Goal: Information Seeking & Learning: Learn about a topic

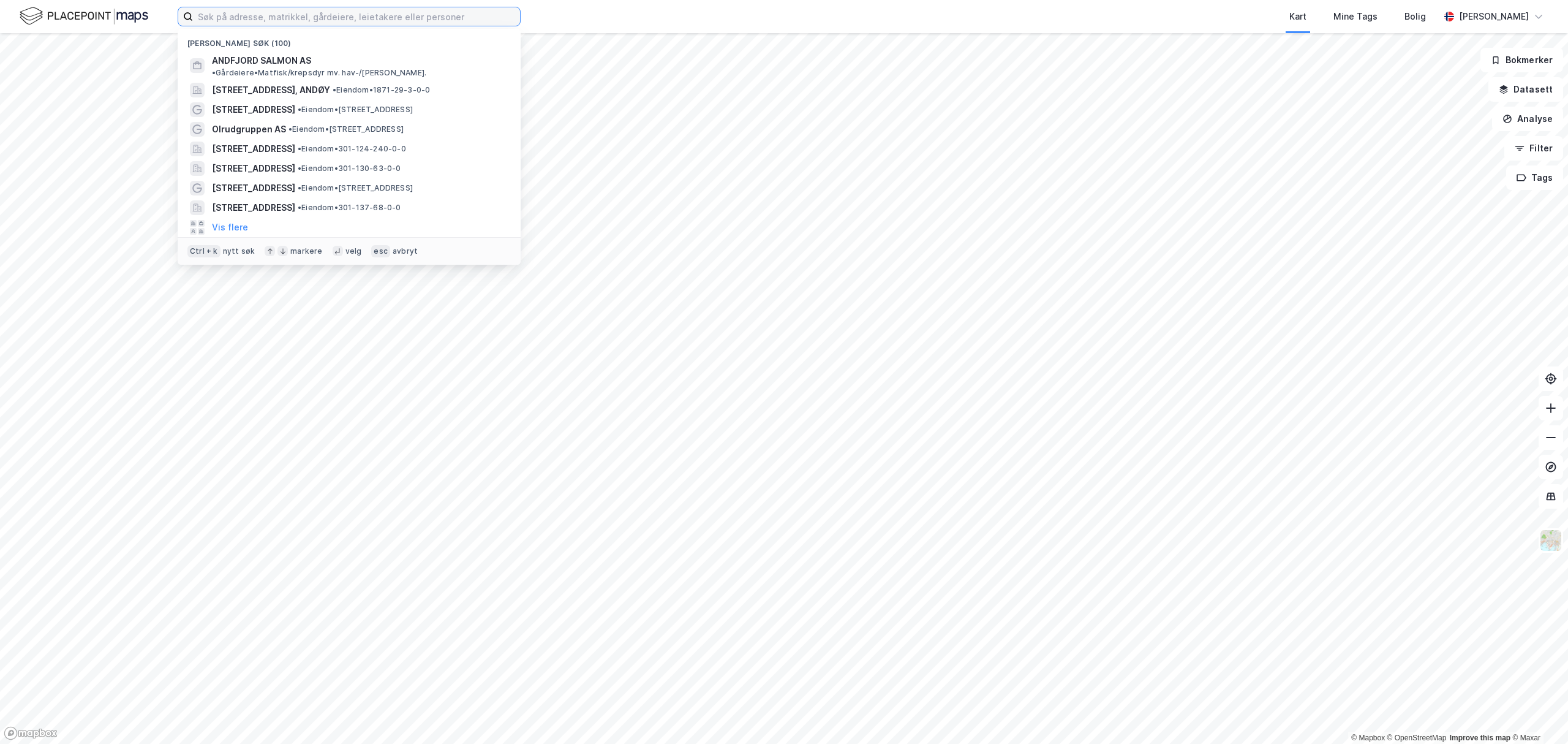
click at [397, 20] on input at bounding box center [356, 17] width 327 height 18
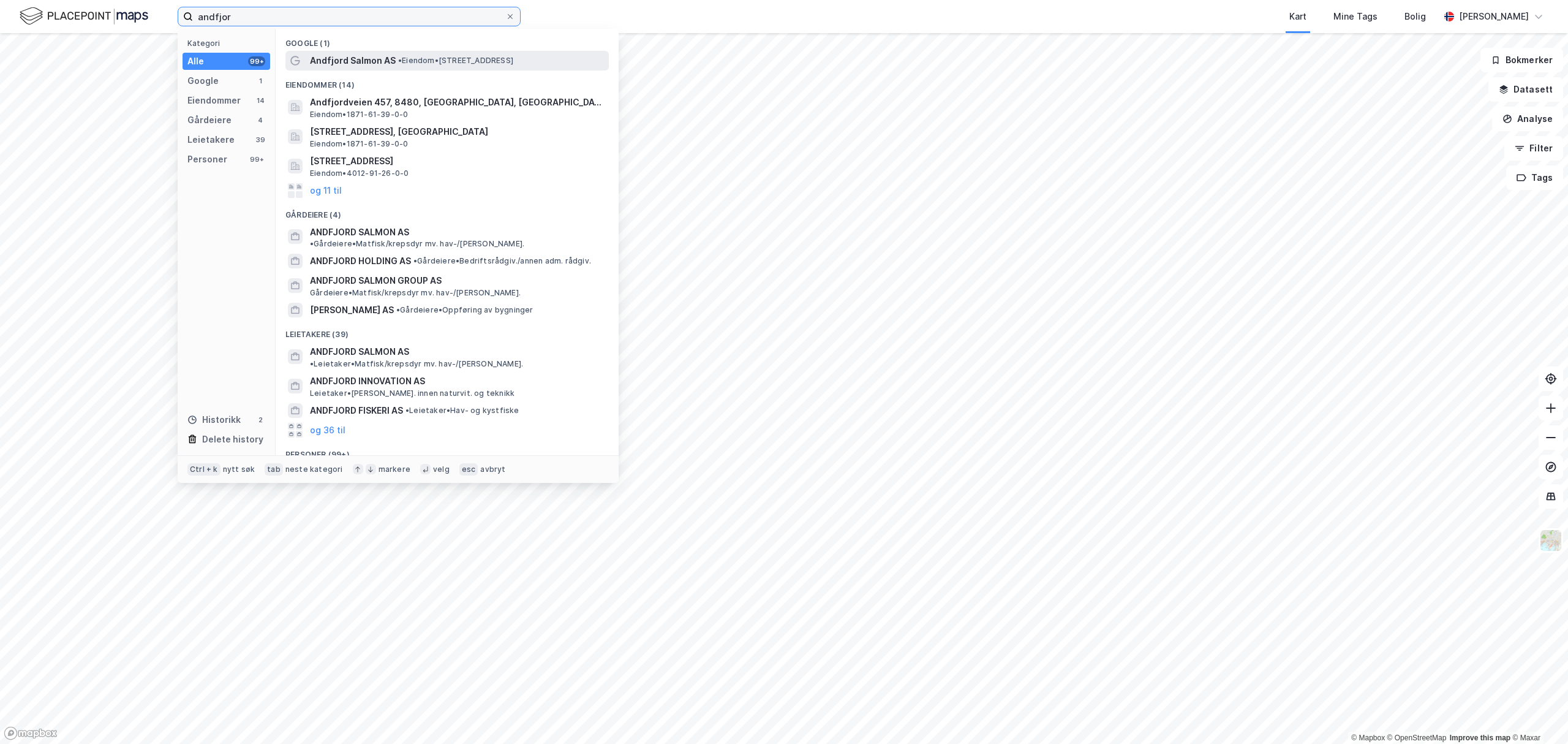
type input "andfjor"
click at [416, 57] on span "• Eiendom • Kvalnesveien 69, 8485 Dverberg" at bounding box center [456, 60] width 115 height 10
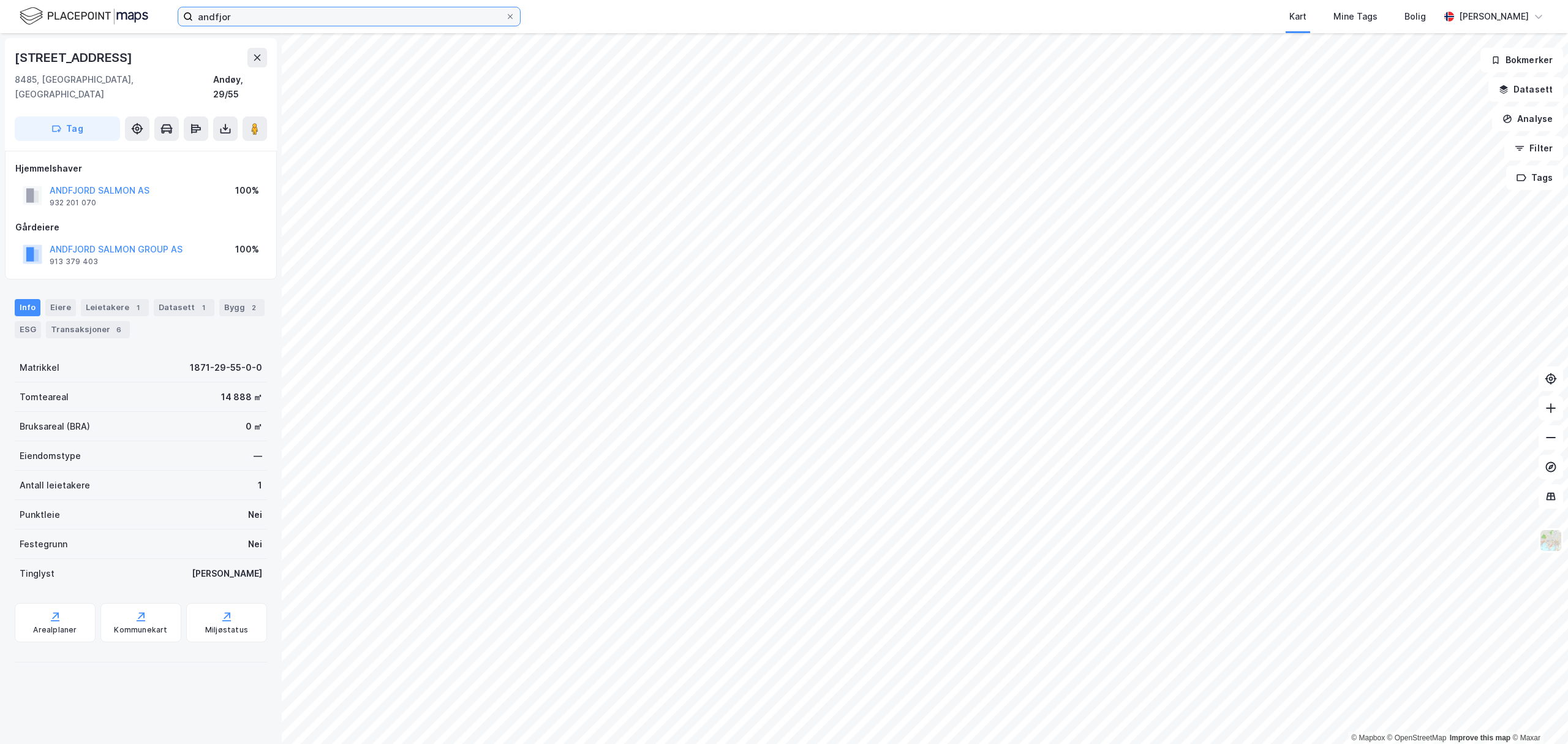
click at [241, 15] on input "andfjor" at bounding box center [349, 17] width 312 height 18
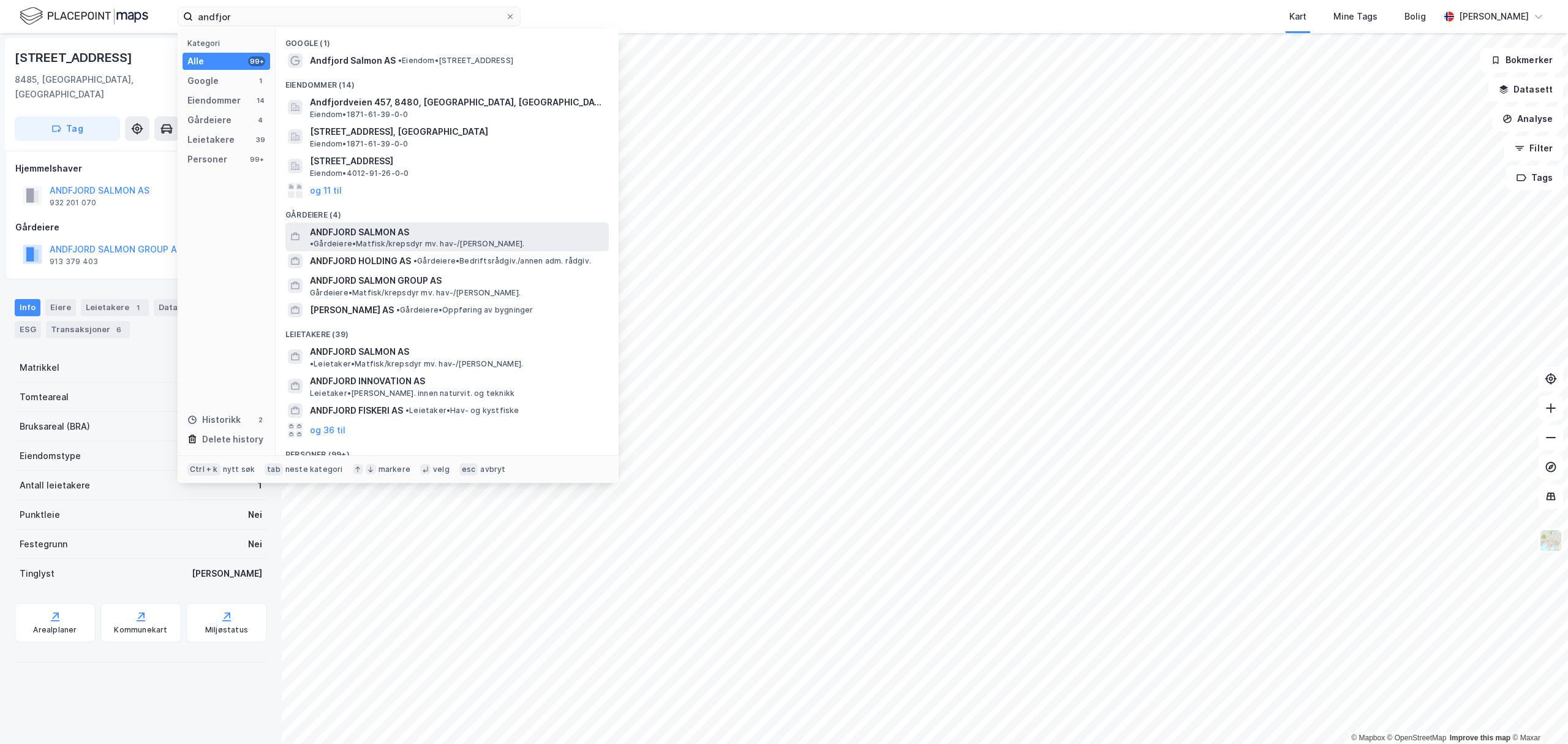
click at [410, 228] on div "ANDFJORD SALMON AS • Gårdeiere • Matfisk/krepsdyr mv. hav-/kystbas." at bounding box center [458, 237] width 297 height 25
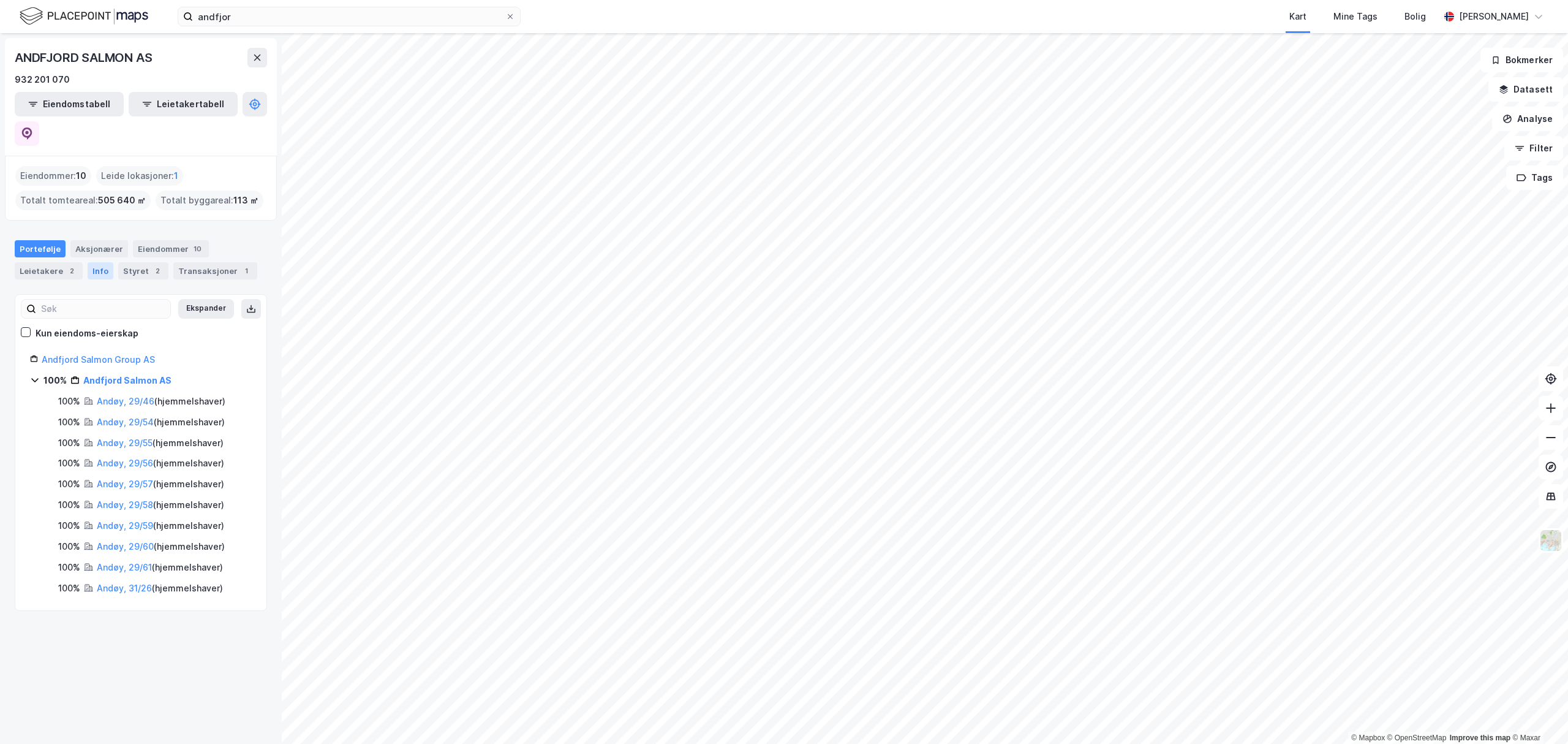
click at [104, 262] on div "Info" at bounding box center [101, 270] width 25 height 17
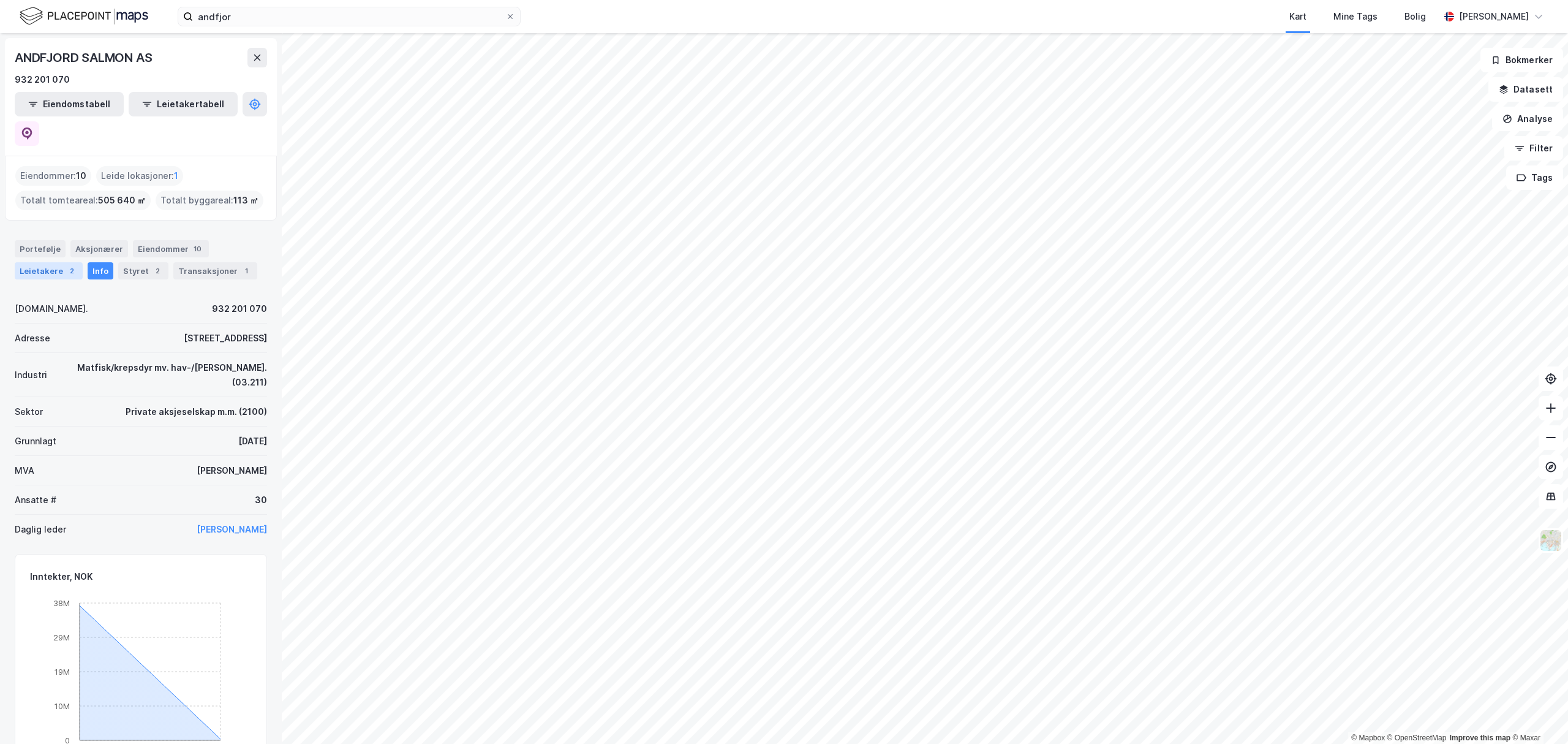
click at [50, 262] on div "Leietakere 2" at bounding box center [48, 270] width 68 height 17
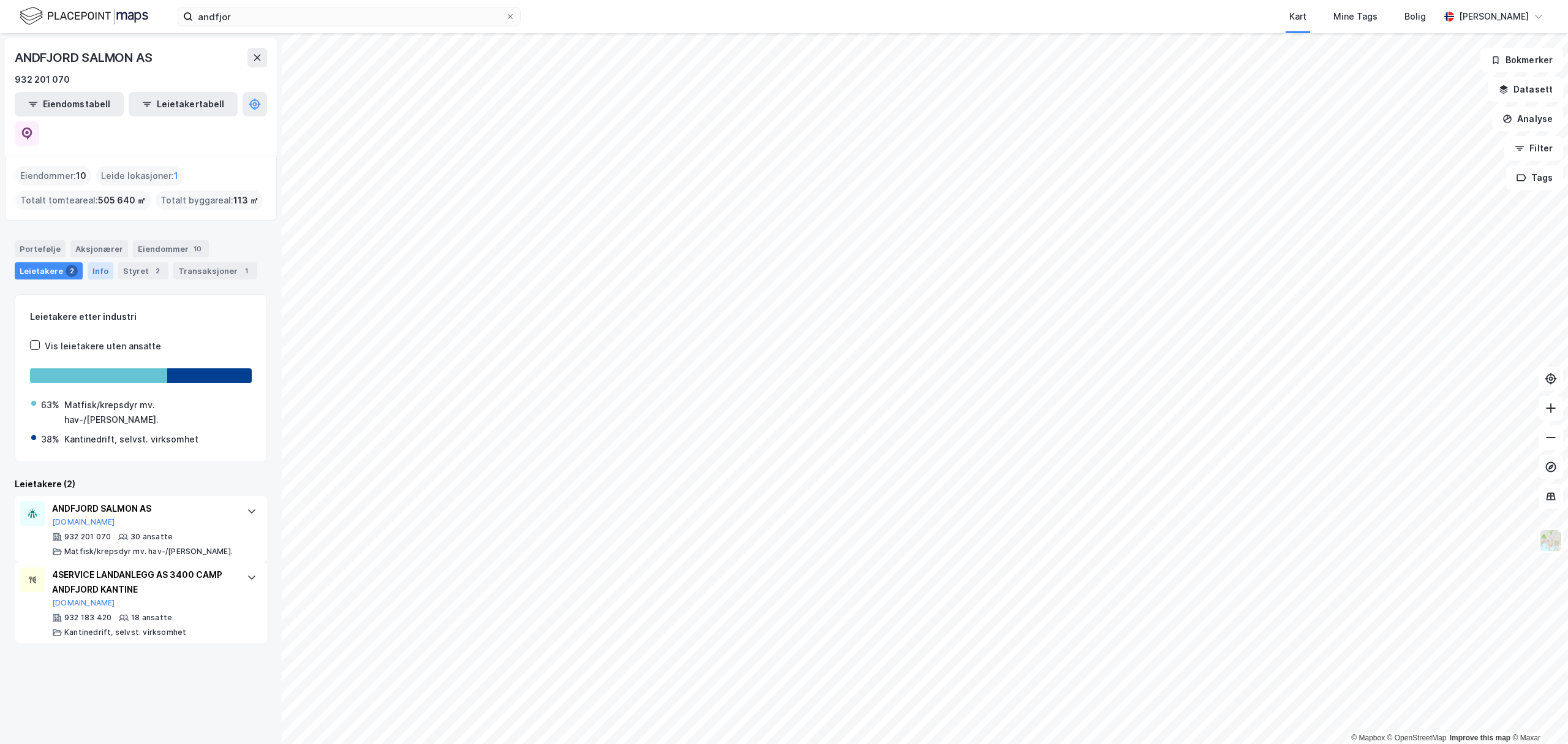
click at [98, 262] on div "Info" at bounding box center [101, 270] width 25 height 17
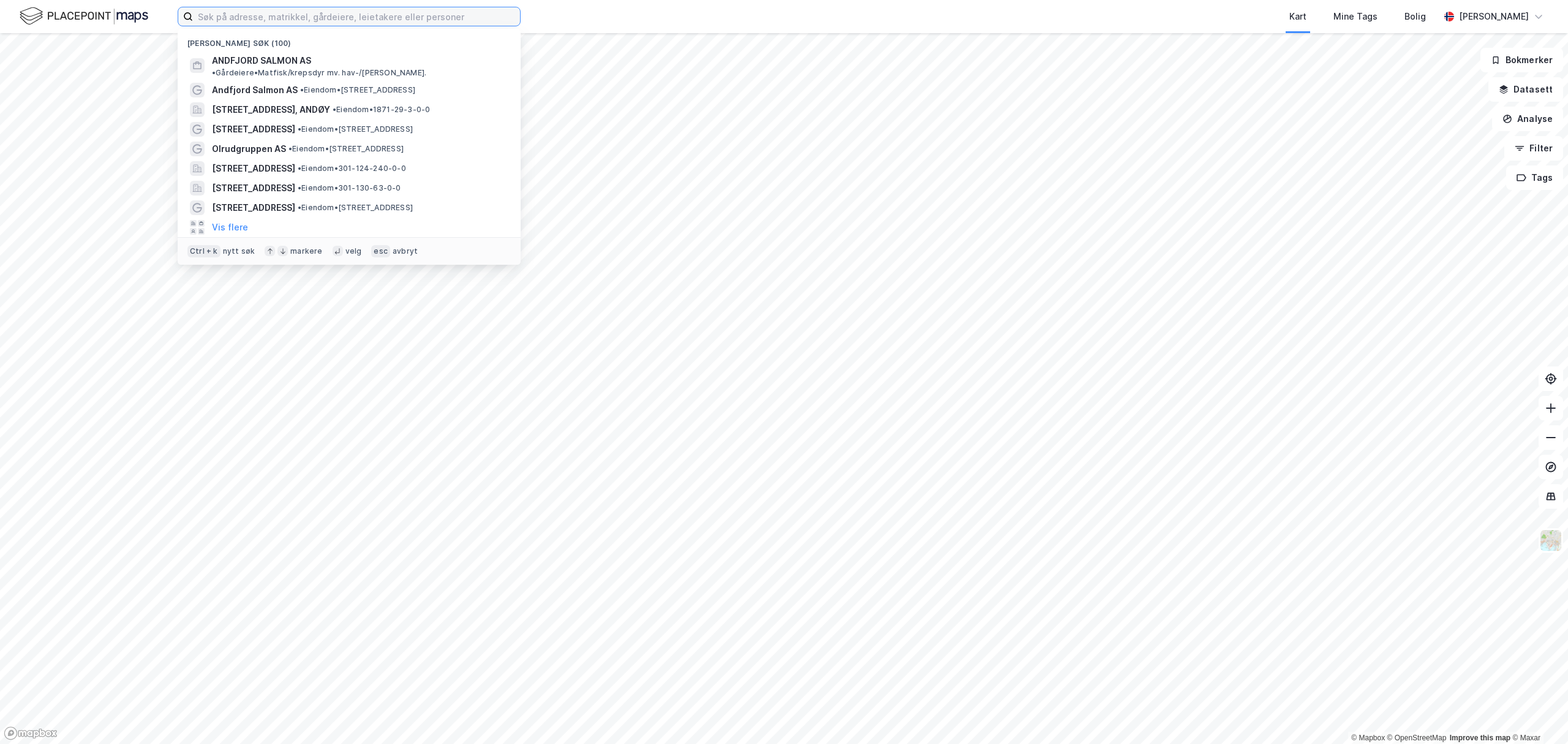
click at [277, 10] on input at bounding box center [356, 17] width 327 height 18
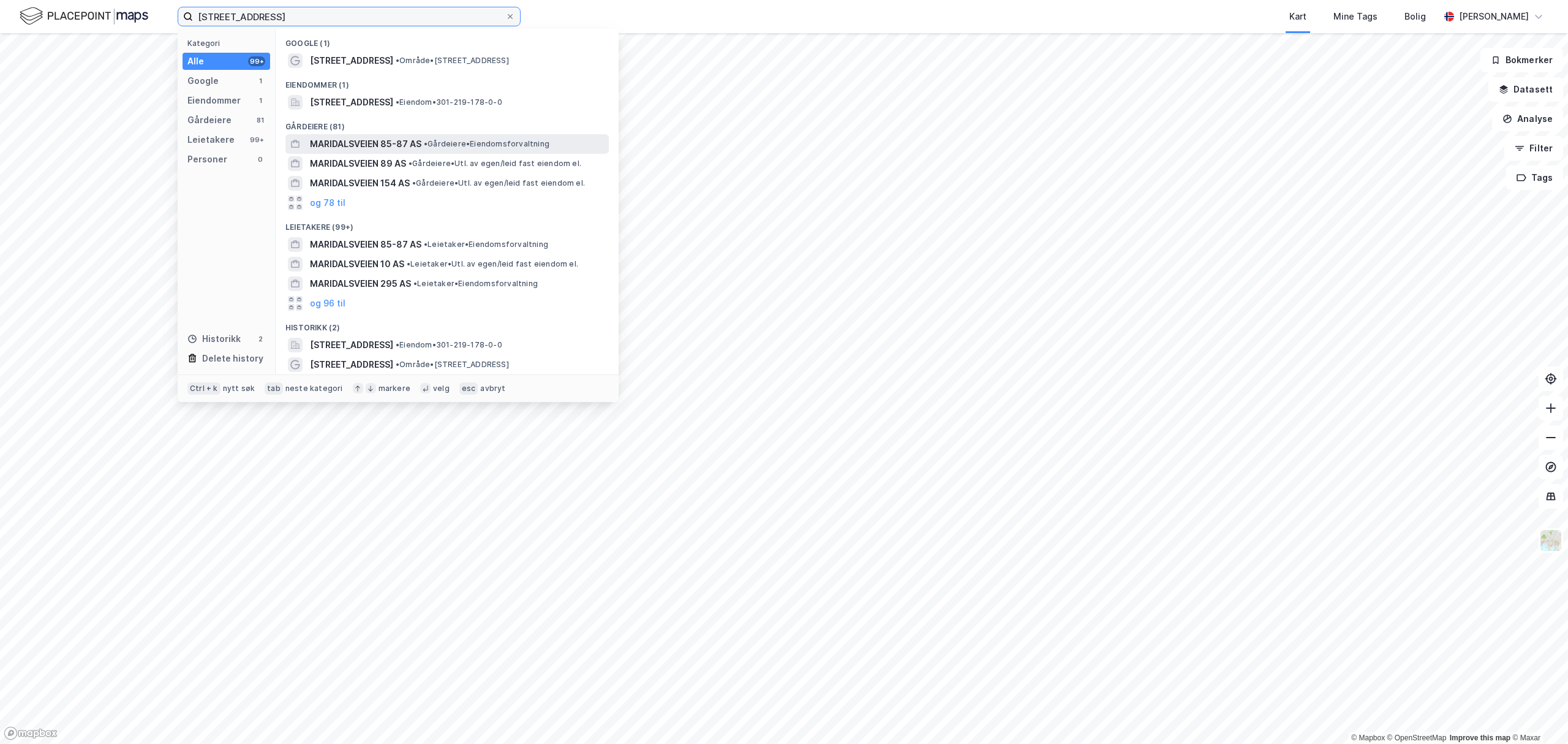
type input "Maridalsveien 85"
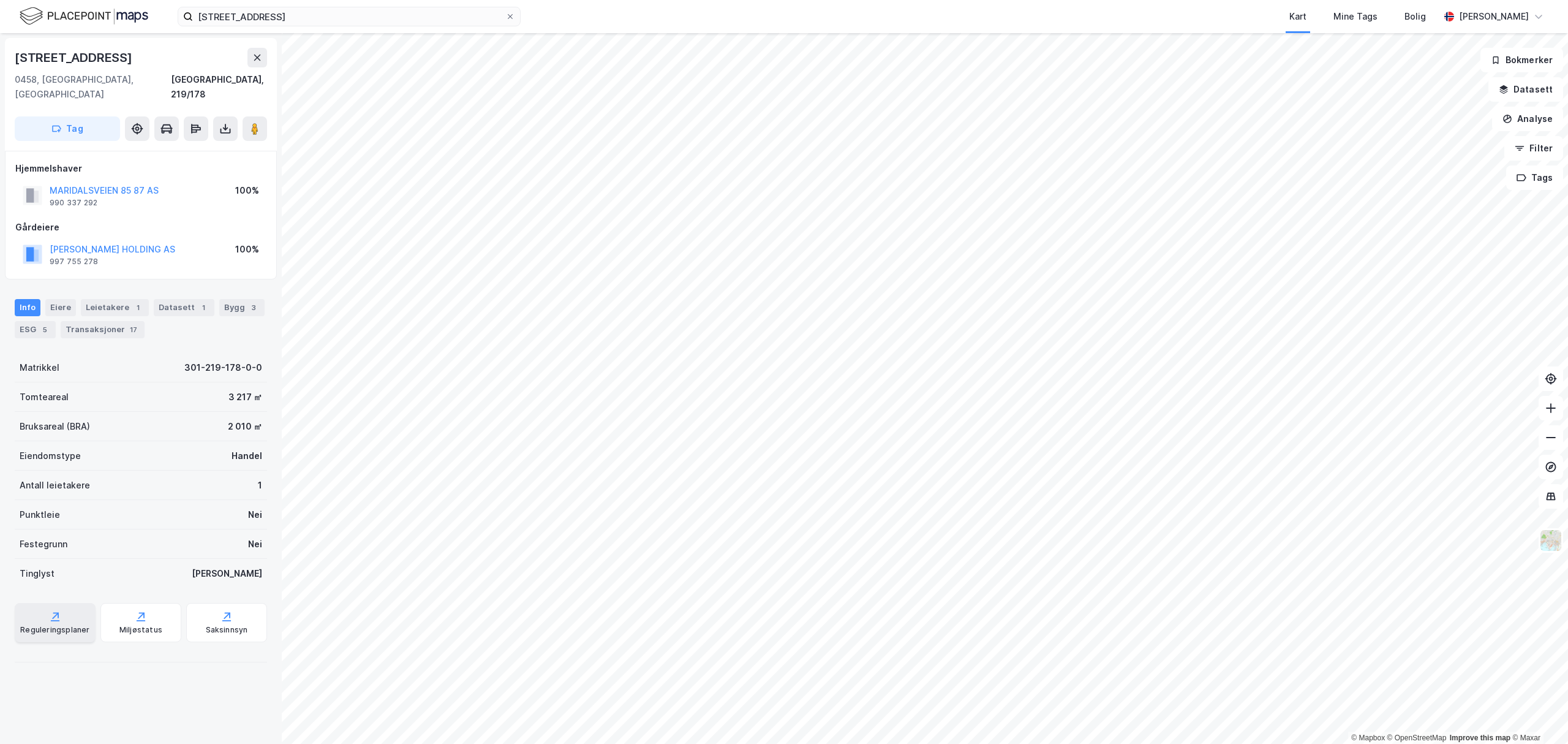
click at [61, 603] on div "Reguleringsplaner" at bounding box center [55, 622] width 81 height 39
click at [217, 625] on div "Saksinnsyn" at bounding box center [227, 629] width 42 height 10
click at [231, 625] on div "Saksinnsyn" at bounding box center [227, 629] width 42 height 10
click at [223, 625] on div "Saksinnsyn" at bounding box center [227, 629] width 42 height 10
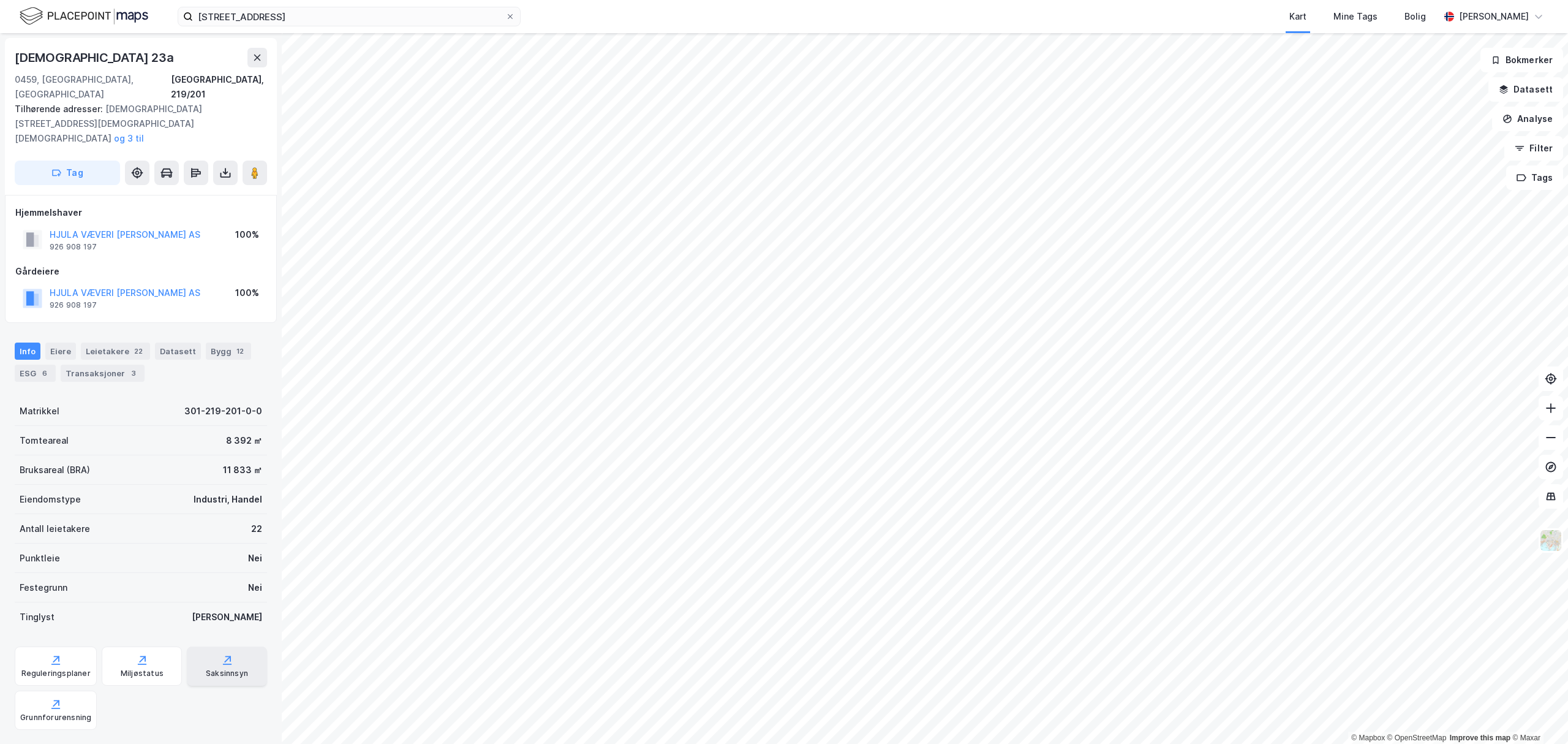
click at [226, 647] on div "Saksinnsyn" at bounding box center [227, 666] width 80 height 39
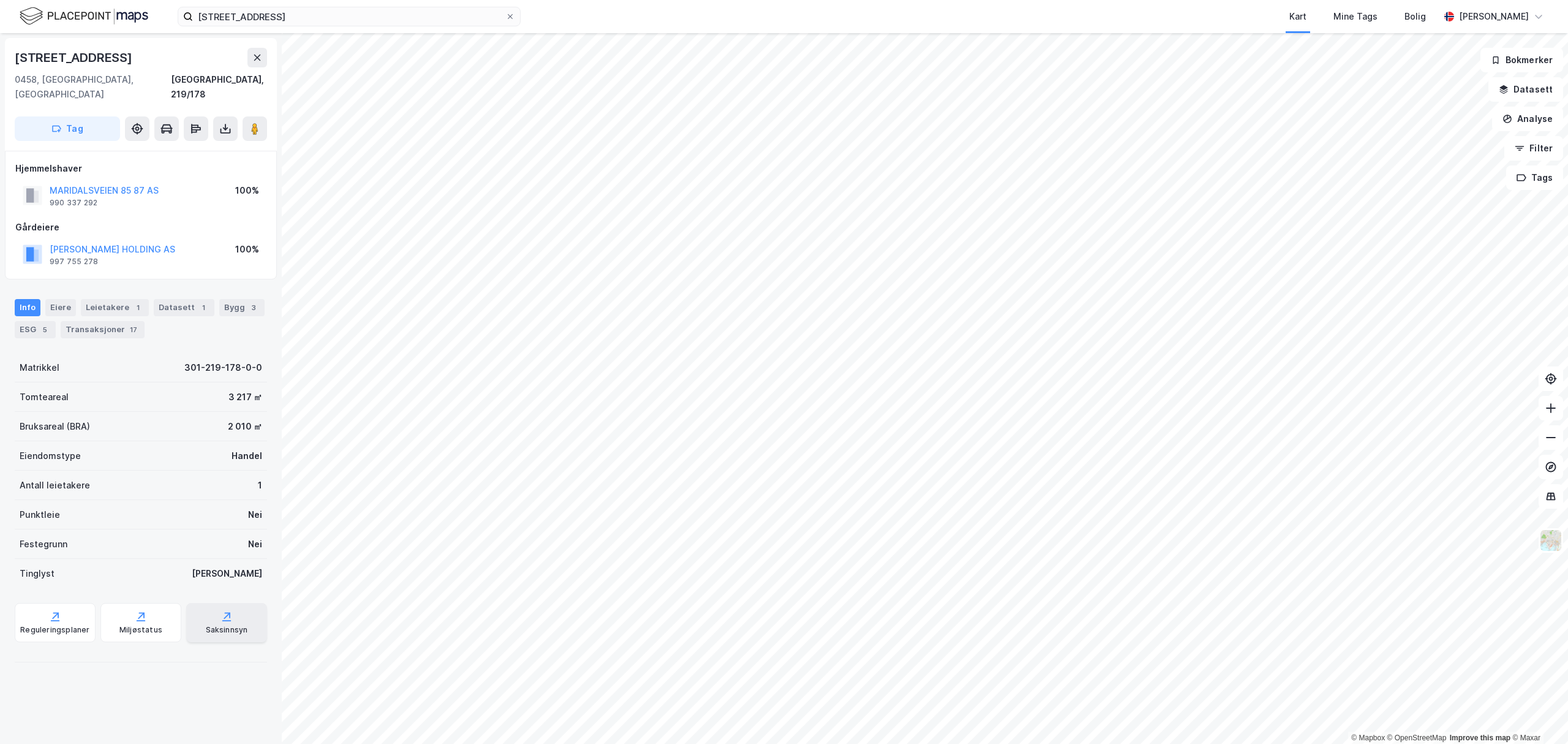
click at [188, 626] on div "Saksinnsyn" at bounding box center [227, 622] width 81 height 39
click at [232, 626] on div "Saksinnsyn" at bounding box center [227, 622] width 81 height 39
click at [212, 609] on div "Saksinnsyn" at bounding box center [227, 622] width 81 height 39
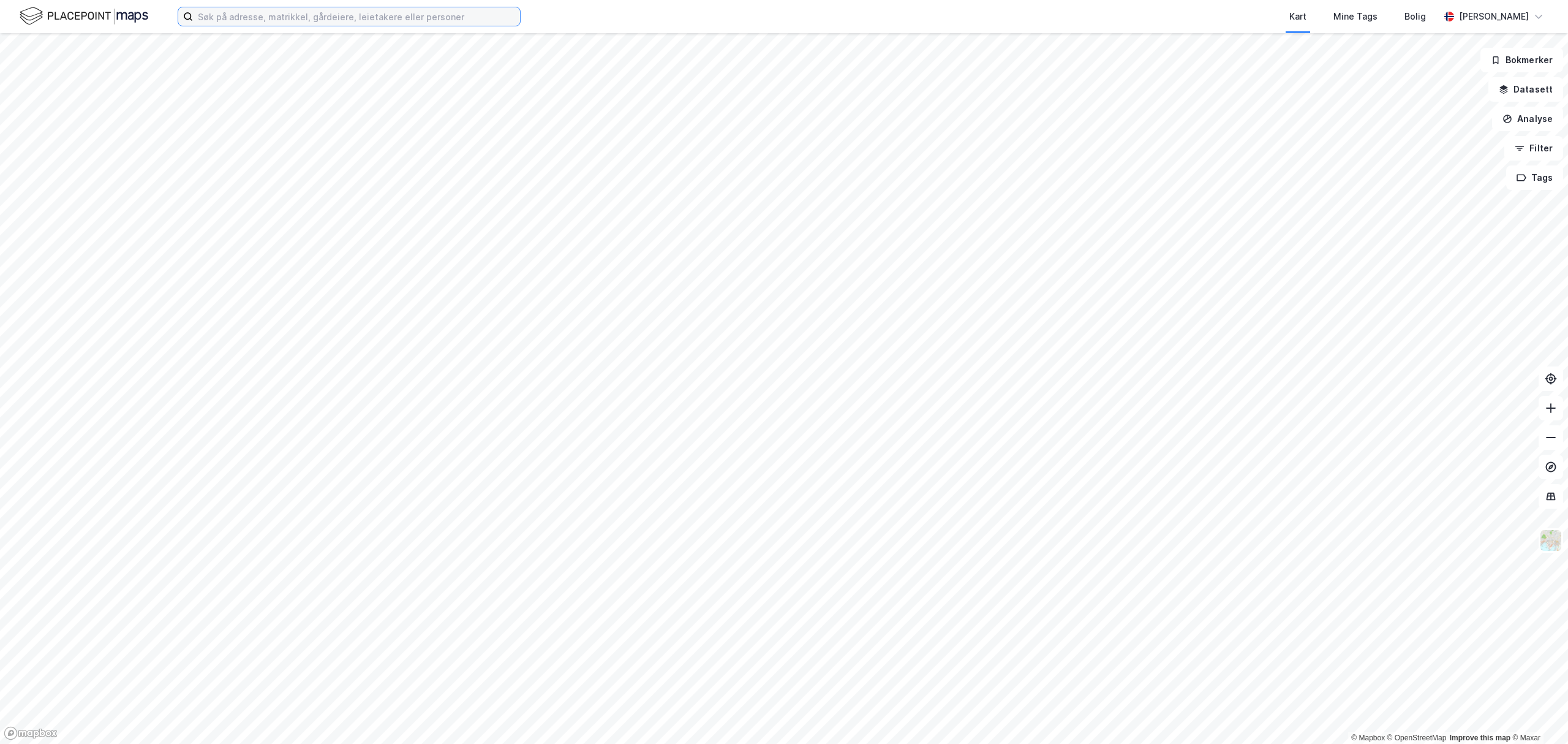
click at [221, 21] on input at bounding box center [356, 17] width 327 height 18
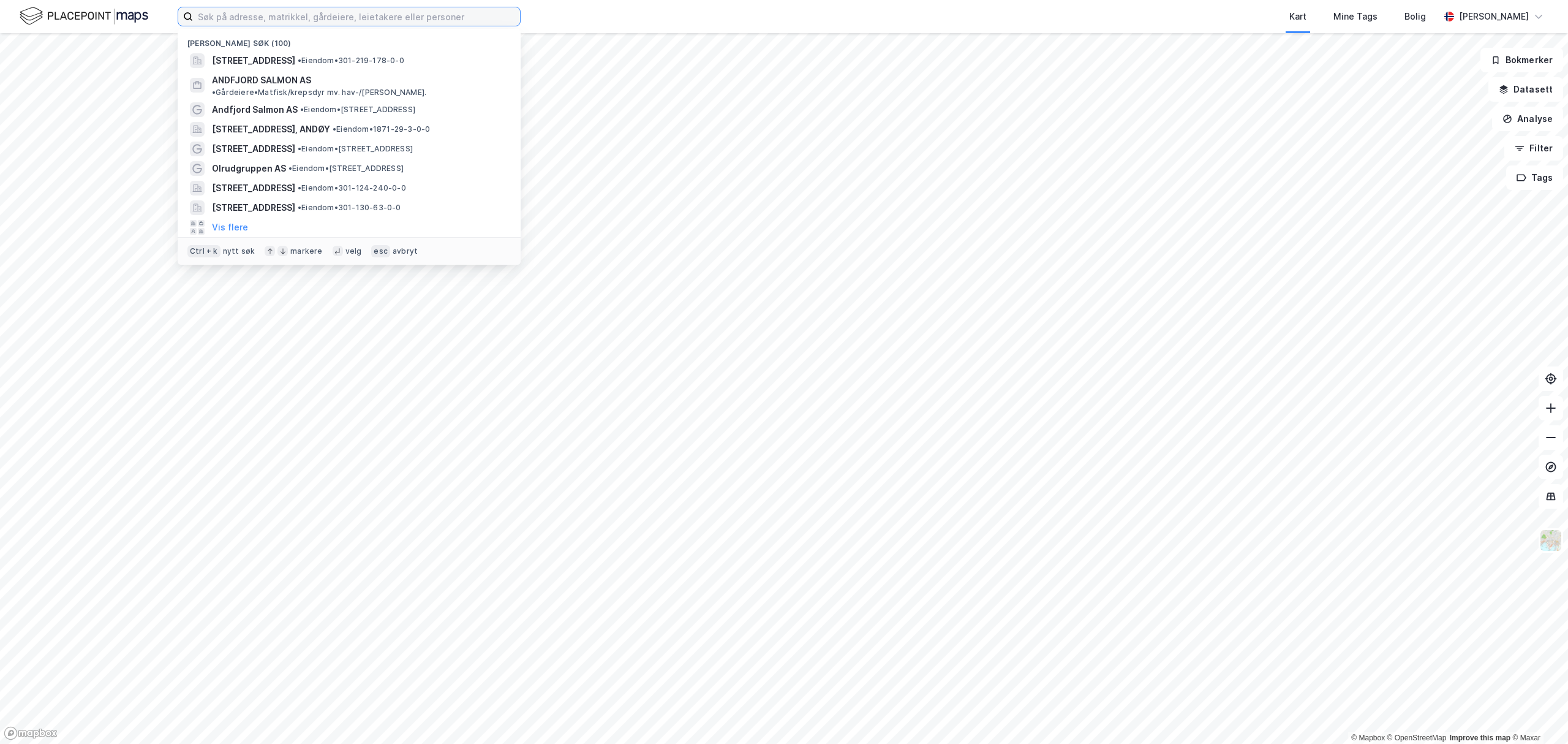
paste input "Moelven Industrier ASA"
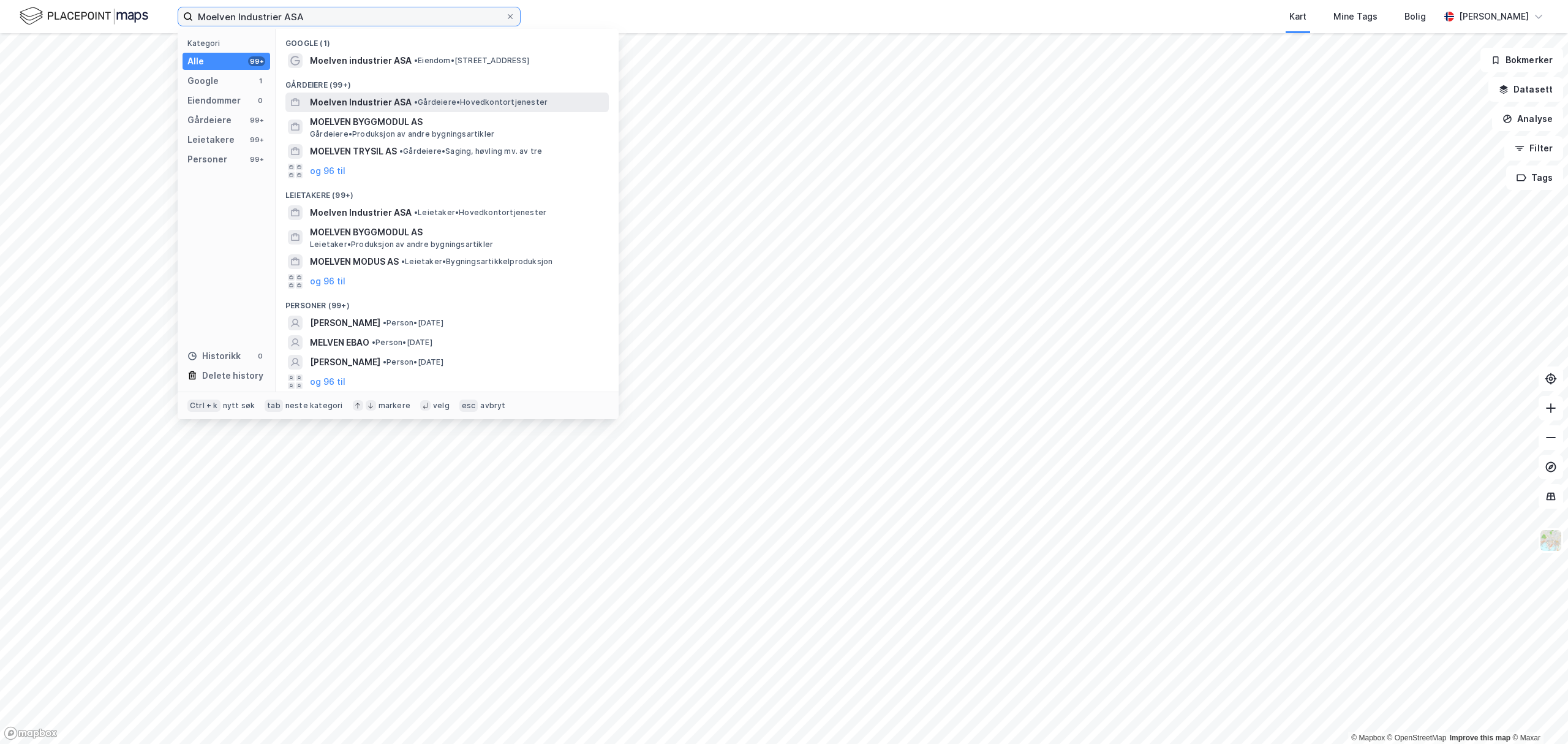
type input "Moelven Industrier ASA"
click at [363, 97] on span "Moelven Industrier ASA" at bounding box center [361, 102] width 102 height 15
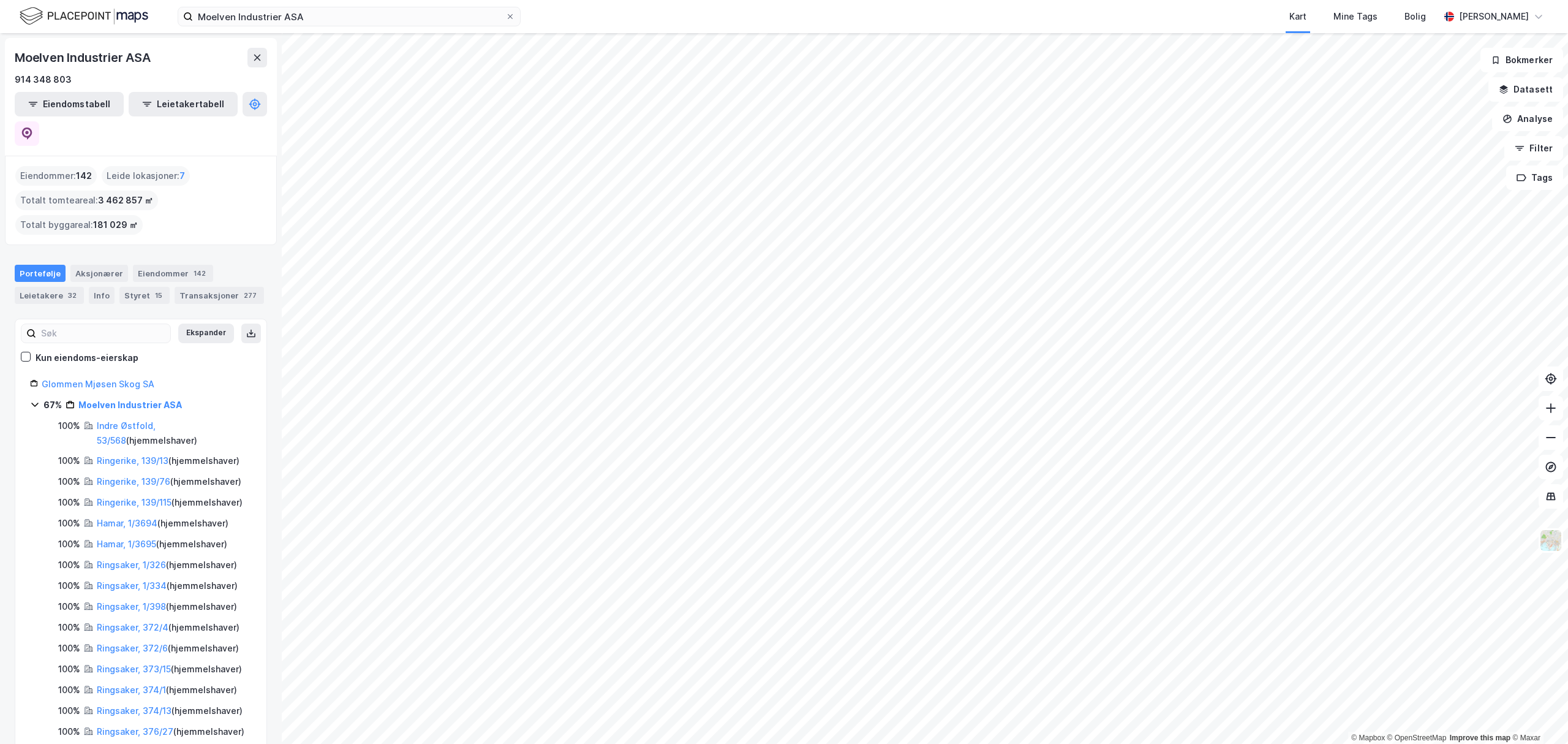
click at [1327, 0] on html "Moelven Industrier ASA Kart Mine Tags Bolig [PERSON_NAME] © Mapbox © OpenStreet…" at bounding box center [784, 372] width 1568 height 744
drag, startPoint x: 96, startPoint y: 197, endPoint x: 162, endPoint y: 194, distance: 66.1
click at [162, 194] on div "Eiendommer : 142 Leide lokasjoner : 7 Totalt tomteareal : 3 462 857 ㎡ Totalt by…" at bounding box center [141, 200] width 251 height 69
click at [157, 192] on div "Eiendommer : 142 Leide lokasjoner : 7 Totalt tomteareal : 3 462 857 ㎡ Totalt by…" at bounding box center [141, 200] width 251 height 69
click at [94, 218] on span "181 029 ㎡" at bounding box center [115, 225] width 45 height 15
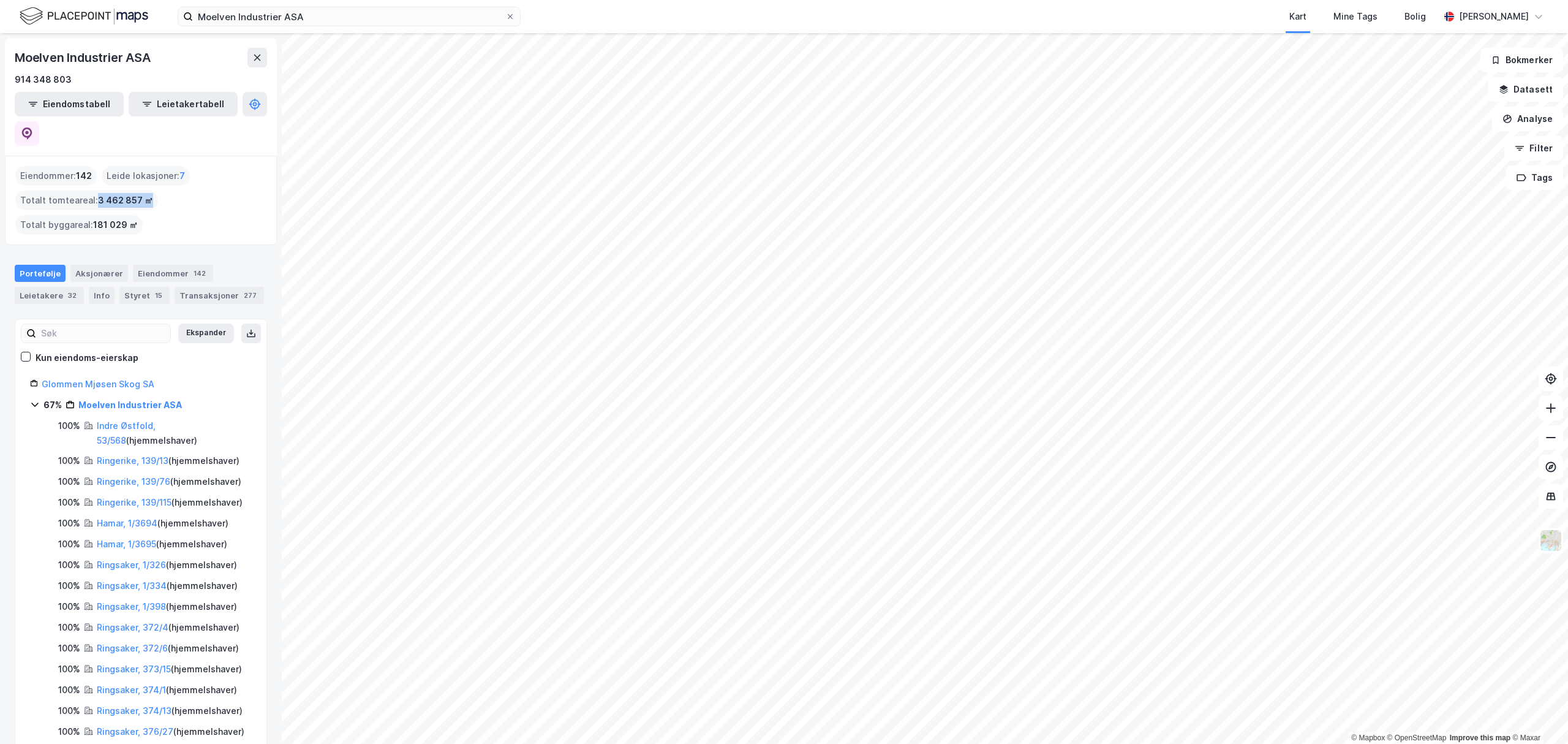
drag, startPoint x: 96, startPoint y: 168, endPoint x: 147, endPoint y: 170, distance: 51.0
click at [147, 193] on span "3 462 857 ㎡" at bounding box center [125, 200] width 55 height 15
click at [176, 166] on div "Eiendommer : 142 Leide lokasjoner : 7 Totalt tomteareal : 3 462 857 ㎡ Totalt by…" at bounding box center [141, 200] width 251 height 69
drag, startPoint x: 21, startPoint y: 172, endPoint x: 188, endPoint y: 171, distance: 167.0
click at [188, 171] on div "Eiendommer : 142 Leide lokasjoner : 7 Totalt tomteareal : 3 462 857 ㎡ Totalt by…" at bounding box center [141, 200] width 251 height 69
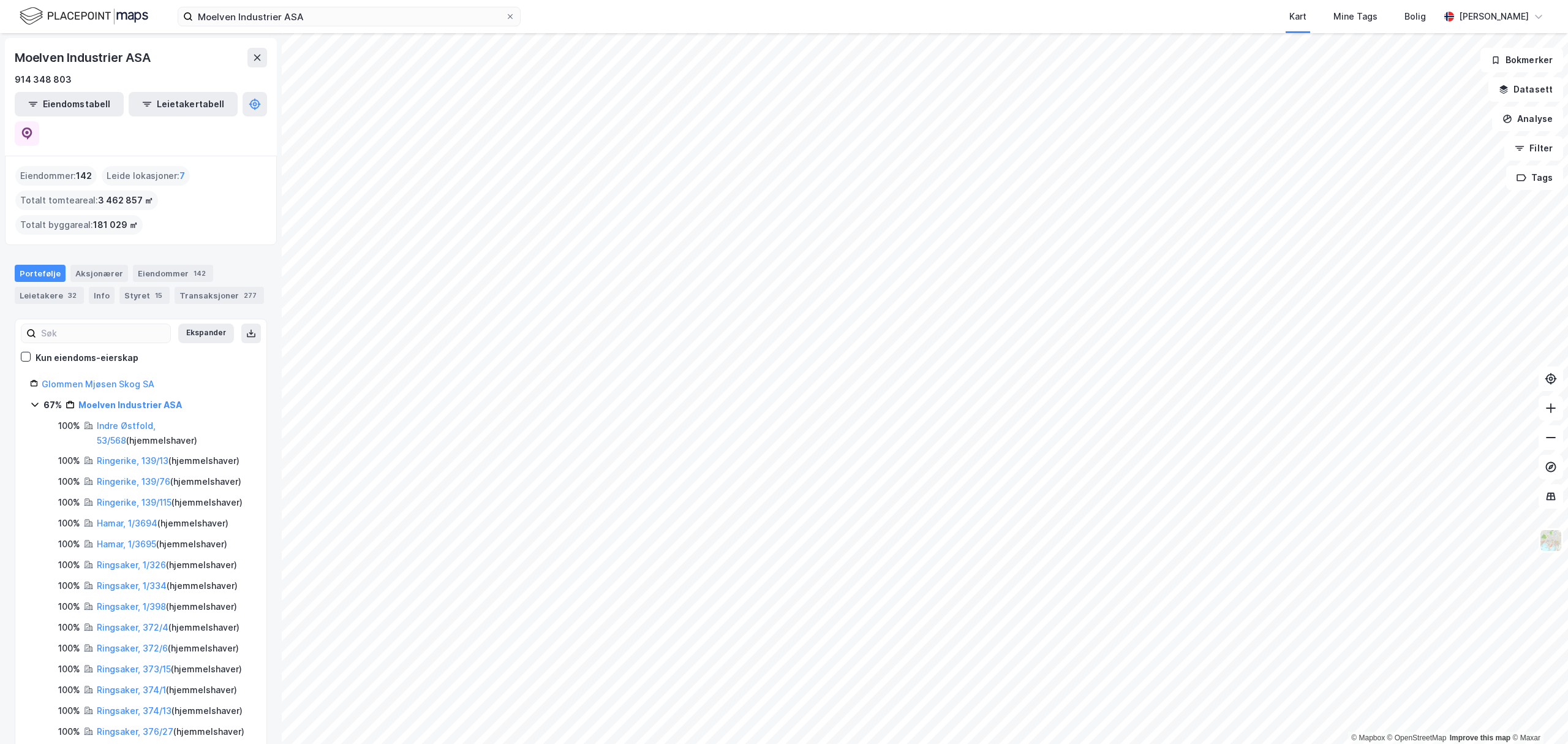
click at [134, 190] on div "Totalt tomteareal : 3 462 857 ㎡" at bounding box center [87, 200] width 143 height 20
drag, startPoint x: 50, startPoint y: 169, endPoint x: 145, endPoint y: 167, distance: 95.0
click at [145, 167] on div "Eiendommer : 142 Leide lokasjoner : 7 Totalt tomteareal : 3 462 857 ㎡ Totalt by…" at bounding box center [141, 200] width 272 height 90
click at [155, 167] on div "Eiendommer : 142 Leide lokasjoner : 7 Totalt tomteareal : 3 462 857 ㎡ Totalt by…" at bounding box center [141, 200] width 251 height 69
drag, startPoint x: 90, startPoint y: 170, endPoint x: 143, endPoint y: 172, distance: 53.0
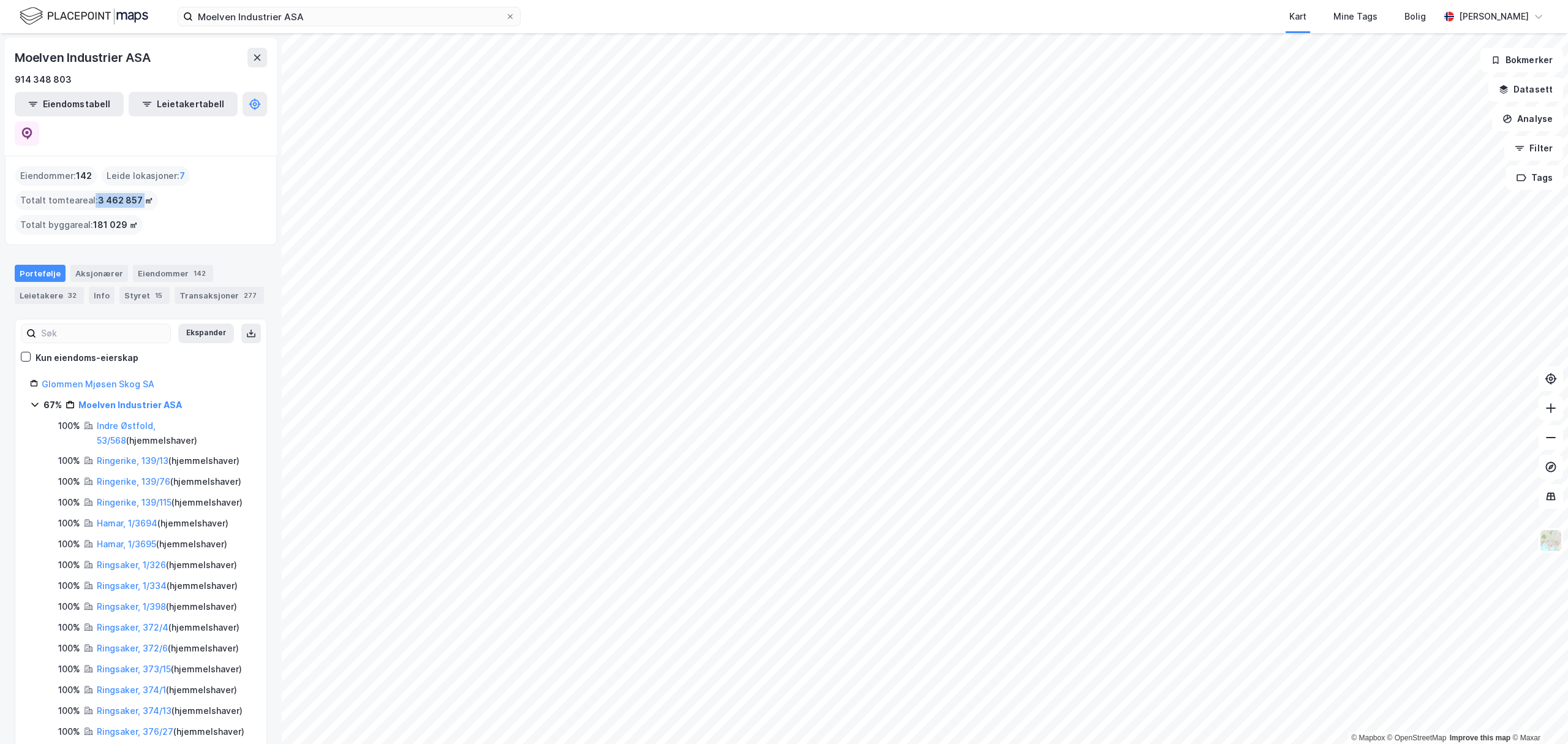
click at [143, 190] on div "Totalt tomteareal : 3 462 857 ㎡" at bounding box center [87, 200] width 143 height 20
click at [168, 171] on div "Eiendommer : 142 Leide lokasjoner : 7 Totalt tomteareal : 3 462 857 ㎡ Totalt by…" at bounding box center [141, 200] width 251 height 69
drag, startPoint x: 85, startPoint y: 191, endPoint x: 172, endPoint y: 188, distance: 87.1
click at [172, 188] on div "Eiendommer : 142 Leide lokasjoner : 7 Totalt tomteareal : 3 462 857 ㎡ Totalt by…" at bounding box center [141, 200] width 251 height 69
click at [151, 195] on div "Eiendommer : 142 Leide lokasjoner : 7 Totalt tomteareal : 3 462 857 ㎡ Totalt by…" at bounding box center [141, 200] width 251 height 69
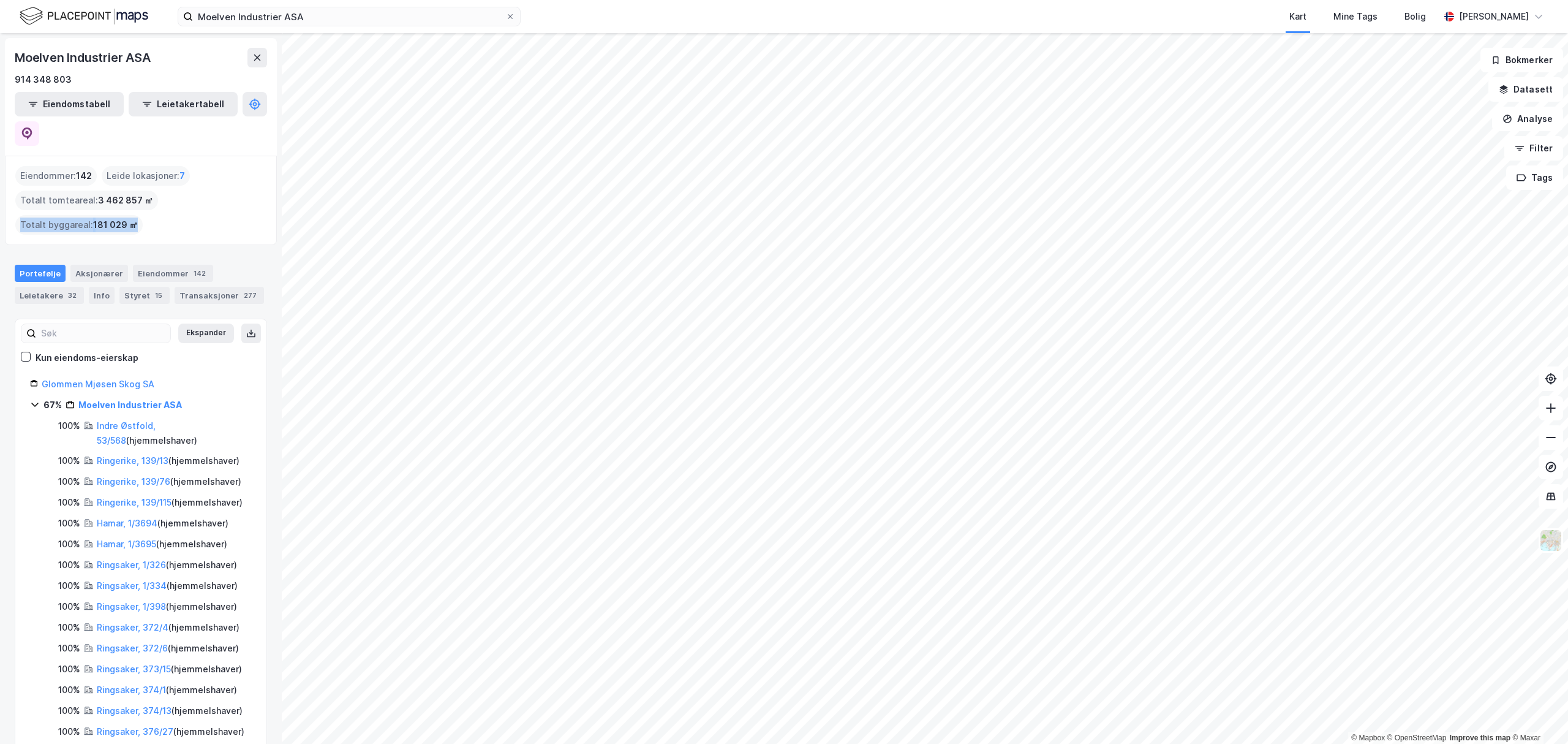
drag, startPoint x: 20, startPoint y: 197, endPoint x: 135, endPoint y: 192, distance: 115.1
click at [135, 215] on div "Totalt byggareal : 181 029 ㎡" at bounding box center [79, 225] width 127 height 20
click at [151, 166] on div "Leide lokasjoner : 7" at bounding box center [146, 176] width 88 height 20
drag, startPoint x: 179, startPoint y: 143, endPoint x: 143, endPoint y: 172, distance: 46.2
click at [143, 193] on span "3 462 857 ㎡" at bounding box center [125, 200] width 55 height 15
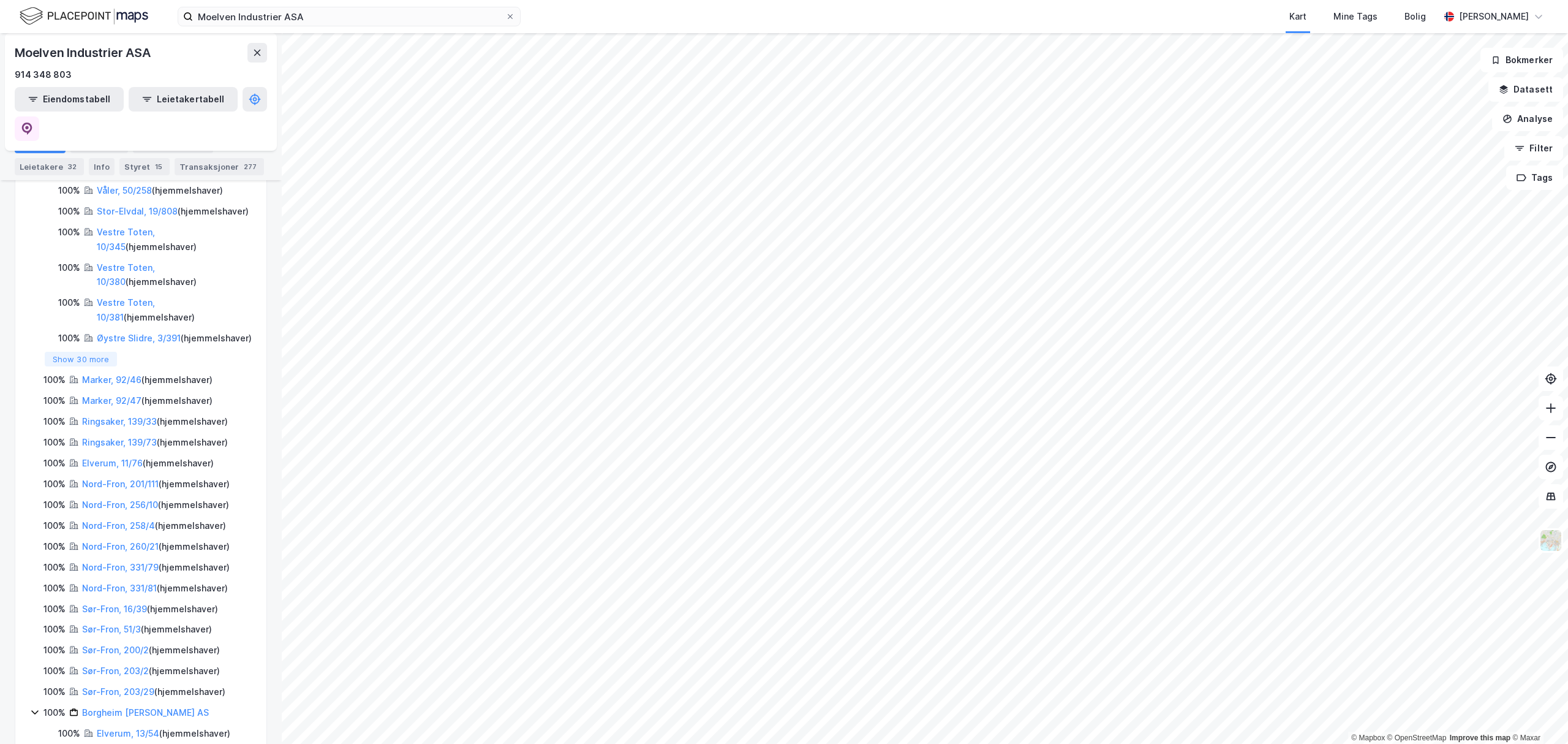
scroll to position [1148, 0]
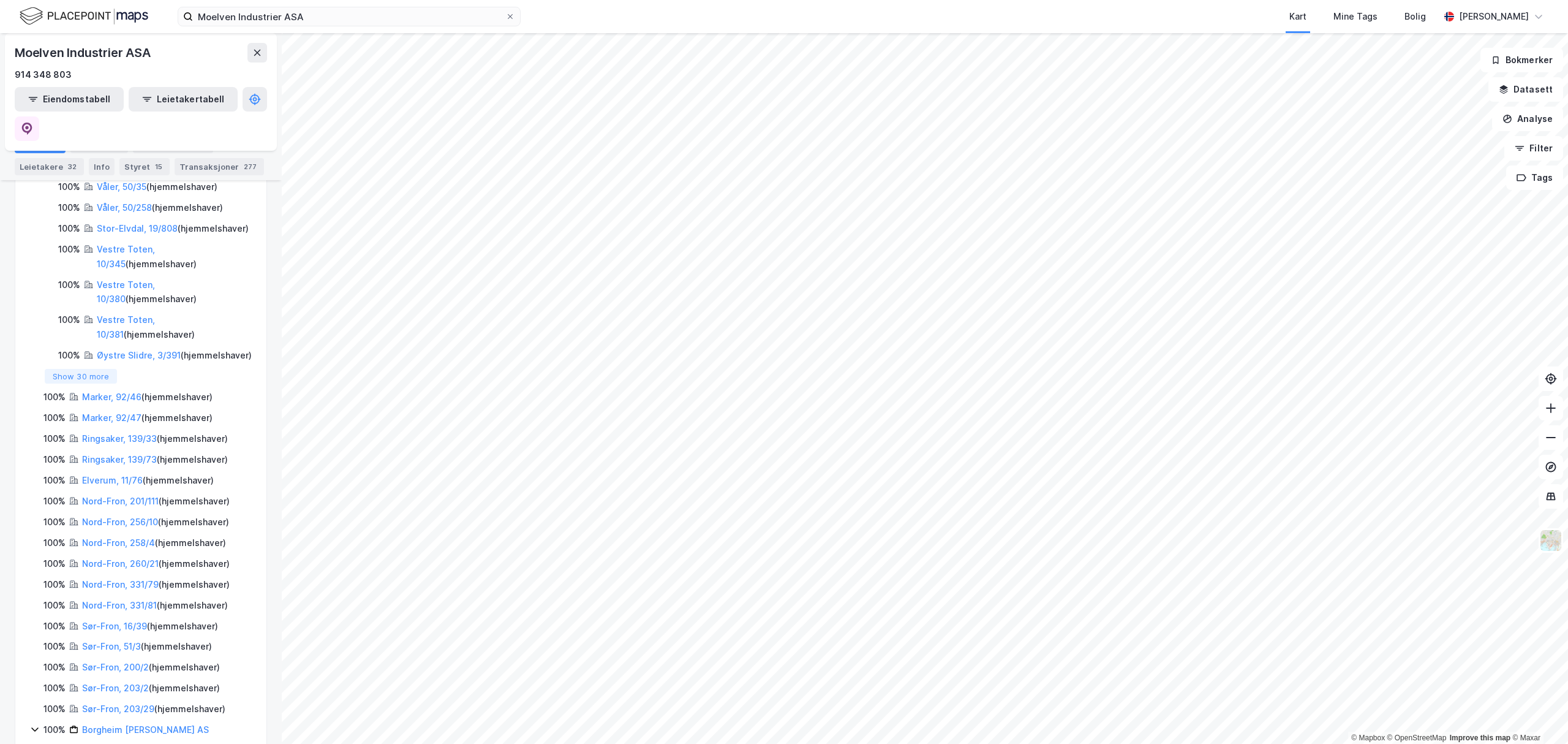
click at [1221, 0] on html "Moelven Industrier ASA Kart Mine Tags Bolig Anton Ringøen © Mapbox © OpenStreet…" at bounding box center [784, 372] width 1568 height 744
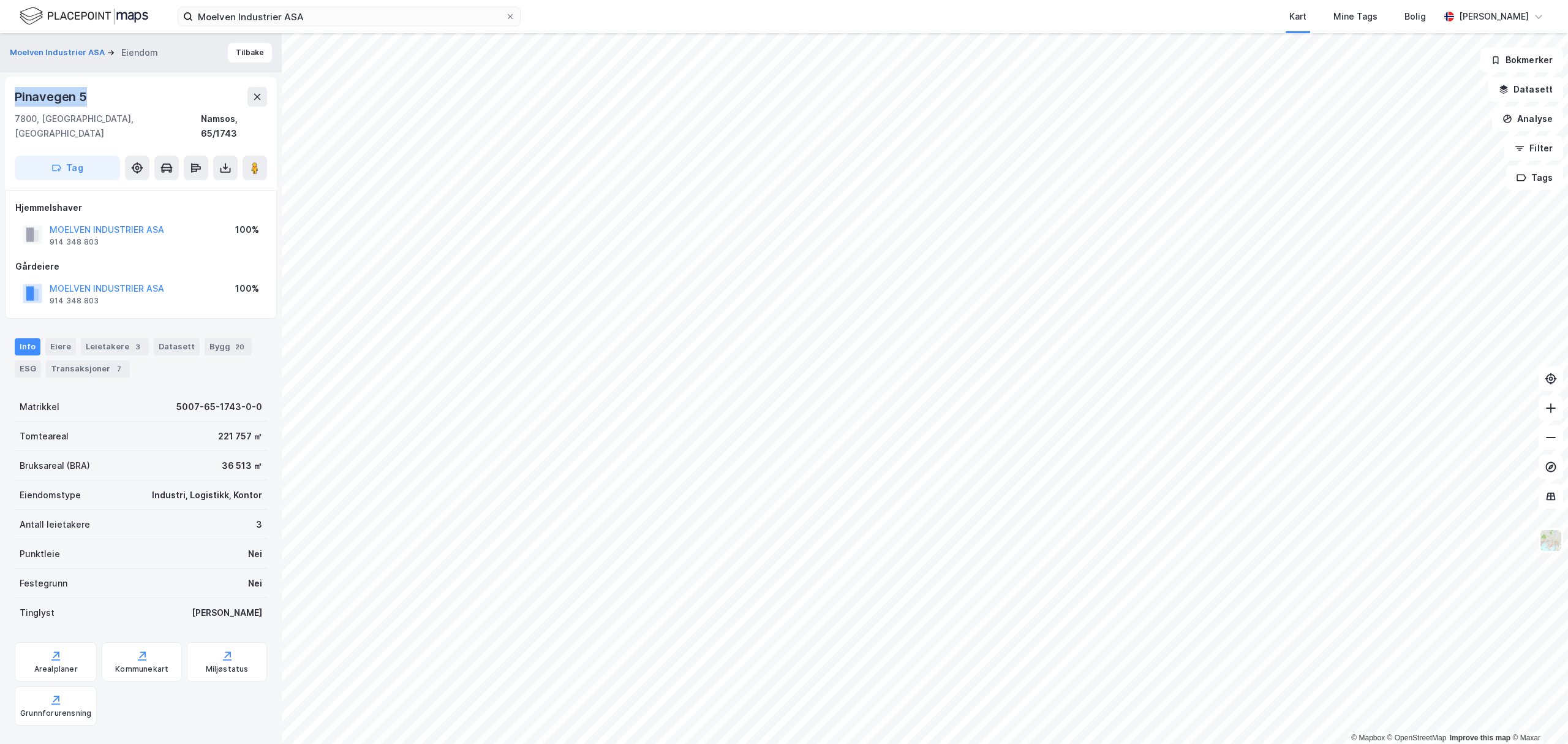
drag, startPoint x: 8, startPoint y: 96, endPoint x: 99, endPoint y: 104, distance: 91.4
click at [99, 104] on div "Pinavegen 5 7800, Namsos, Trøndelag Namsos, 65/1743 Tag" at bounding box center [141, 133] width 272 height 113
copy div "Pinavegen 5"
drag, startPoint x: 141, startPoint y: 477, endPoint x: 255, endPoint y: 479, distance: 114.0
click at [255, 479] on div "Moelven Industrier ASA Eiendom Tilbake Pinavegen 5 7800, Namsos, Trøndelag Nams…" at bounding box center [141, 388] width 282 height 711
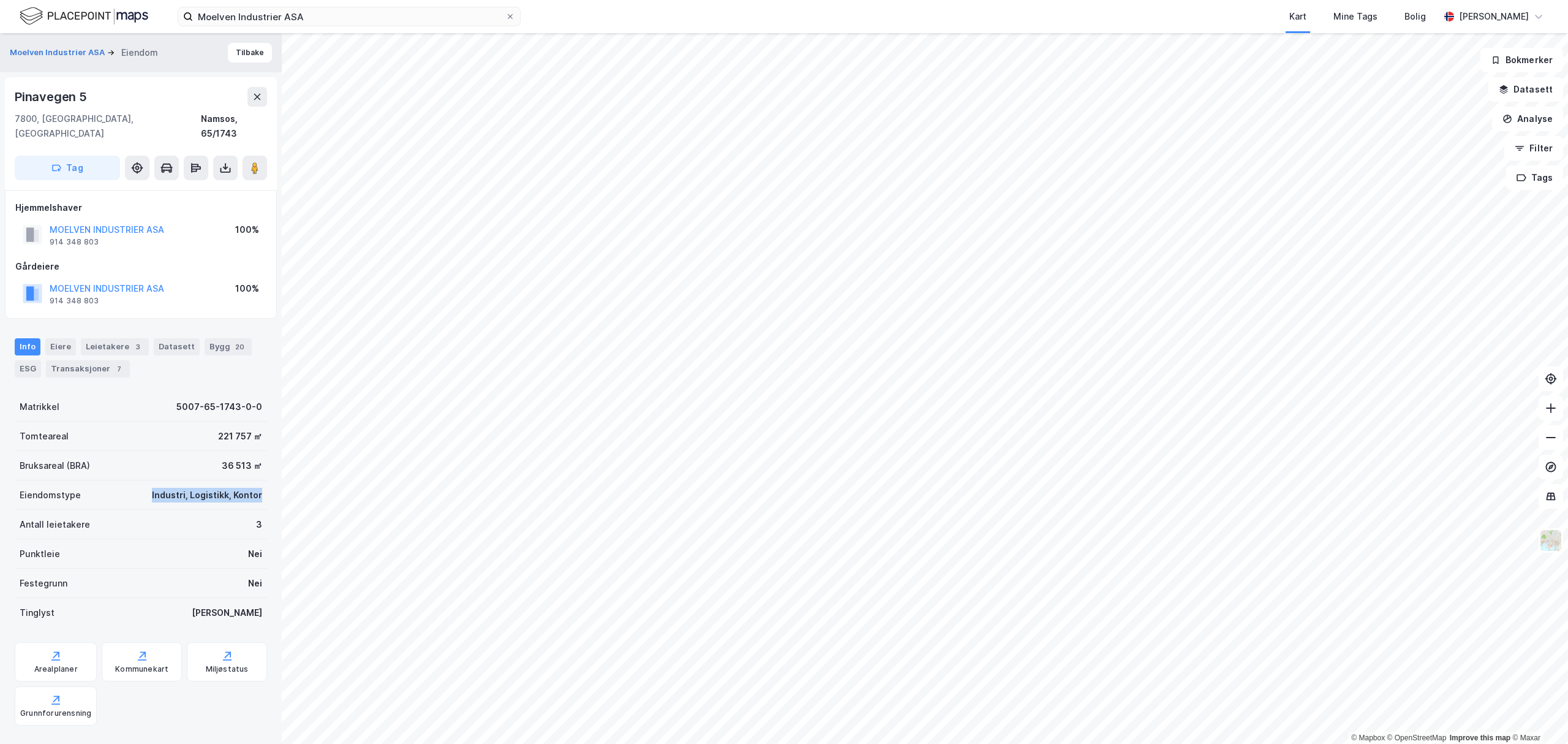
copy div "Industri, Logistikk, Kontor"
drag, startPoint x: 182, startPoint y: 216, endPoint x: 50, endPoint y: 218, distance: 132.0
click at [50, 220] on div "MOELVEN INDUSTRIER ASA 914 348 803 100%" at bounding box center [141, 235] width 251 height 29
copy button "MOELVEN INDUSTRIER ASA"
click at [120, 338] on div "Leietakere 3" at bounding box center [115, 346] width 68 height 17
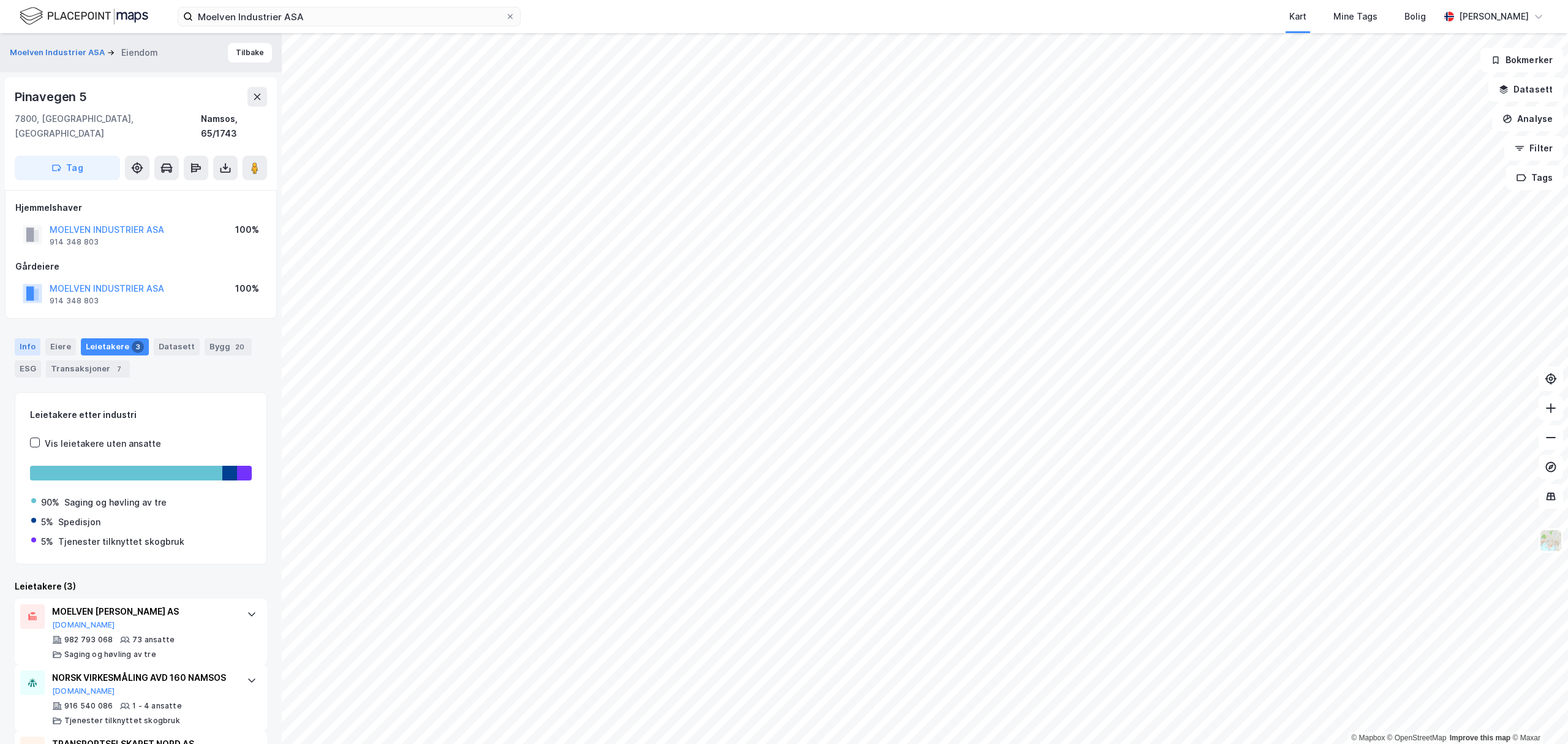
click at [18, 338] on div "Info" at bounding box center [27, 346] width 25 height 17
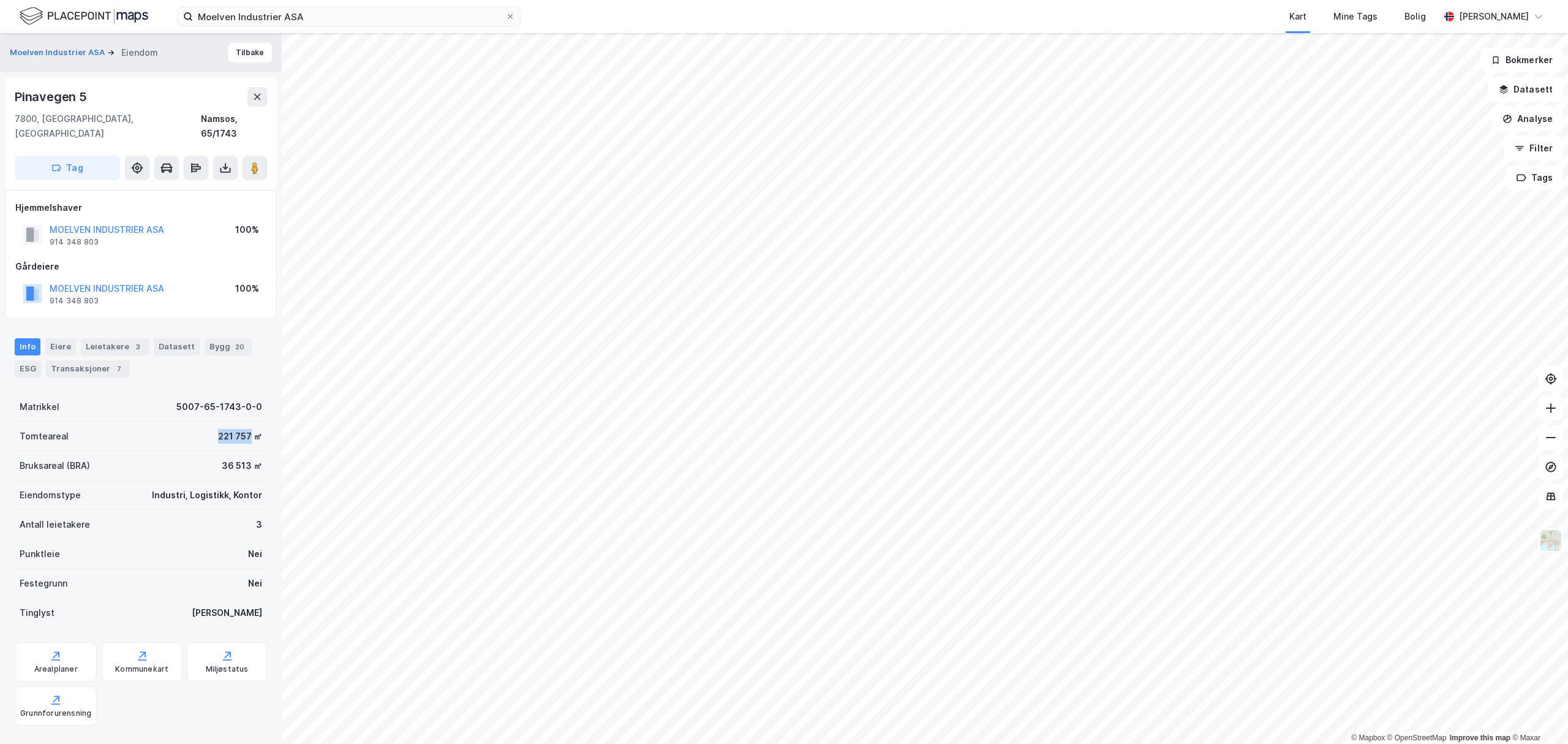
drag, startPoint x: 197, startPoint y: 419, endPoint x: 237, endPoint y: 419, distance: 40.0
click at [237, 421] on div "Tomteareal 221 757 ㎡" at bounding box center [141, 436] width 253 height 29
copy div "221 757"
drag, startPoint x: 206, startPoint y: 451, endPoint x: 238, endPoint y: 451, distance: 32.0
click at [238, 451] on div "Bruksareal (BRA) 36 513 ㎡" at bounding box center [141, 465] width 253 height 29
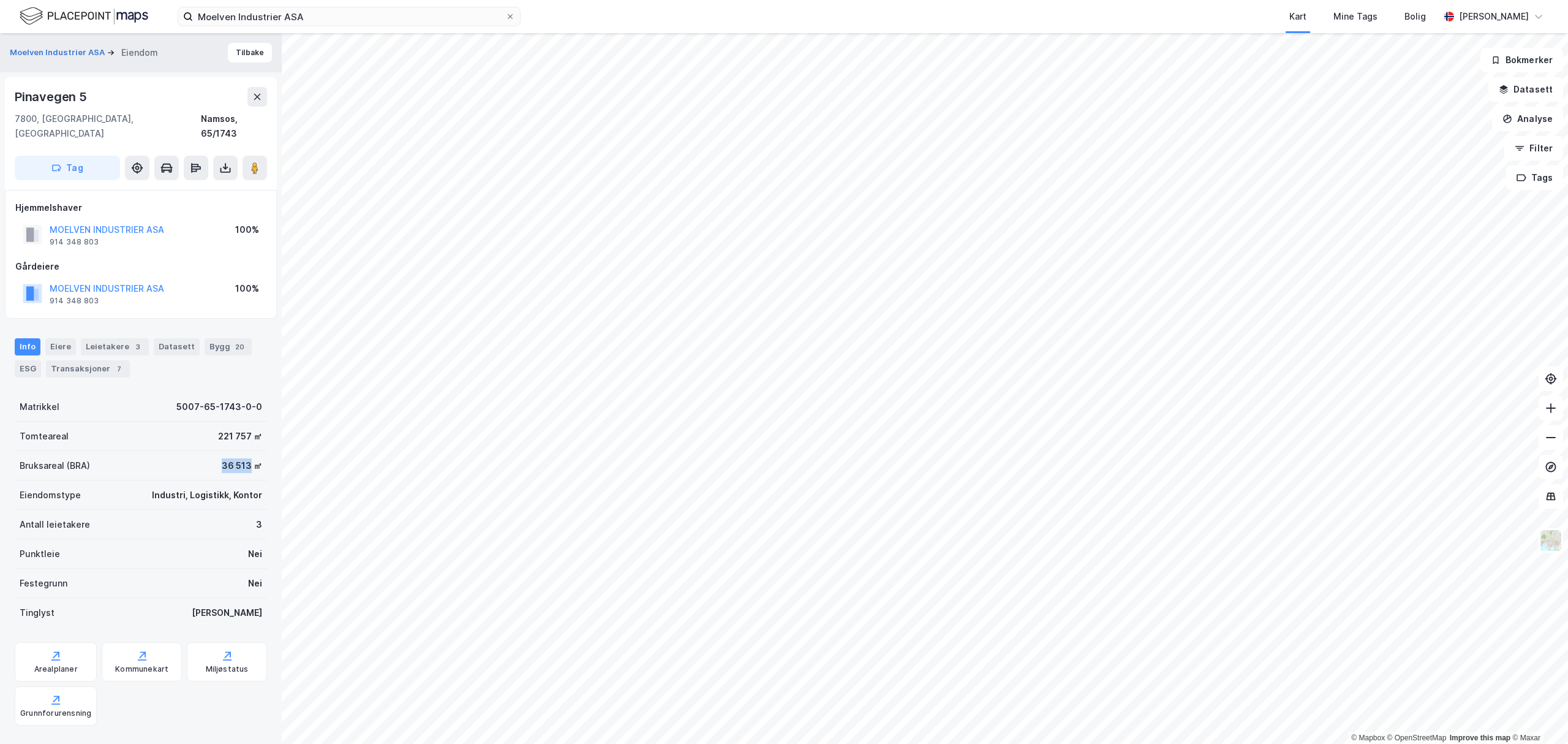
copy div "36 513"
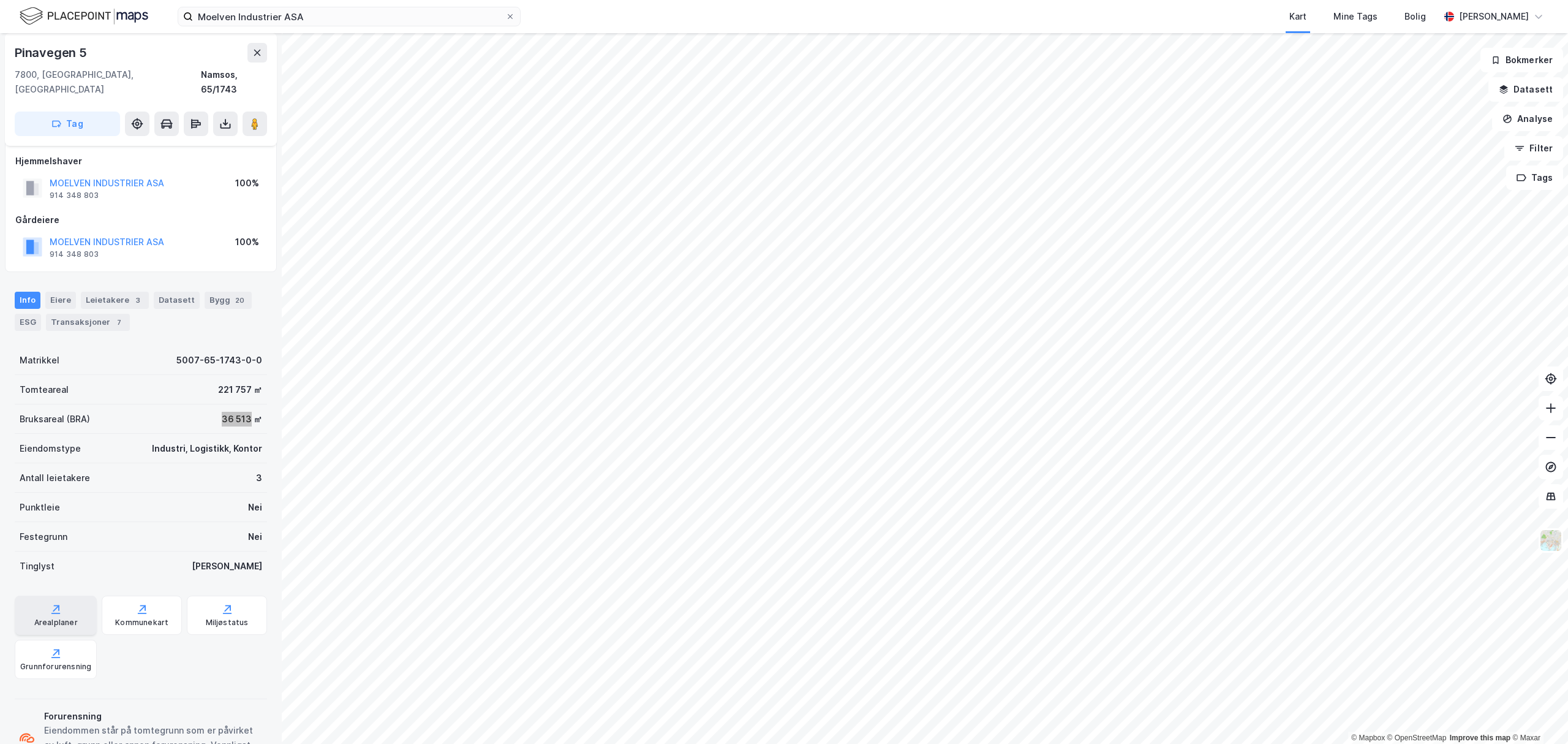
scroll to position [86, 0]
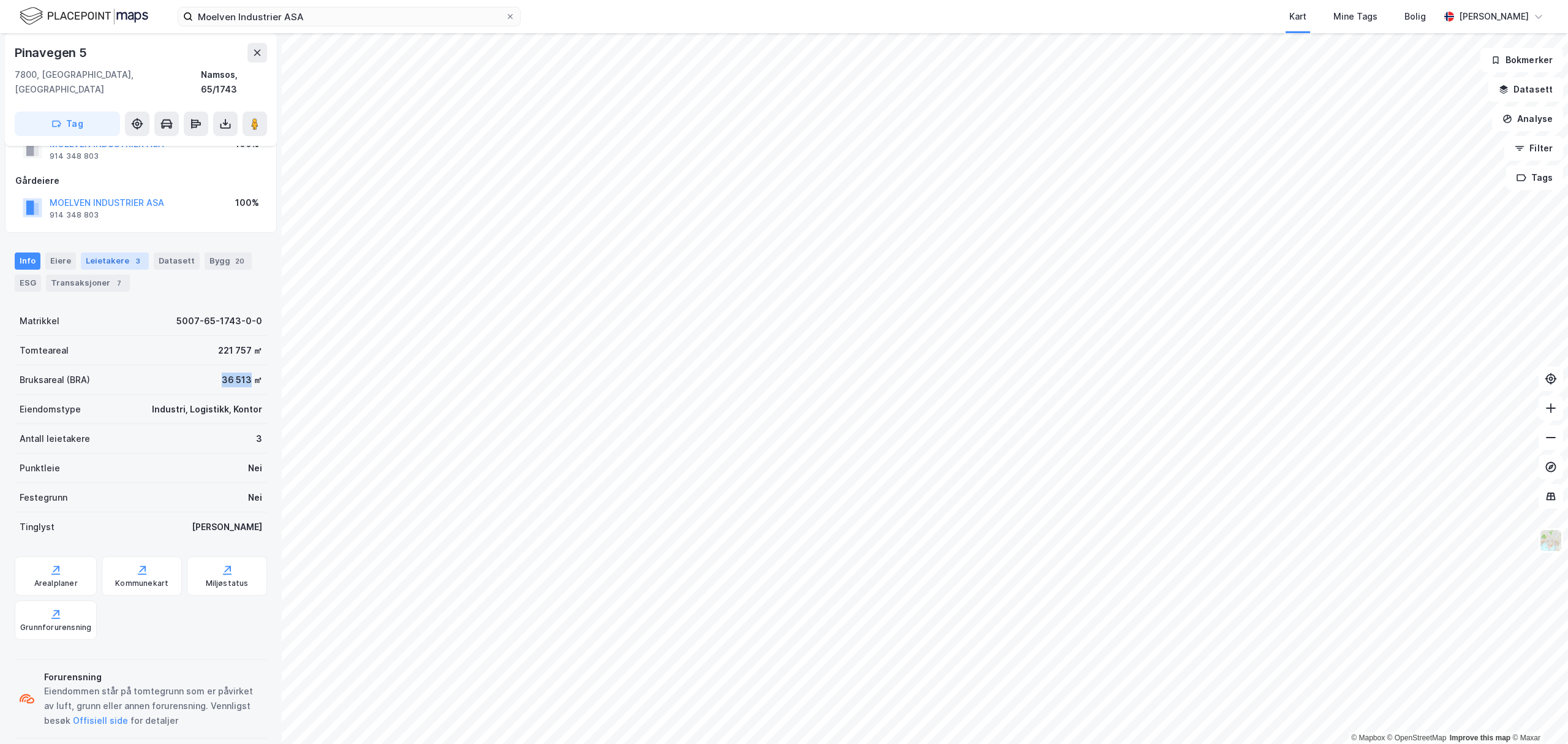
click at [104, 253] on div "Leietakere 3" at bounding box center [115, 261] width 68 height 17
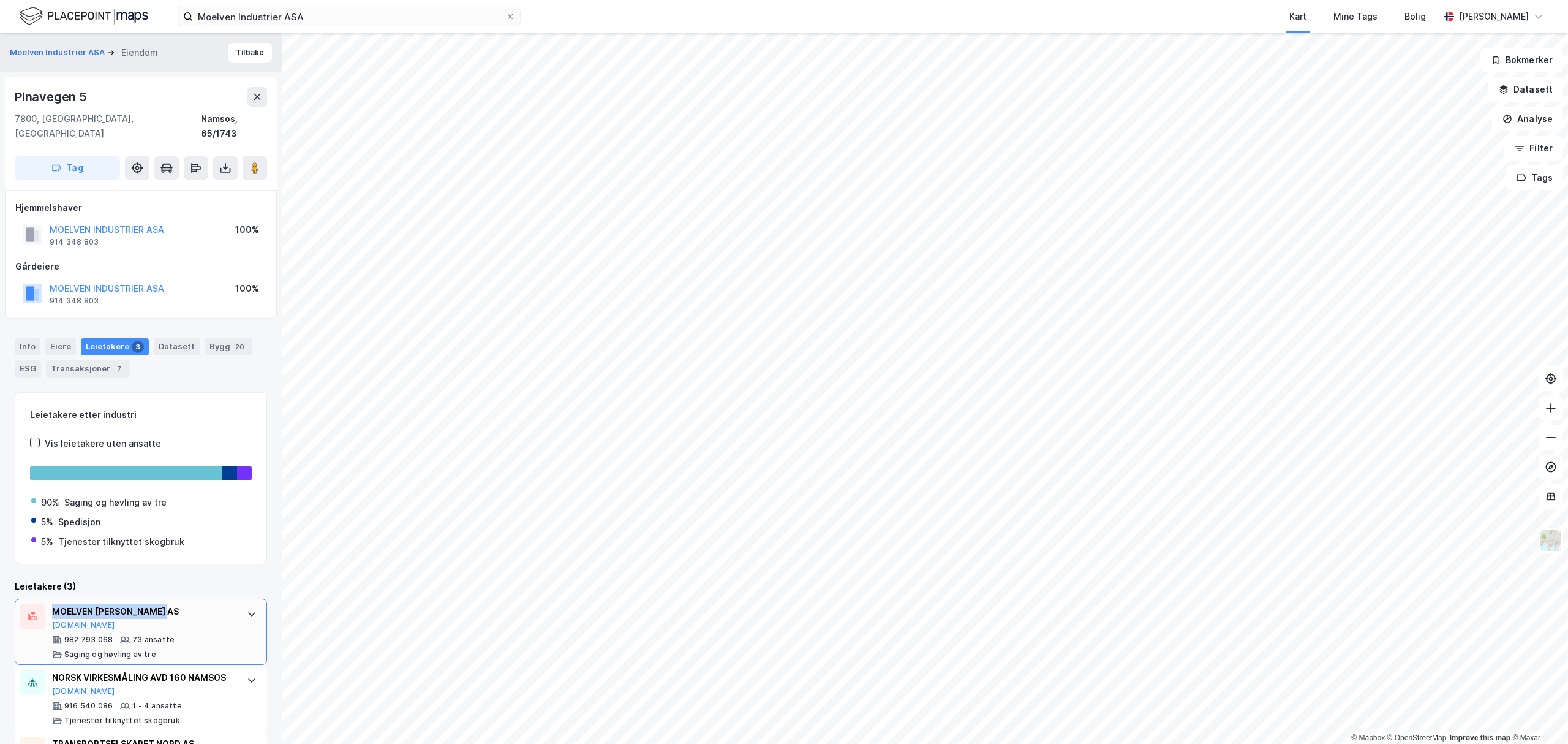
drag, startPoint x: 50, startPoint y: 596, endPoint x: 172, endPoint y: 592, distance: 122.1
click at [172, 598] on div "MOELVEN VAN SEVEREN AS Proff.no 982 793 068 73 ansatte Saging og høvling av tre" at bounding box center [141, 631] width 253 height 66
copy div "MOELVEN VAN SEVEREN AS"
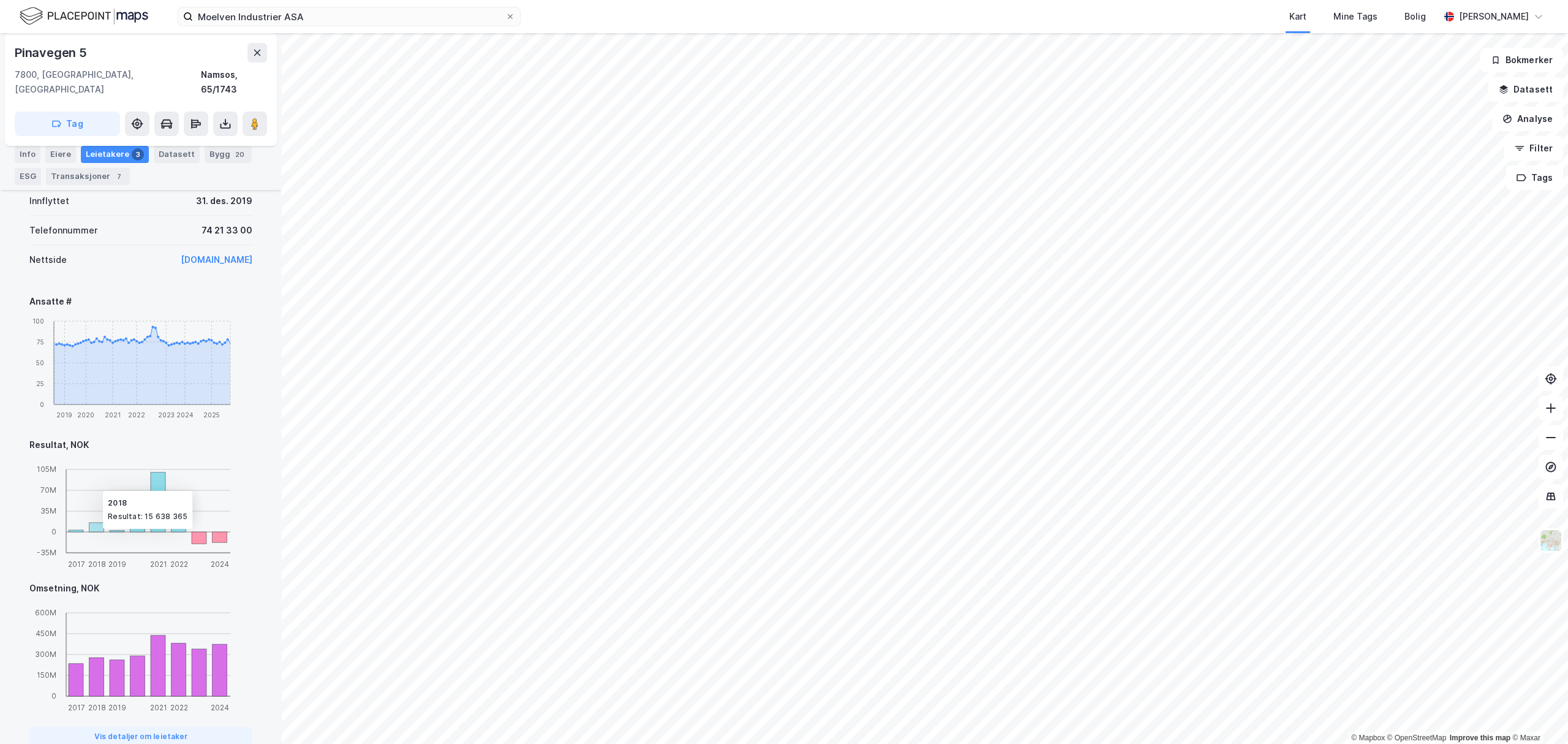
scroll to position [753, 0]
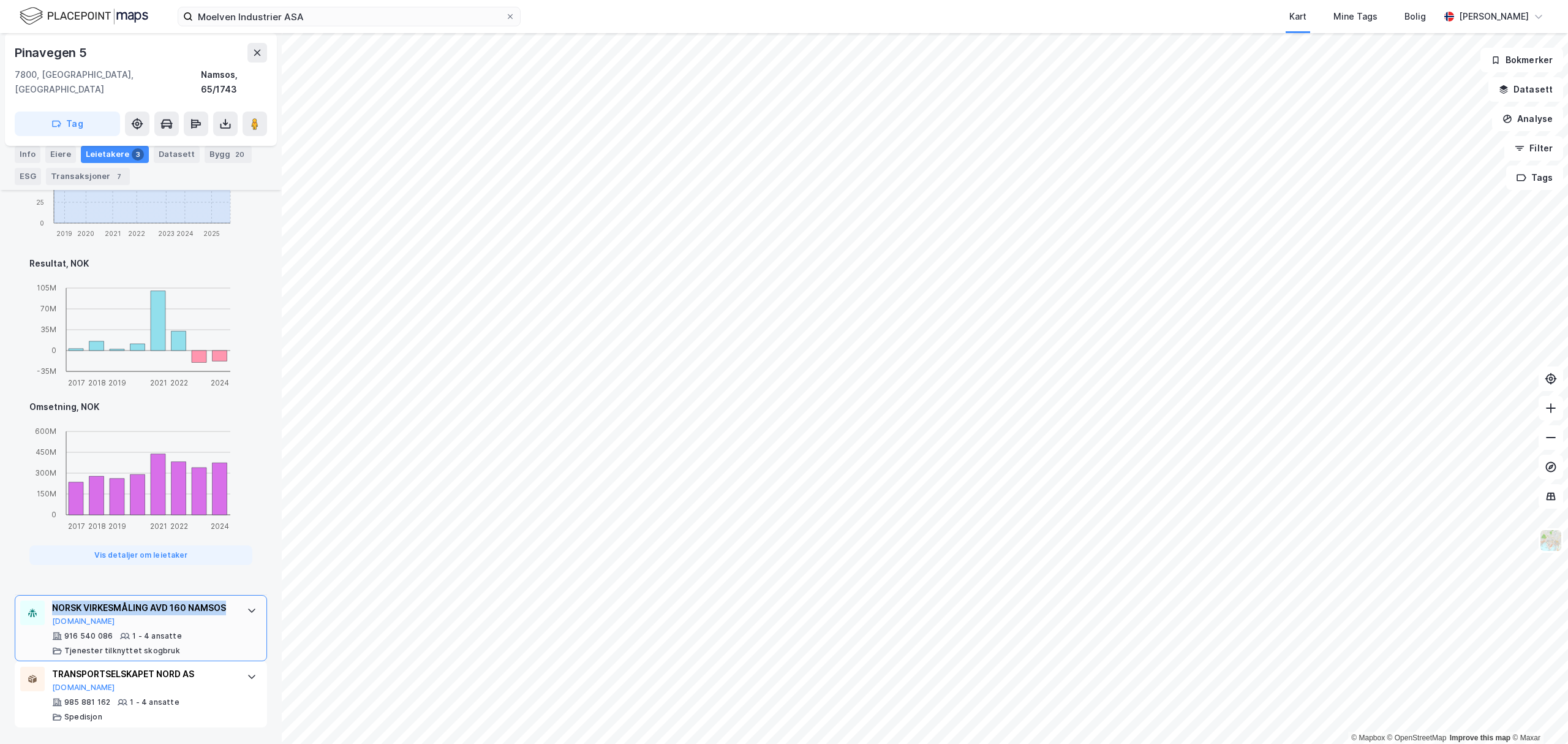
drag, startPoint x: 47, startPoint y: 591, endPoint x: 92, endPoint y: 605, distance: 47.1
click at [92, 605] on div "NORSK VIRKESMÅLING AVD 160 NAMSOS Brreg.no 916 540 086 1 - 4 ansatte Tjenester …" at bounding box center [141, 628] width 253 height 66
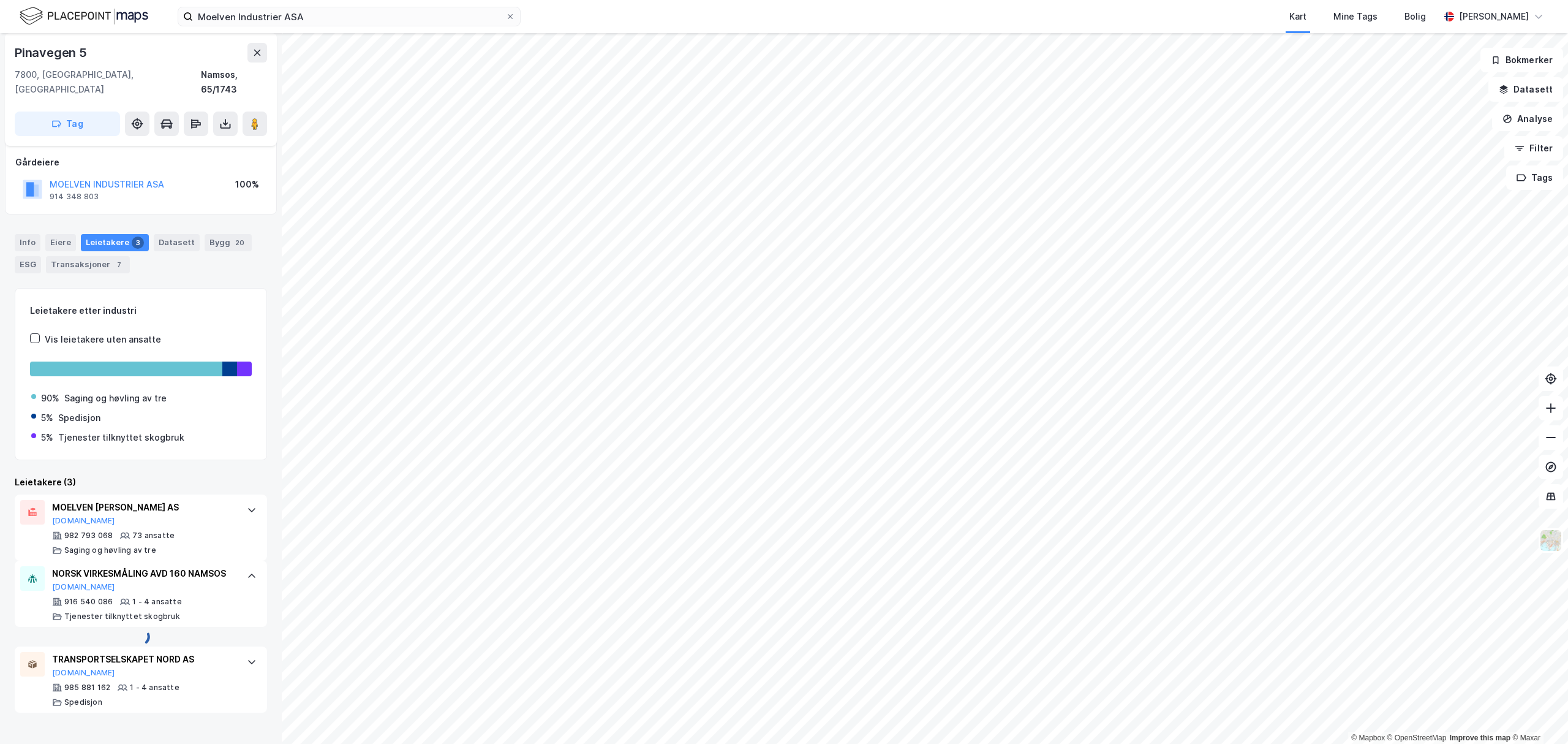
scroll to position [90, 0]
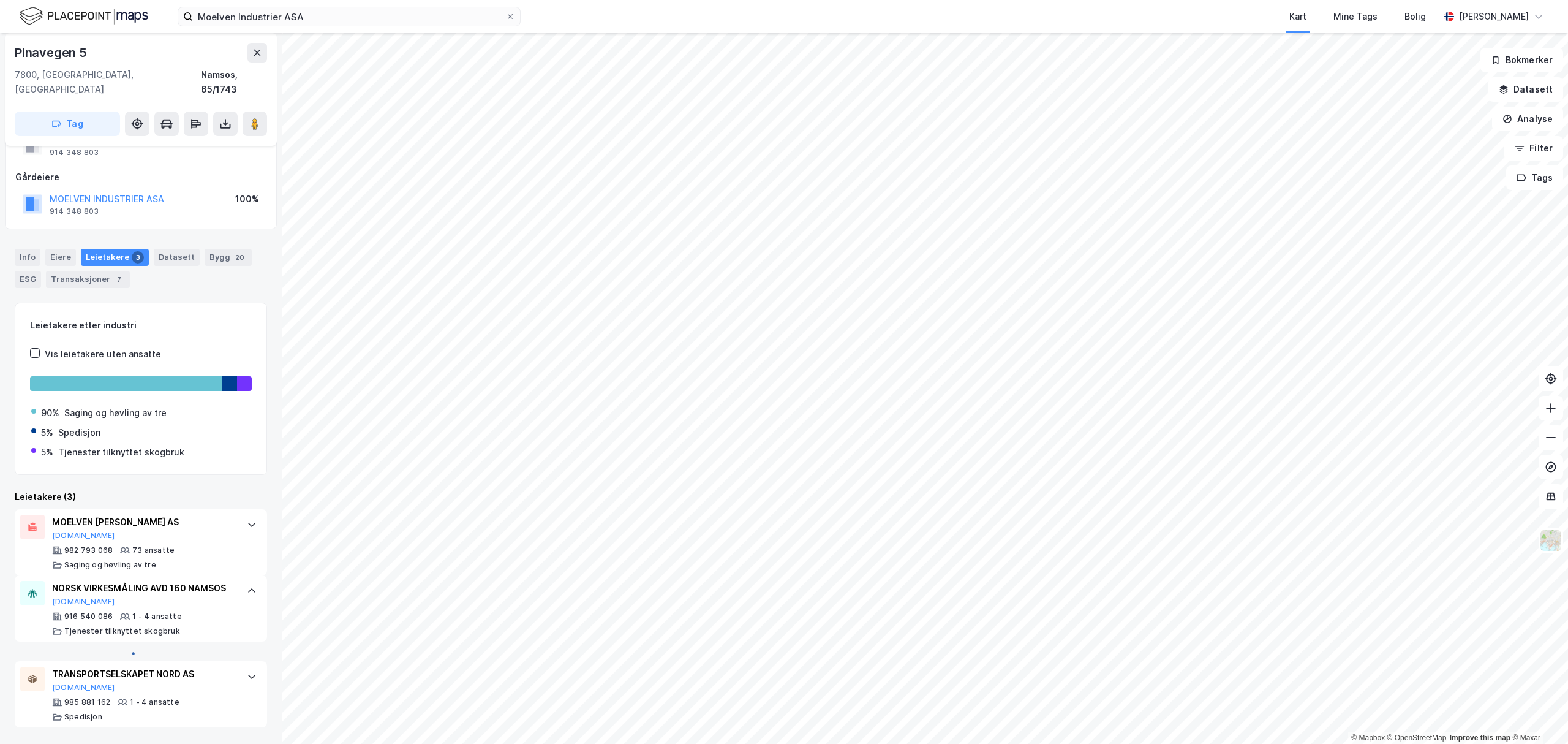
copy div "NORSK VIRKESMÅLING AVD 160 NAMSOS"
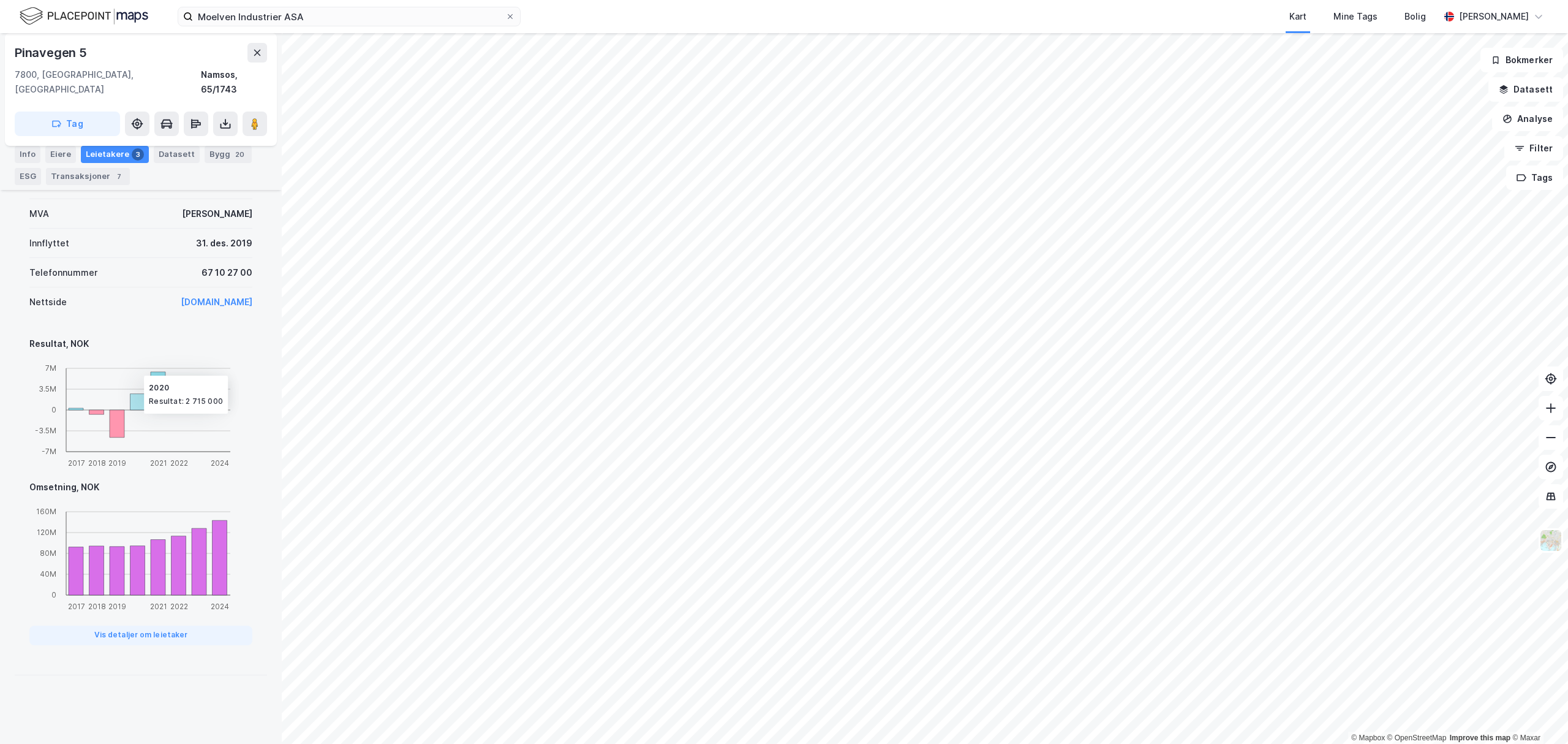
scroll to position [727, 0]
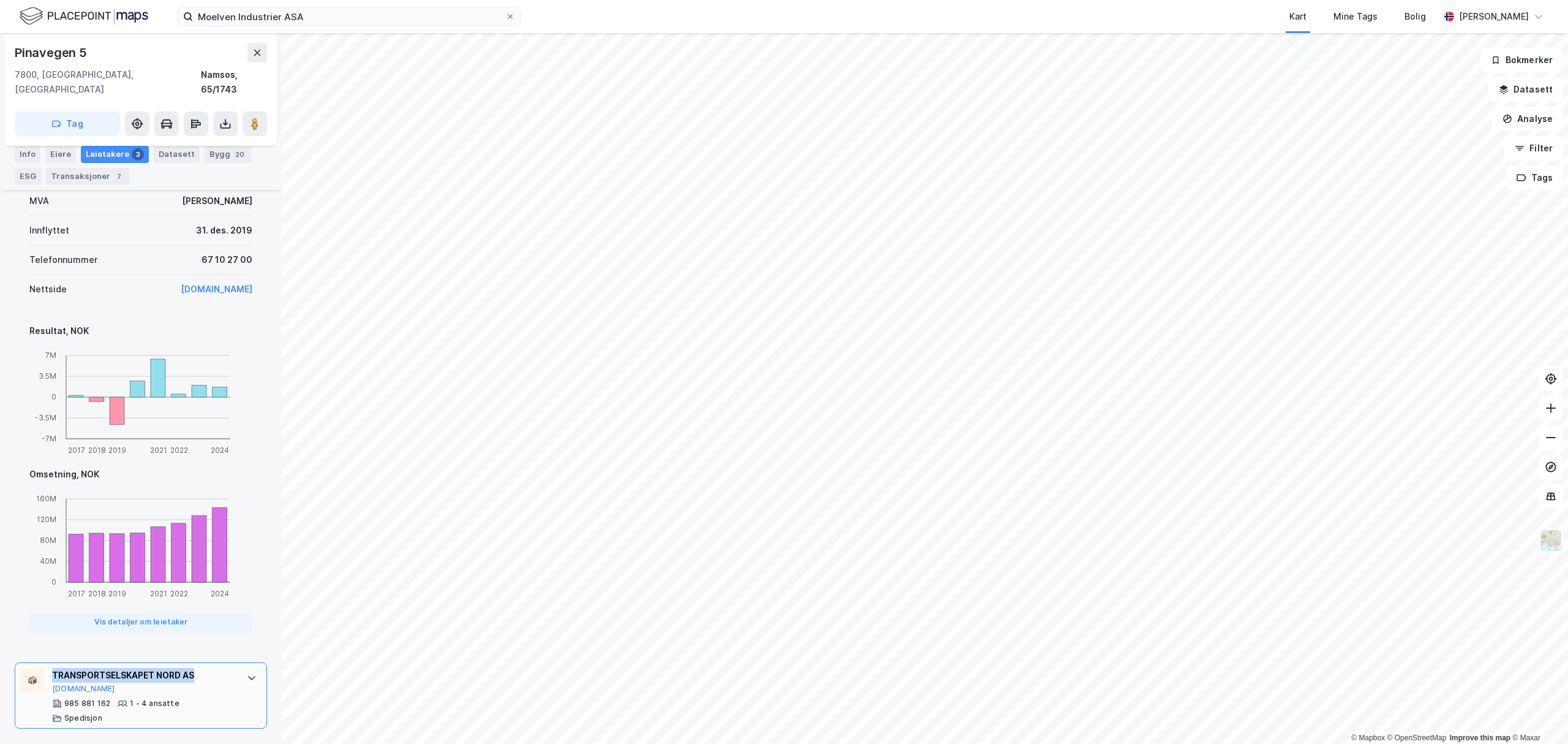
drag, startPoint x: 48, startPoint y: 677, endPoint x: 199, endPoint y: 670, distance: 151.2
click at [199, 670] on div "TRANSPORTSELSKAPET NORD AS Proff.no 985 881 162 1 - 4 ansatte Spedisjon" at bounding box center [141, 696] width 253 height 66
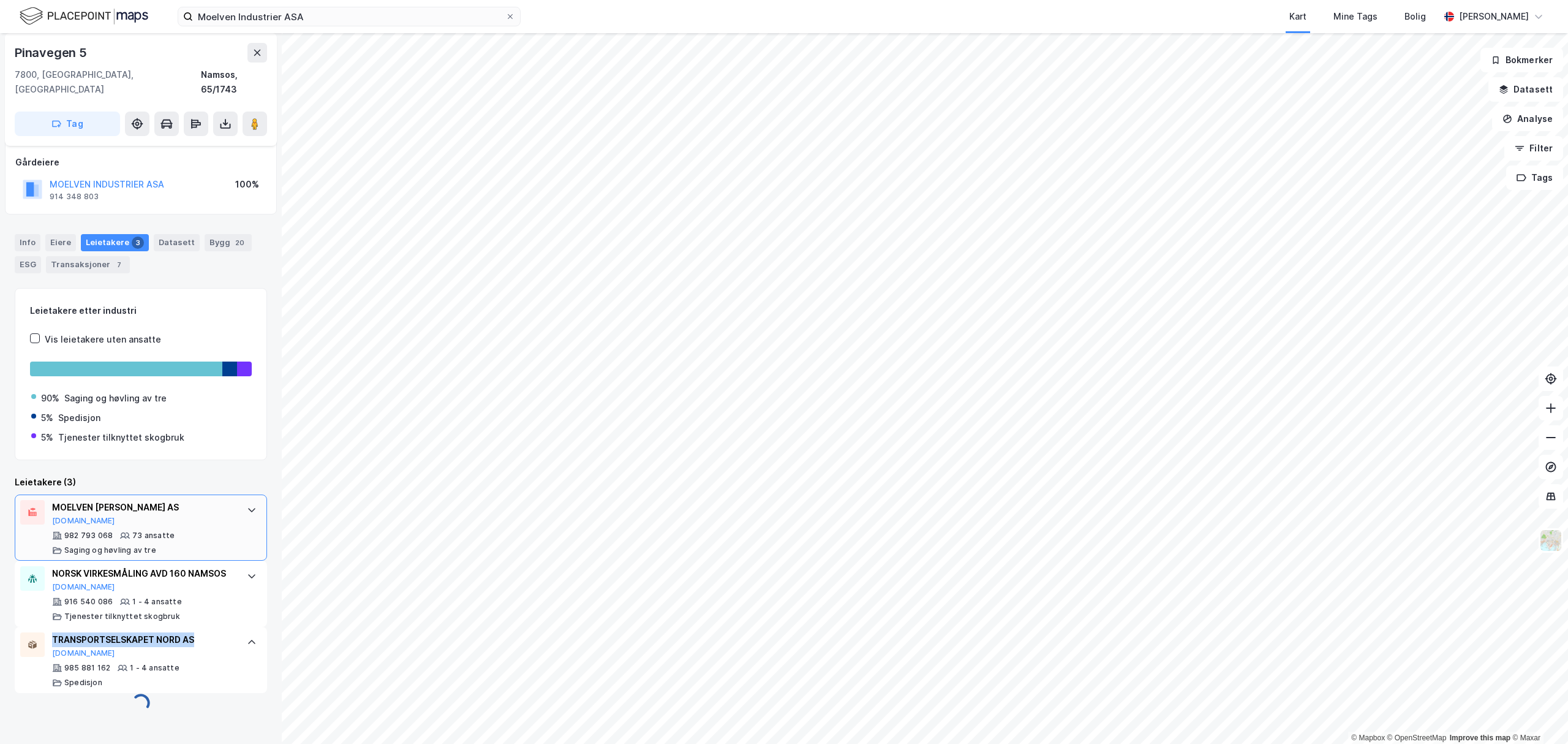
scroll to position [90, 0]
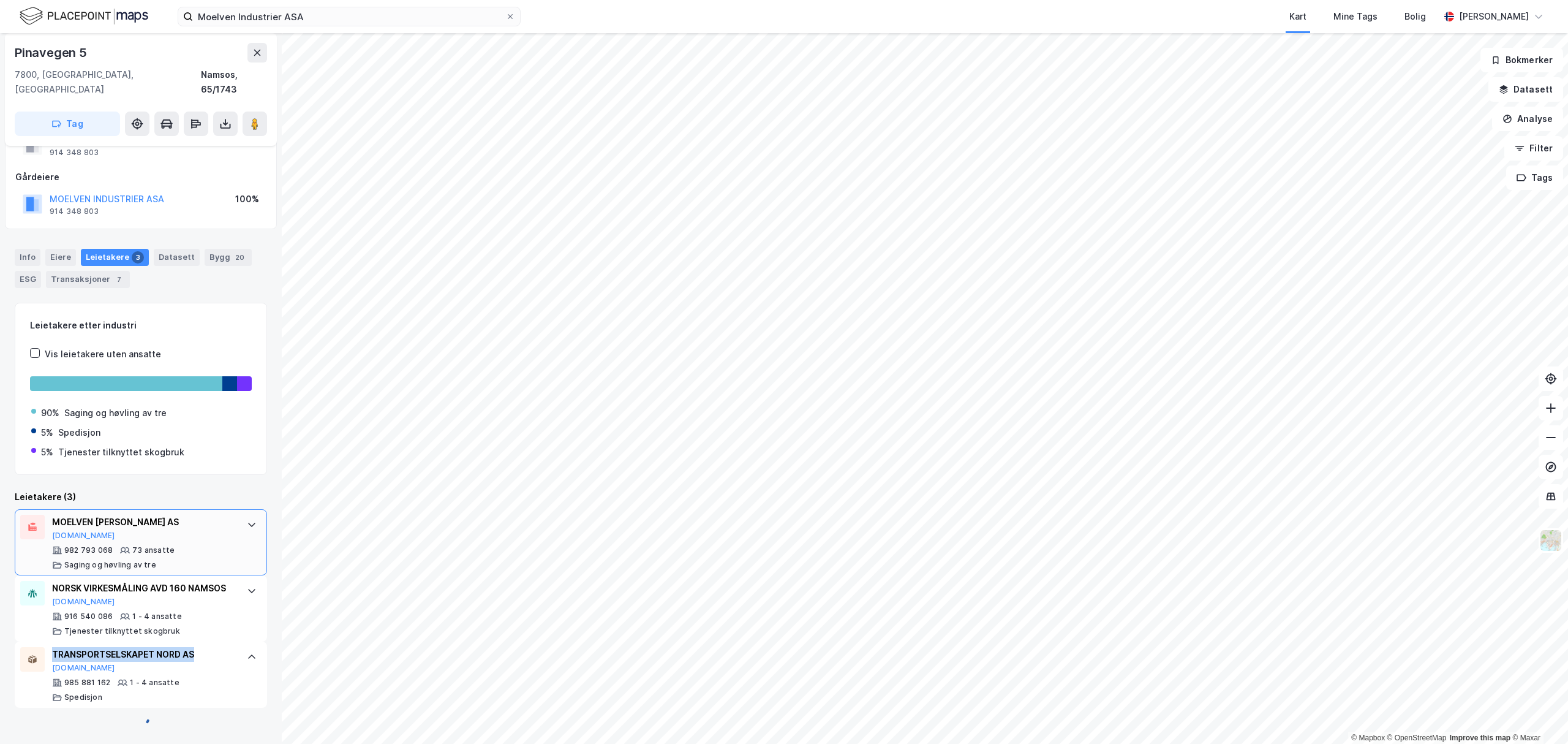
copy div "TRANSPORTSELSKAPET NORD AS"
click at [353, 23] on input "Moelven Industrier ASA" at bounding box center [349, 17] width 312 height 18
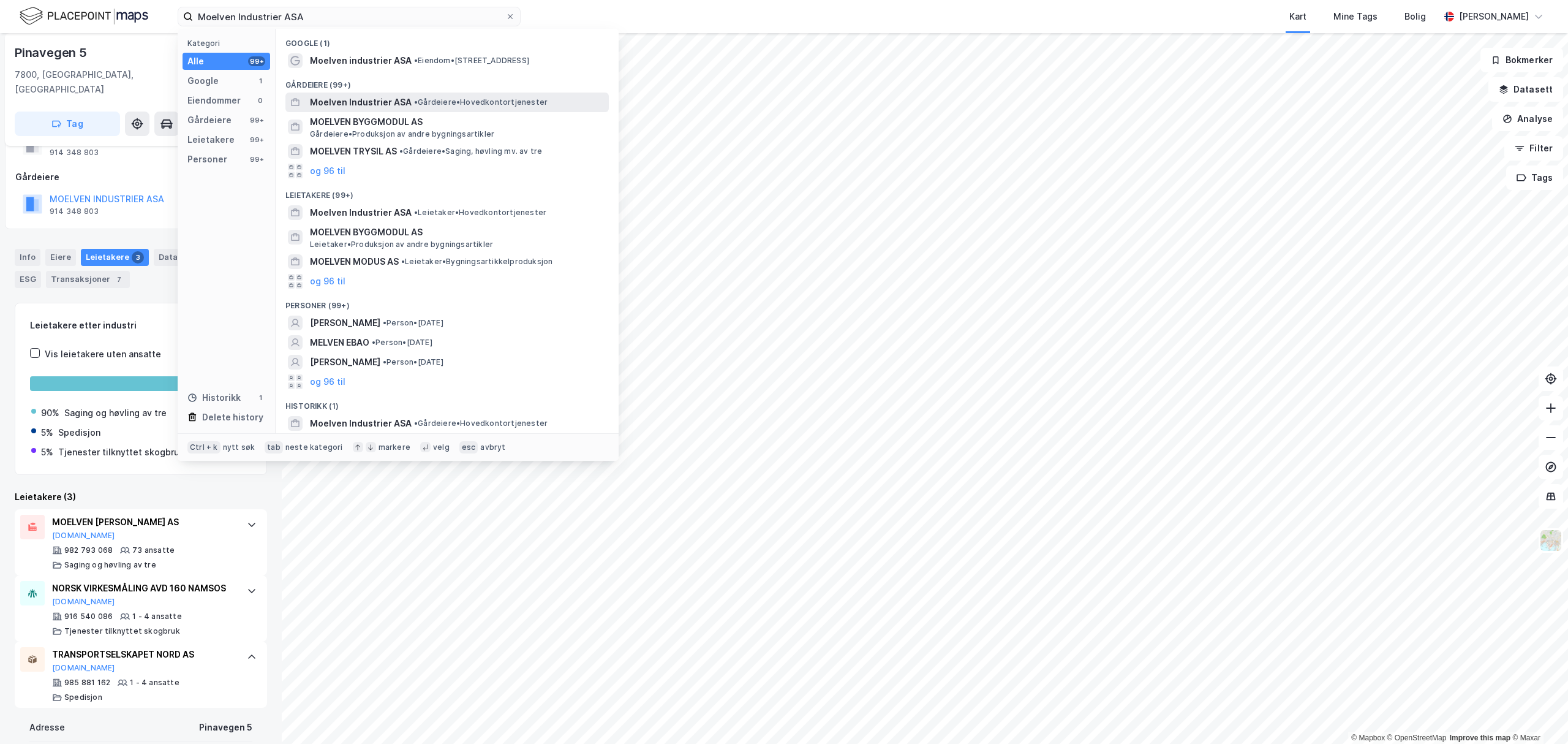
click at [358, 99] on span "Moelven Industrier ASA" at bounding box center [361, 102] width 102 height 15
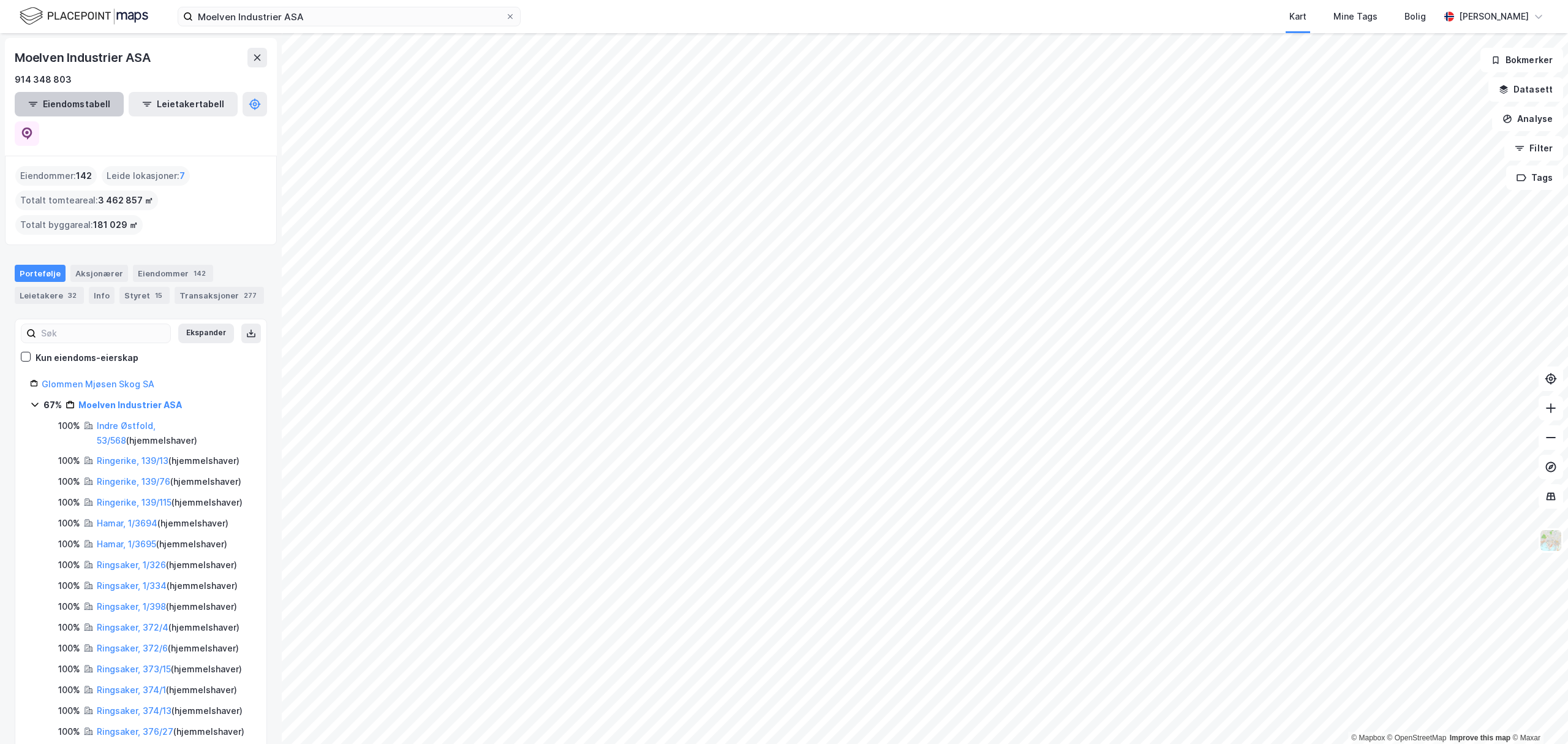
click at [66, 109] on button "Eiendomstabell" at bounding box center [69, 104] width 109 height 25
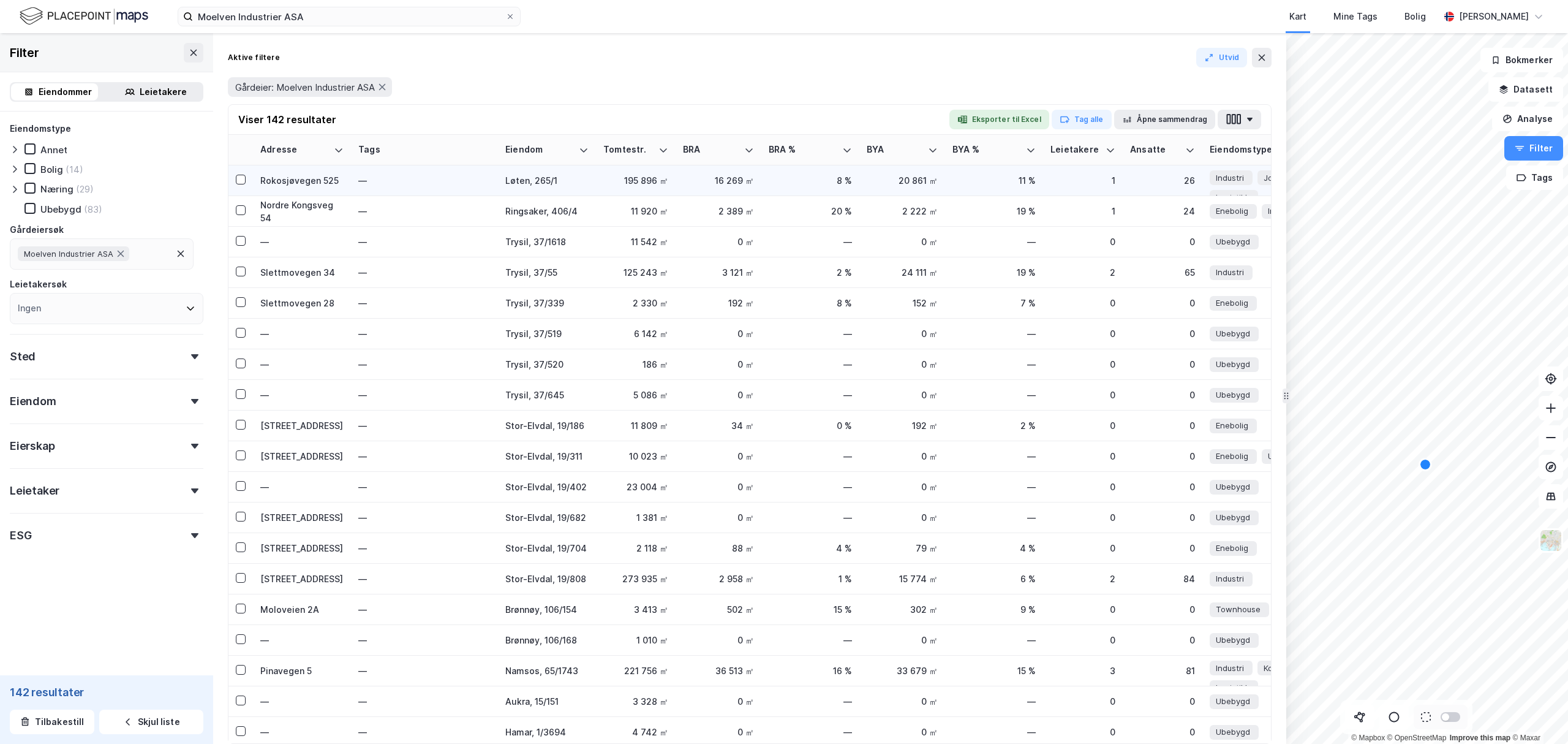
click at [284, 180] on div "Rokosjøvegen 525" at bounding box center [302, 180] width 83 height 13
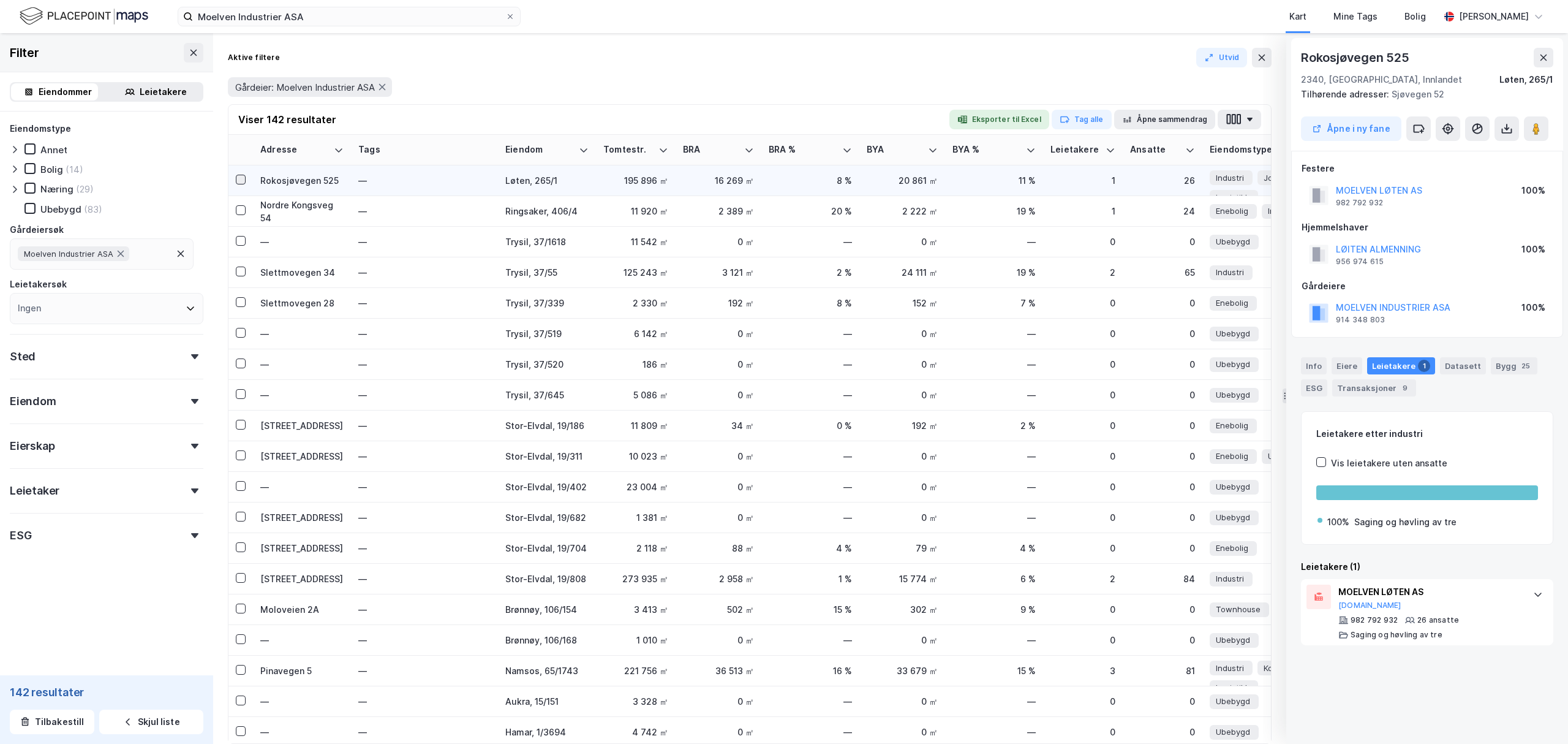
click at [238, 178] on icon at bounding box center [241, 179] width 8 height 8
click at [241, 209] on icon at bounding box center [241, 209] width 8 height 8
click at [240, 270] on icon at bounding box center [241, 271] width 8 height 8
click at [241, 424] on icon at bounding box center [241, 424] width 8 height 8
click at [240, 454] on icon at bounding box center [241, 454] width 8 height 8
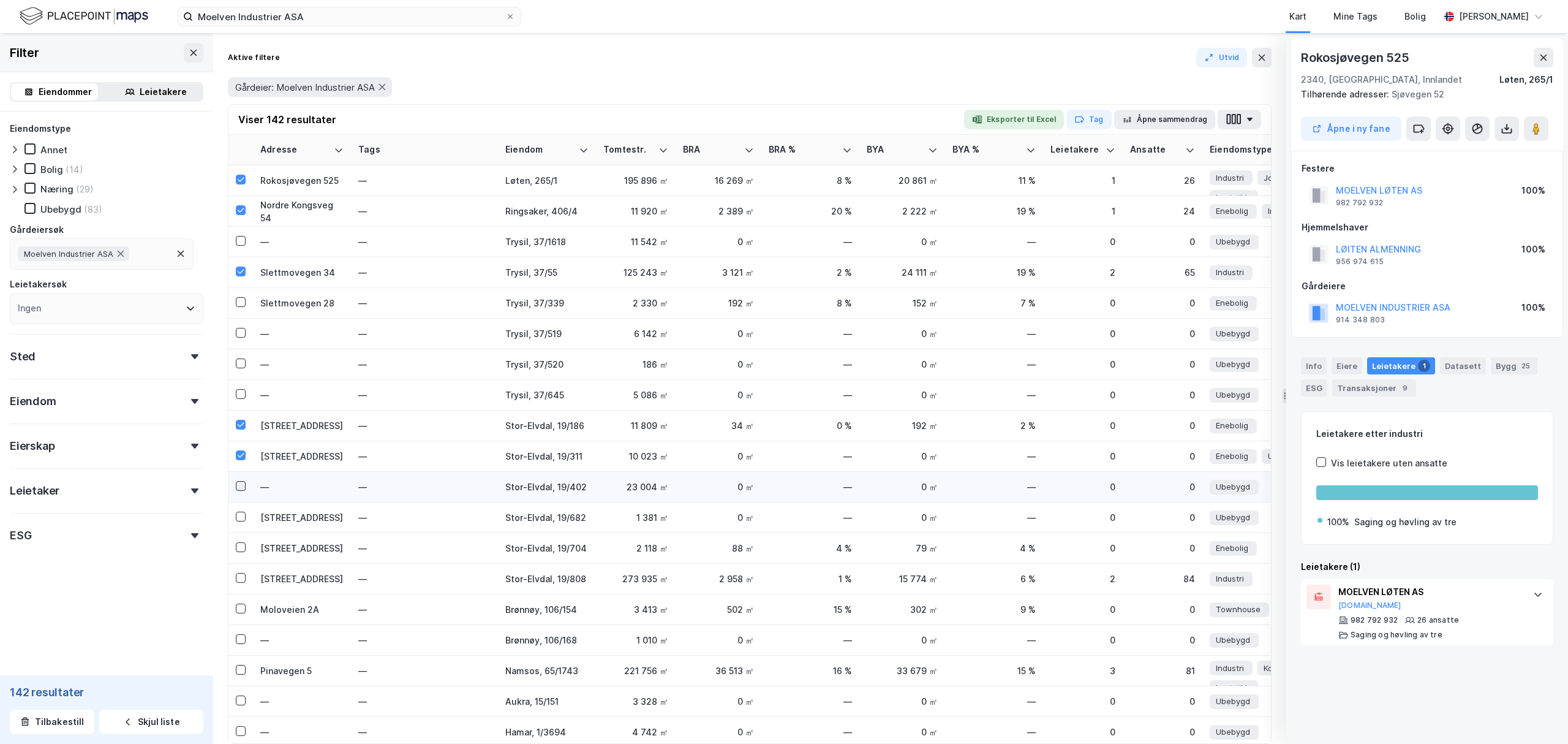
click at [241, 488] on icon at bounding box center [241, 486] width 8 height 8
click at [240, 580] on icon at bounding box center [241, 577] width 8 height 8
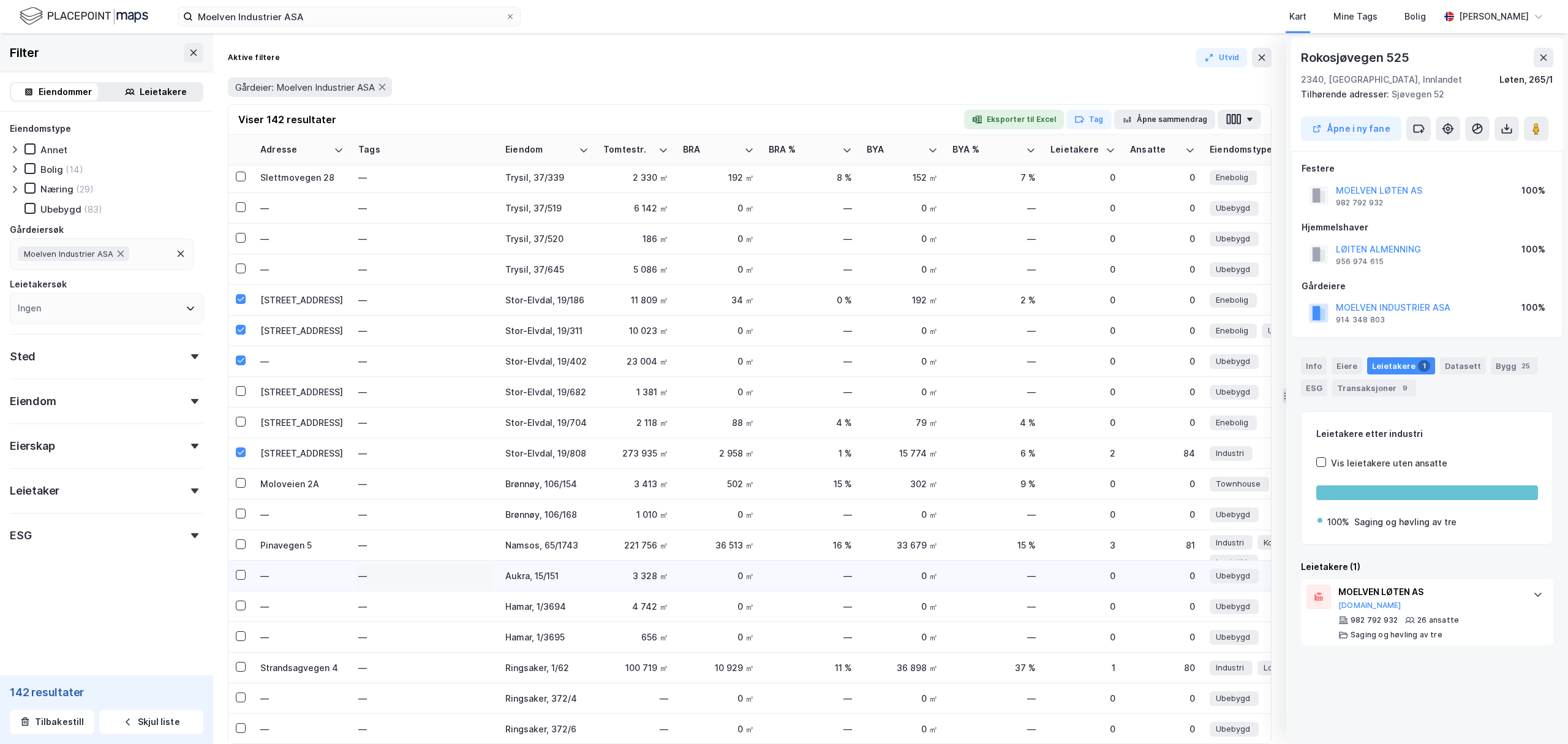
scroll to position [163, 0]
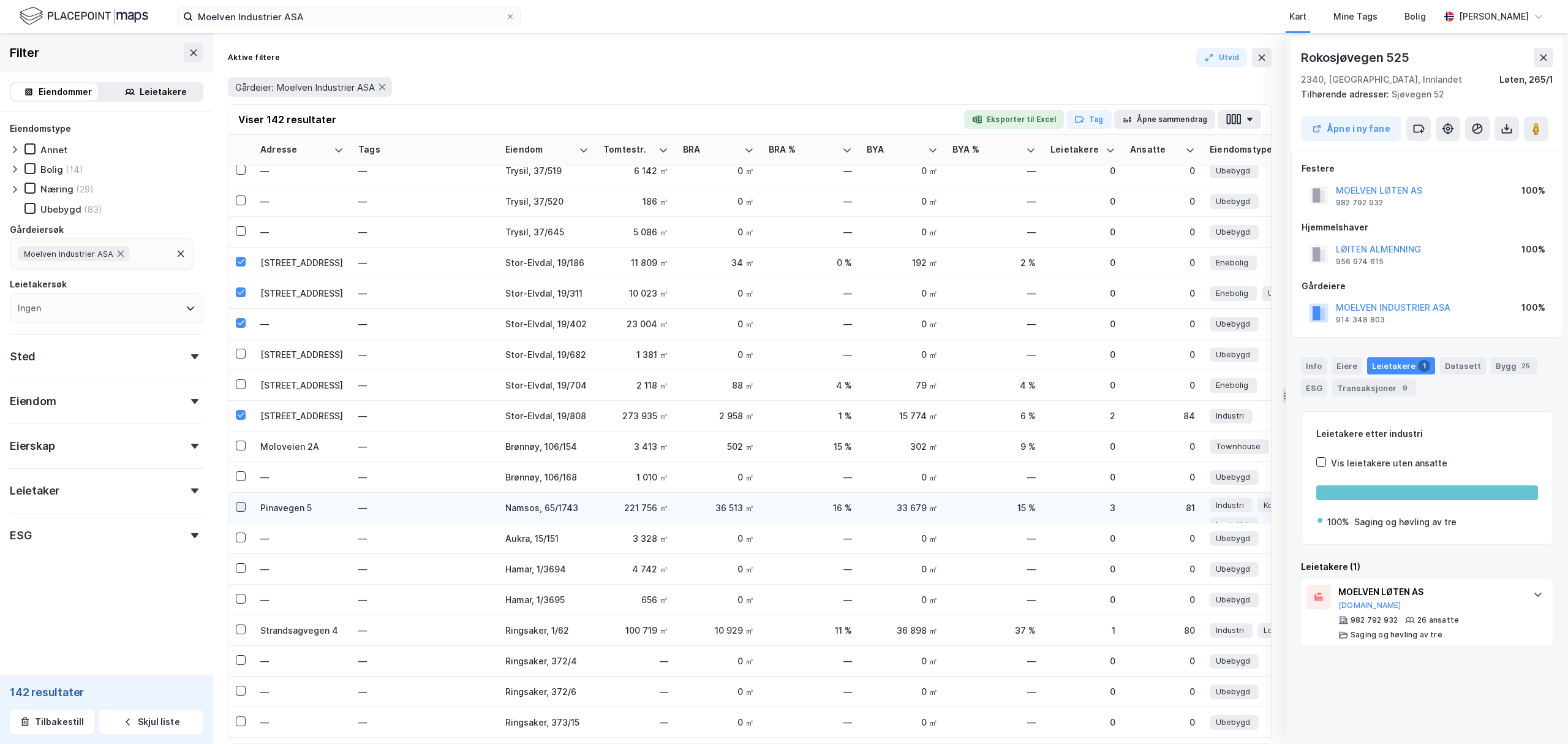
click at [244, 506] on icon at bounding box center [241, 506] width 8 height 8
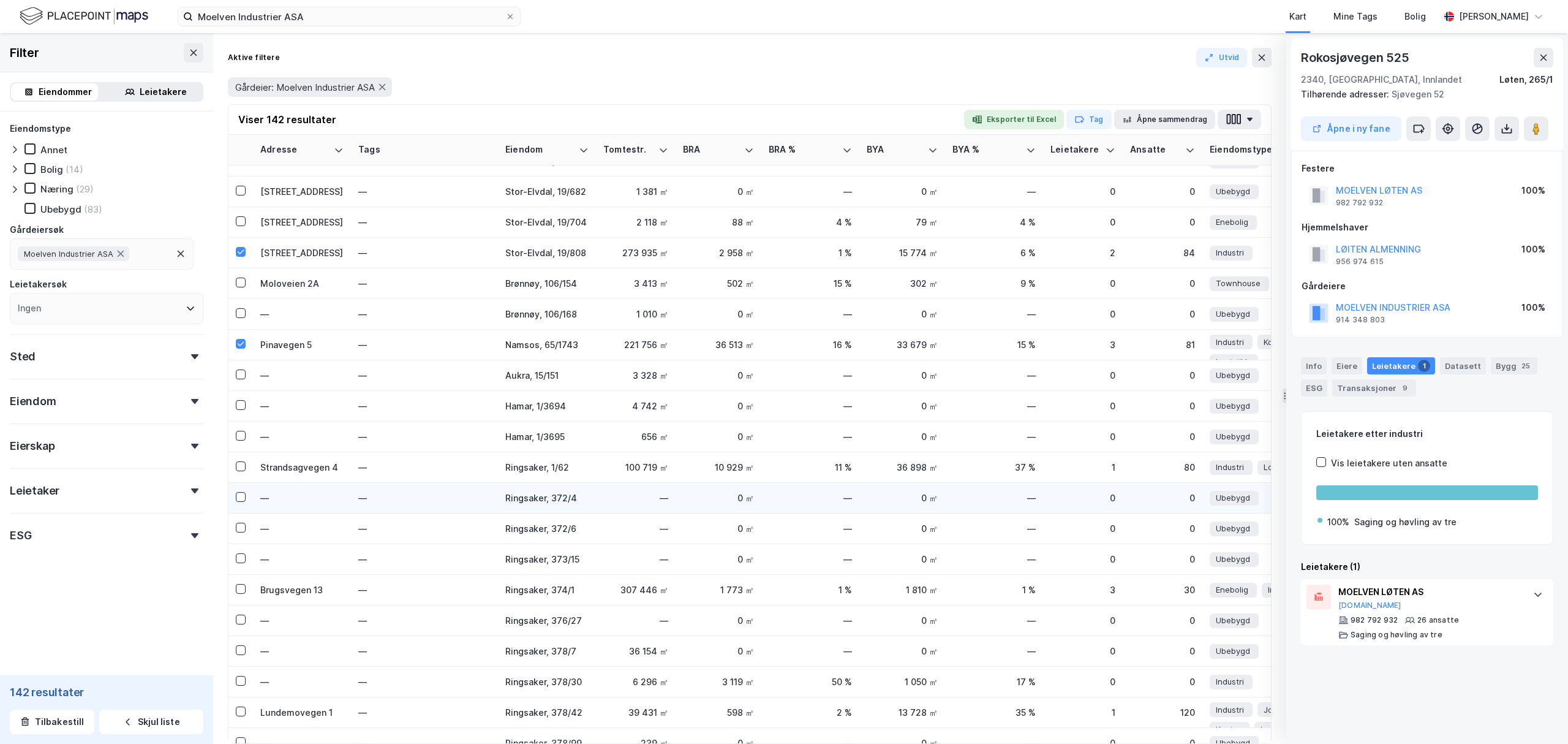
scroll to position [326, 0]
click at [241, 466] on icon at bounding box center [241, 465] width 8 height 8
click at [241, 591] on icon at bounding box center [241, 587] width 8 height 8
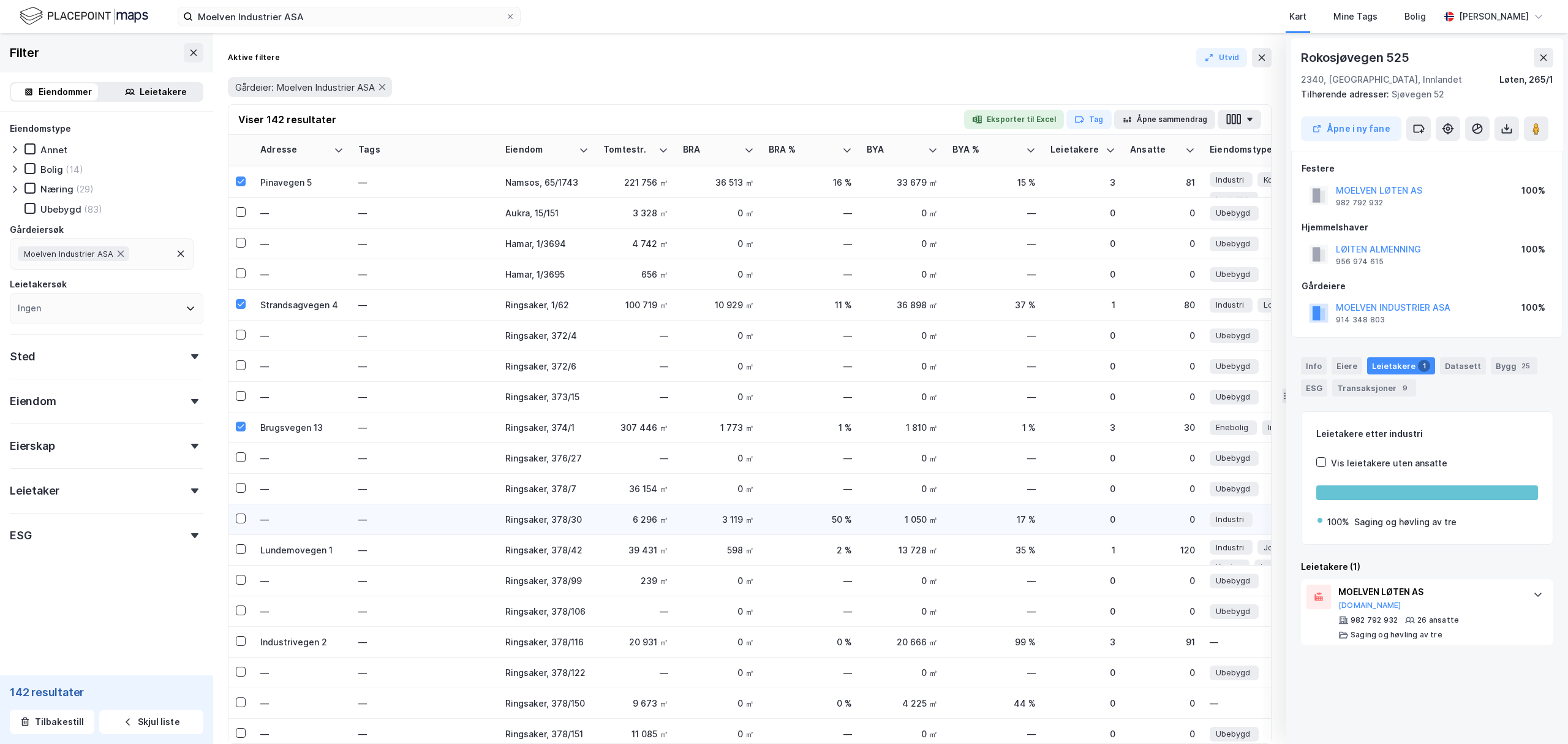
scroll to position [490, 0]
click at [241, 544] on icon at bounding box center [241, 547] width 8 height 8
click at [238, 485] on icon at bounding box center [241, 486] width 7 height 4
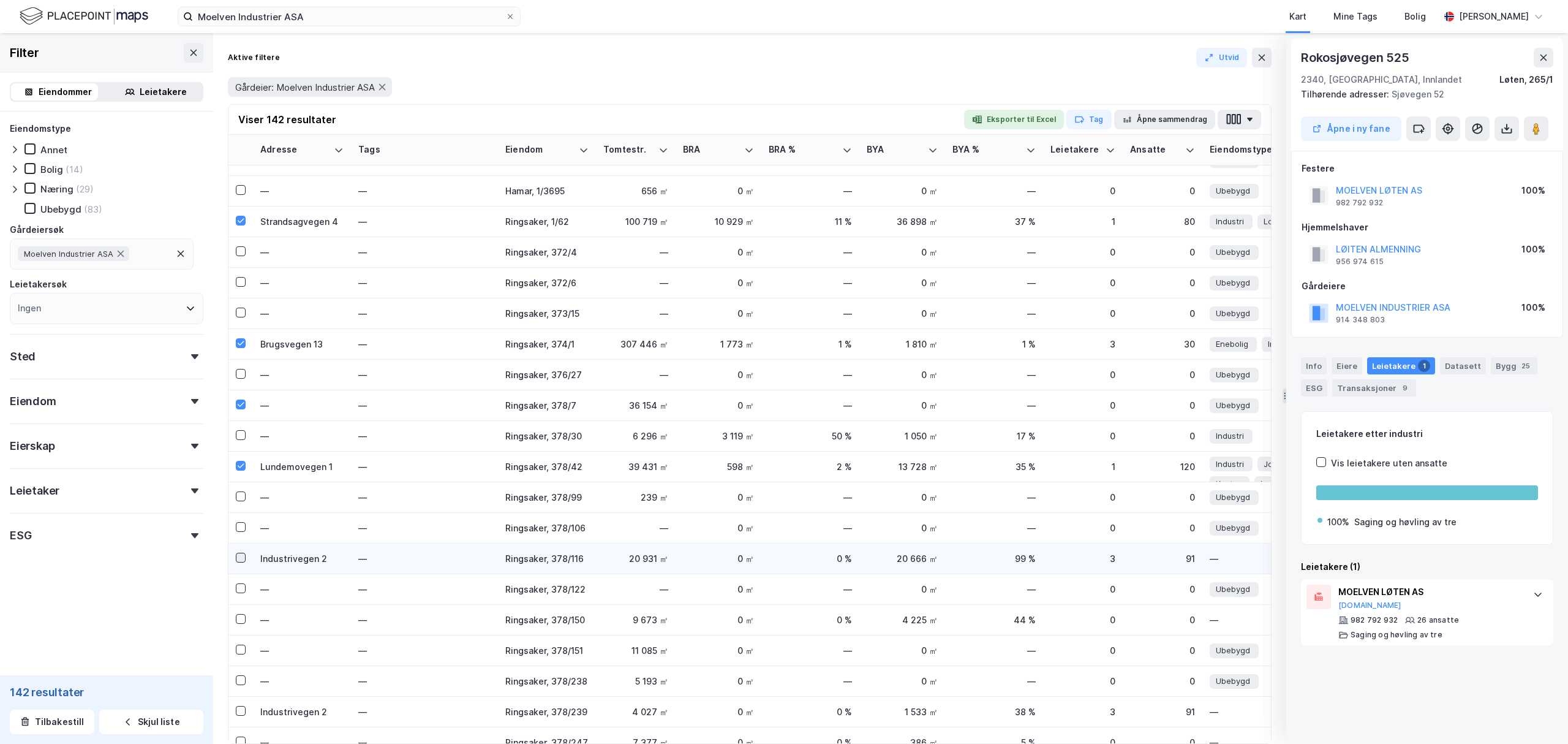
click at [244, 555] on icon at bounding box center [241, 557] width 7 height 4
click at [242, 402] on icon at bounding box center [241, 404] width 8 height 8
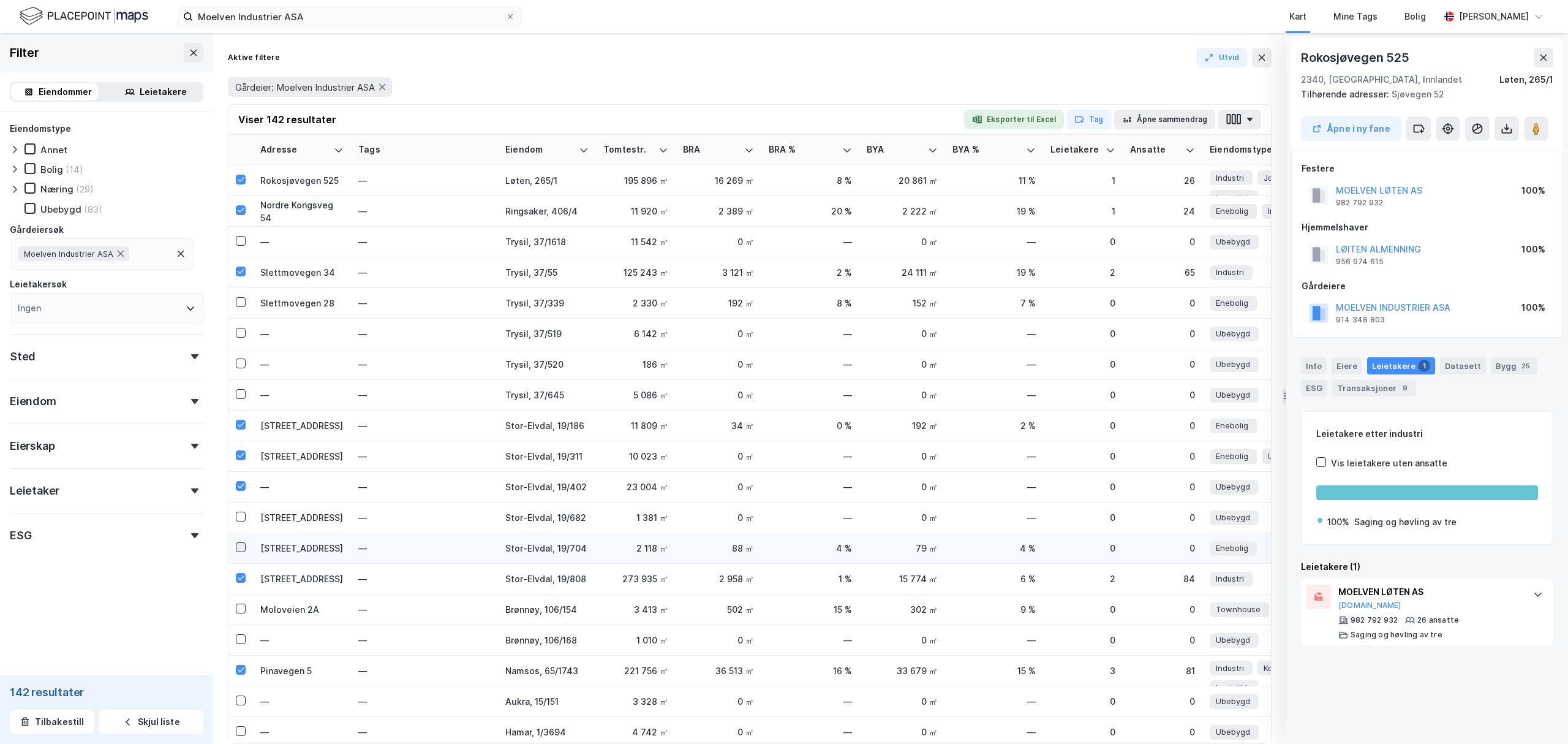
click at [241, 545] on icon at bounding box center [241, 547] width 8 height 8
click at [241, 516] on icon at bounding box center [241, 516] width 8 height 8
click at [238, 304] on icon at bounding box center [241, 302] width 8 height 8
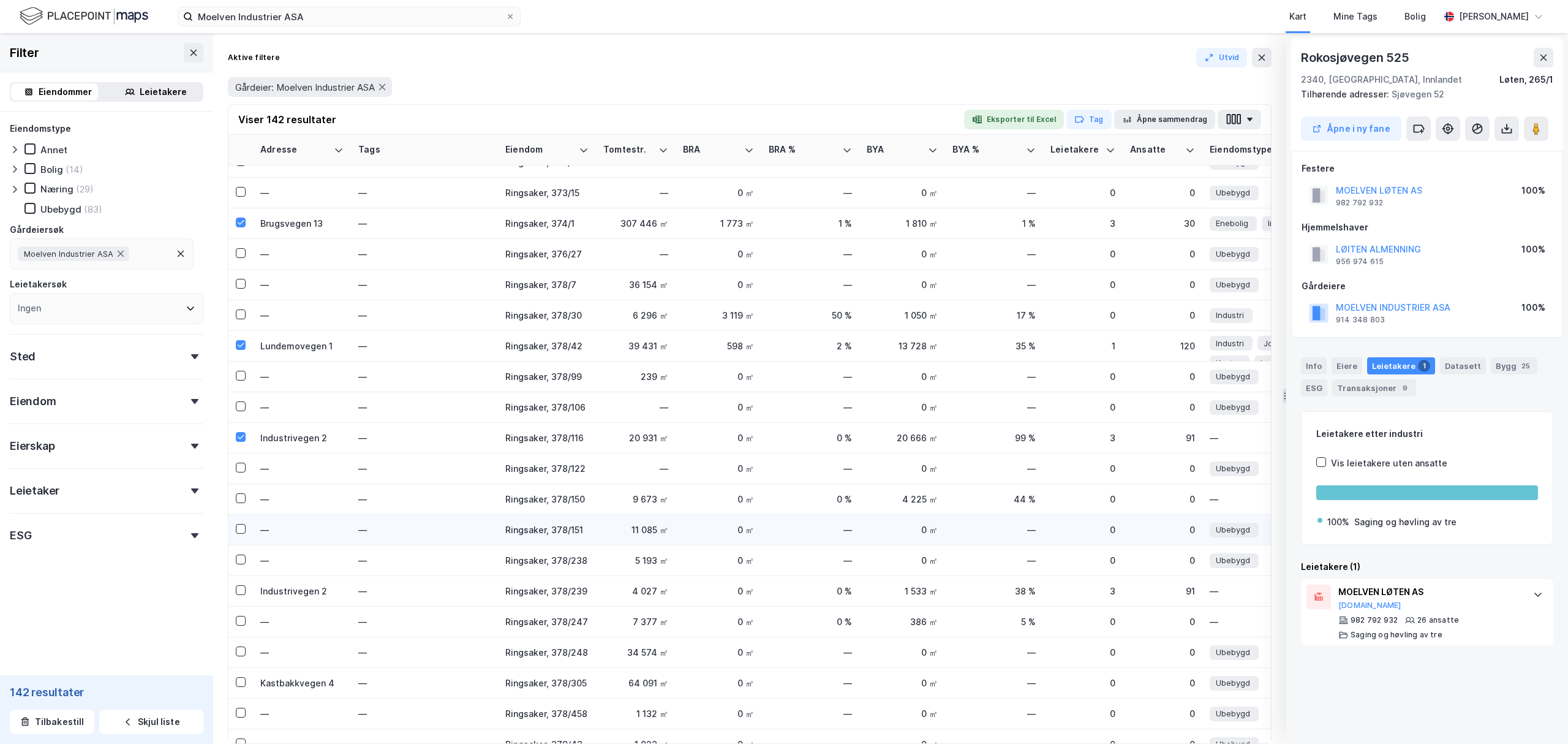
scroll to position [735, 0]
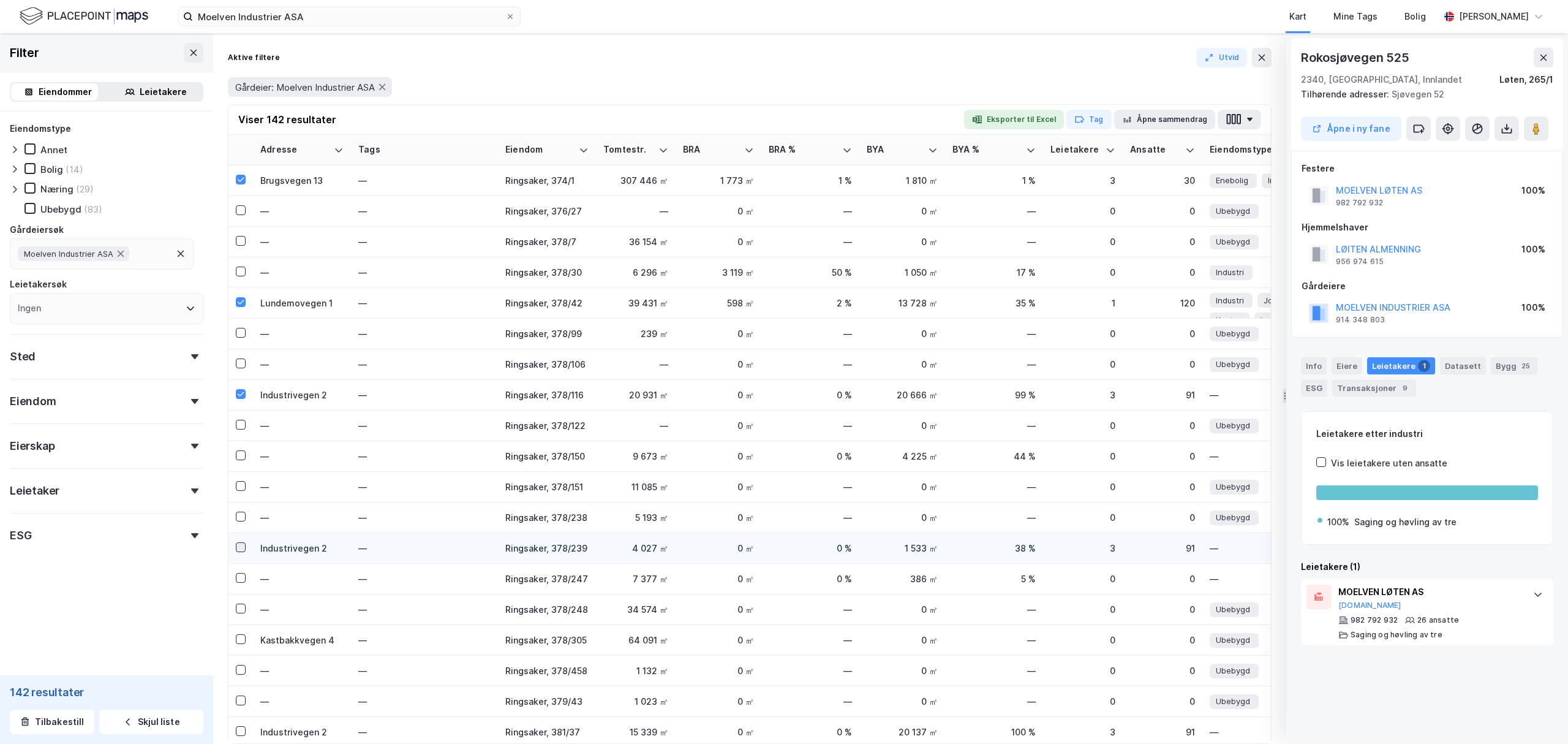
click at [237, 543] on icon at bounding box center [241, 547] width 8 height 8
click at [241, 640] on icon at bounding box center [241, 638] width 7 height 4
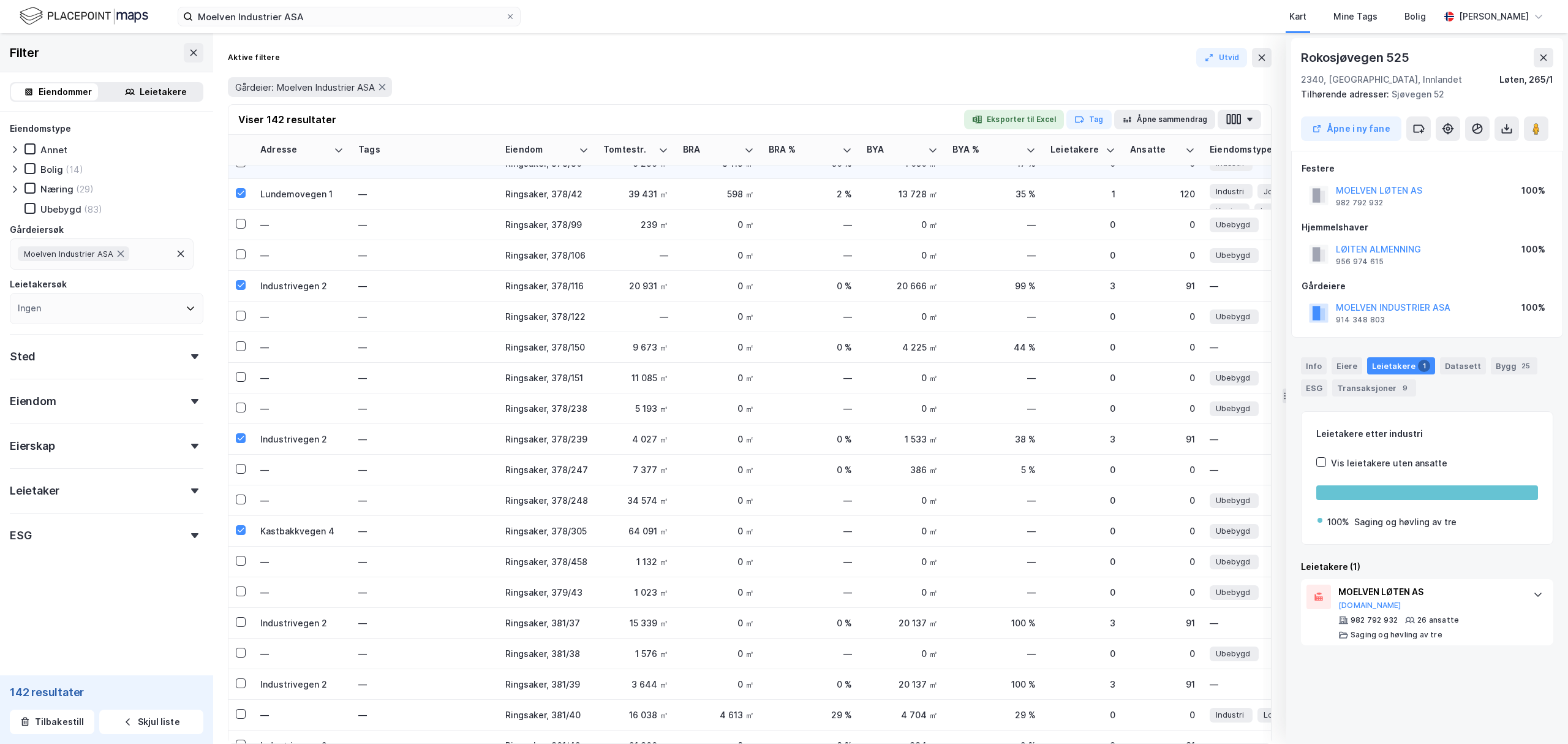
scroll to position [817, 0]
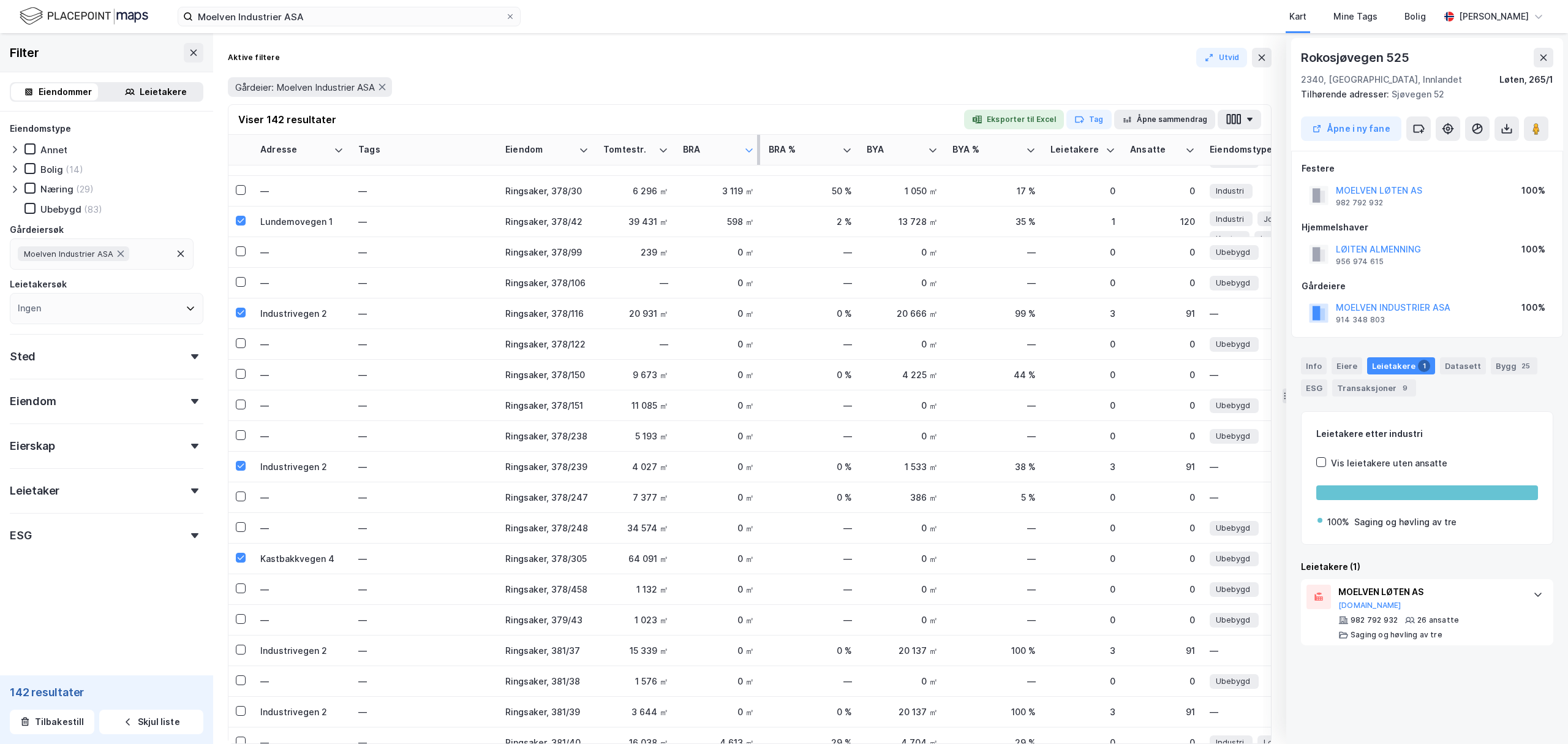
click at [747, 145] on icon at bounding box center [749, 150] width 10 height 10
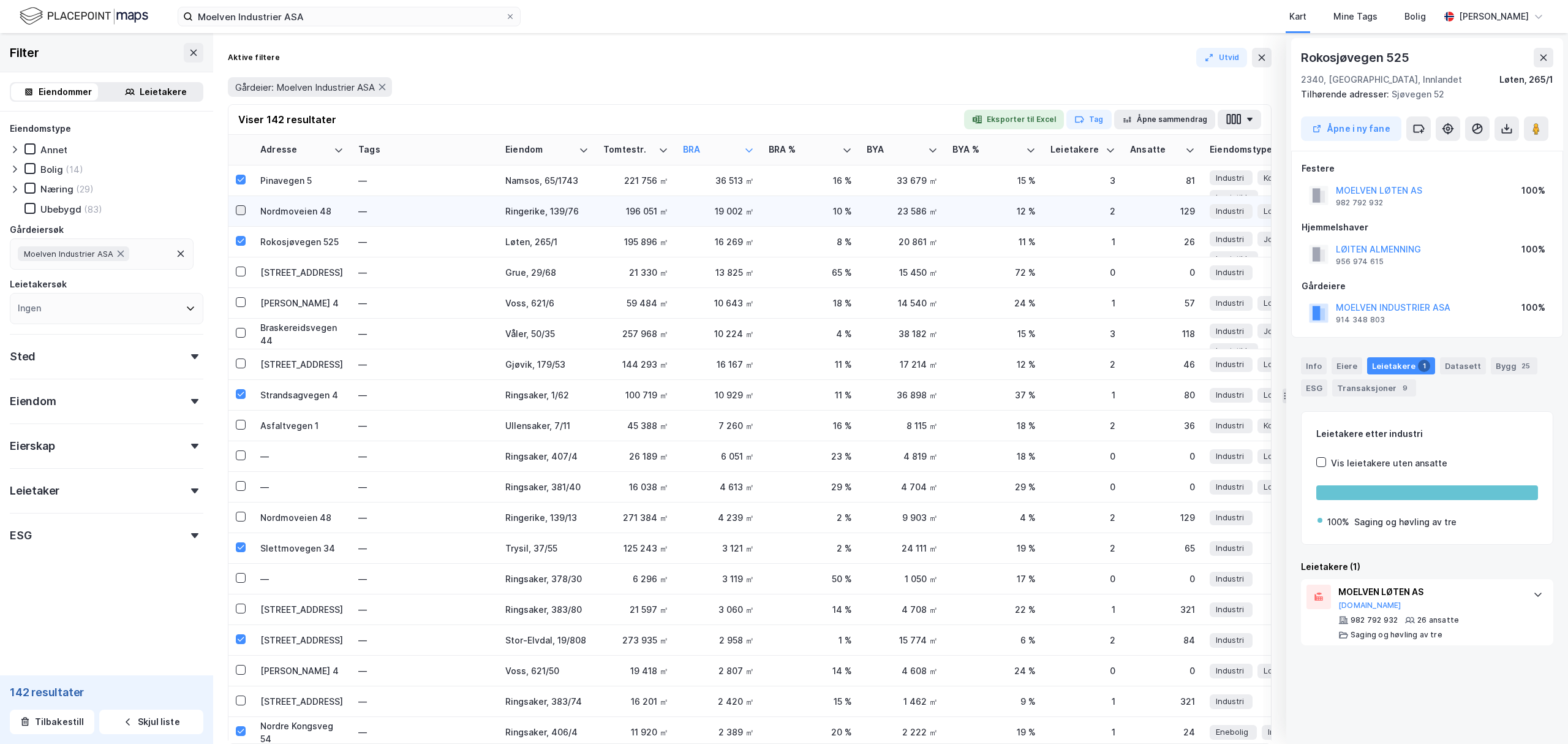
click at [239, 206] on icon at bounding box center [241, 209] width 8 height 8
click at [240, 269] on icon at bounding box center [241, 271] width 8 height 8
click at [241, 304] on icon at bounding box center [241, 302] width 8 height 8
click at [240, 338] on div at bounding box center [241, 333] width 10 height 13
click at [241, 364] on icon at bounding box center [241, 363] width 7 height 4
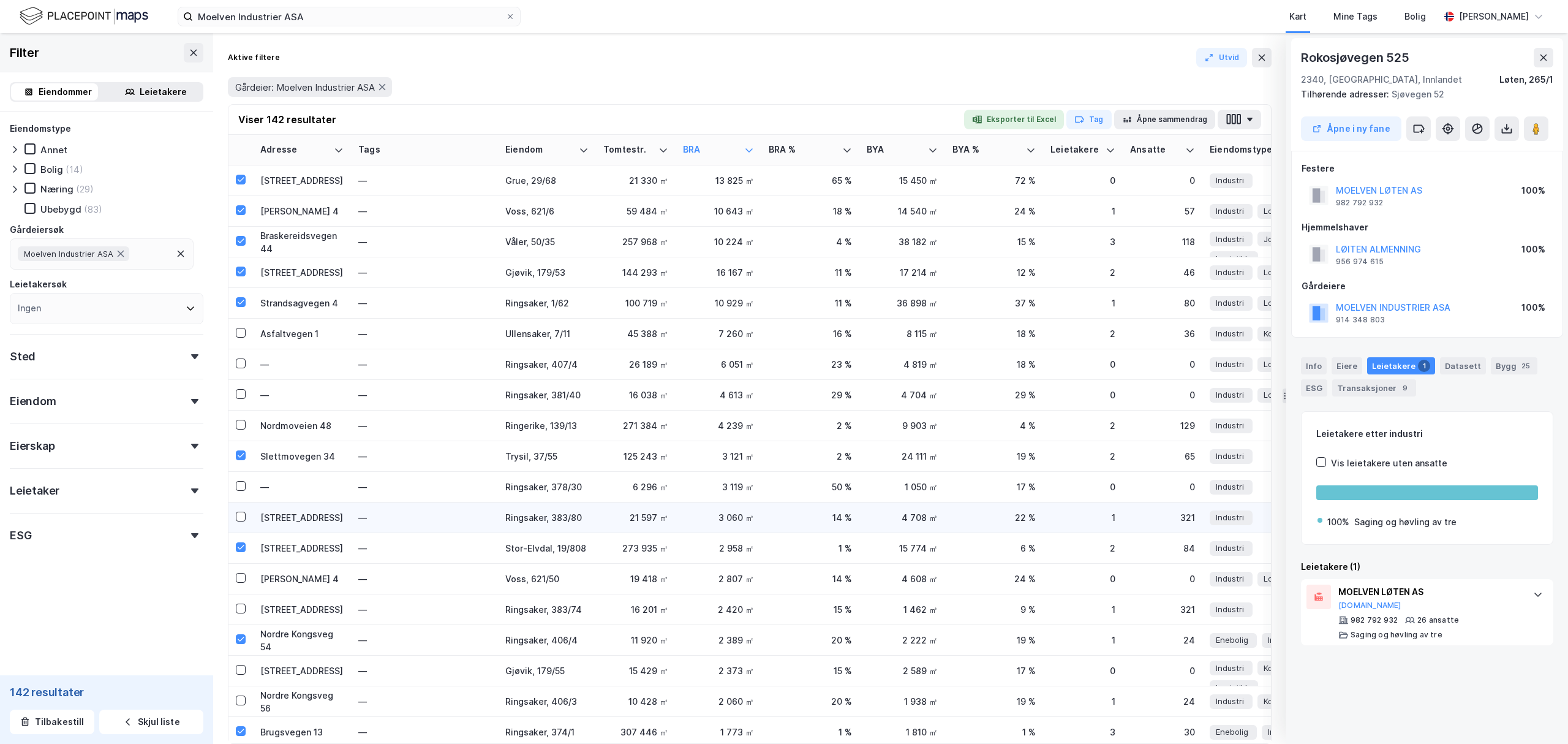
scroll to position [163, 0]
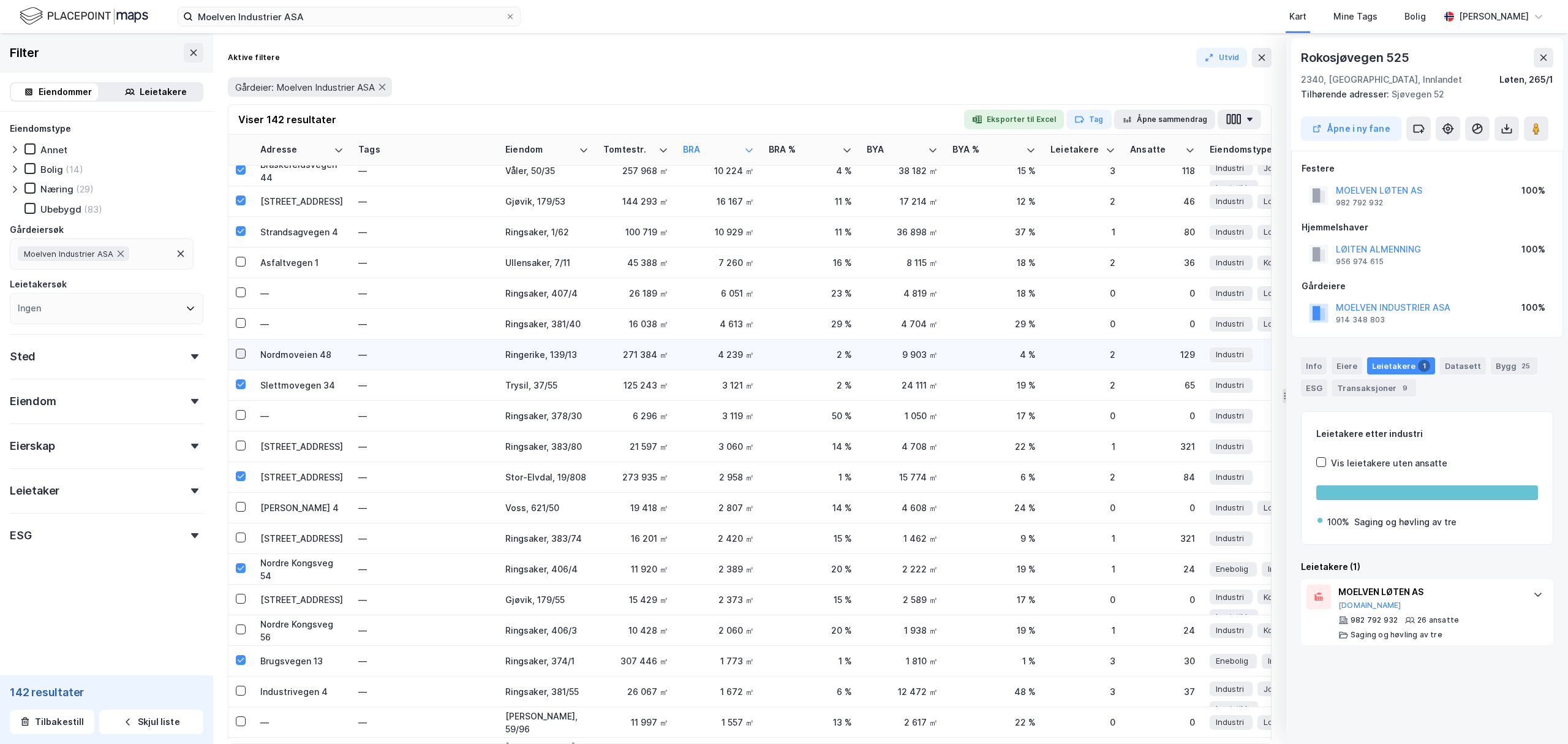
click at [241, 352] on icon at bounding box center [241, 353] width 8 height 8
click at [239, 266] on div at bounding box center [241, 262] width 10 height 13
click at [239, 291] on icon at bounding box center [241, 291] width 8 height 8
click at [241, 319] on icon at bounding box center [241, 323] width 8 height 8
click at [241, 411] on icon at bounding box center [241, 414] width 8 height 8
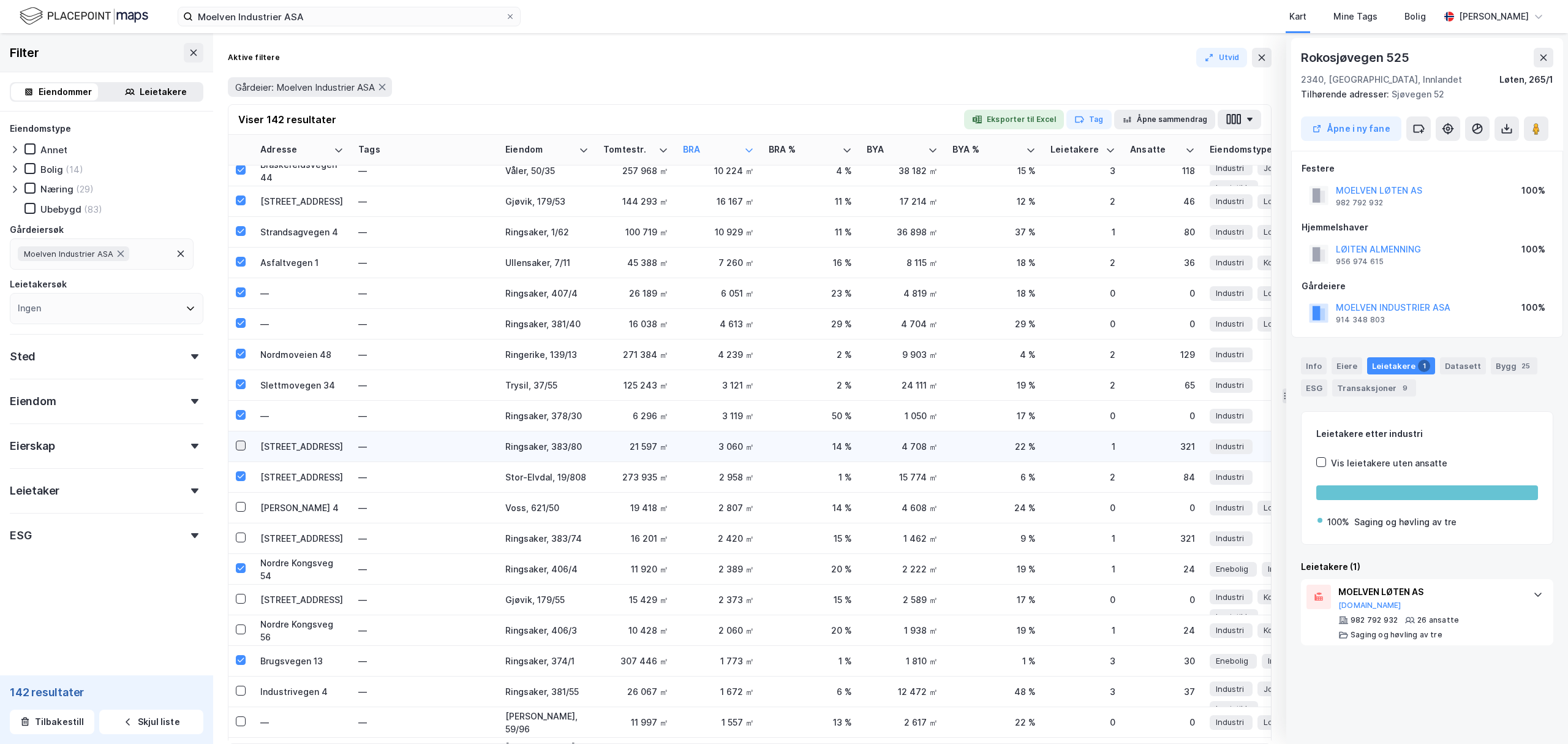
click at [242, 444] on icon at bounding box center [241, 445] width 8 height 8
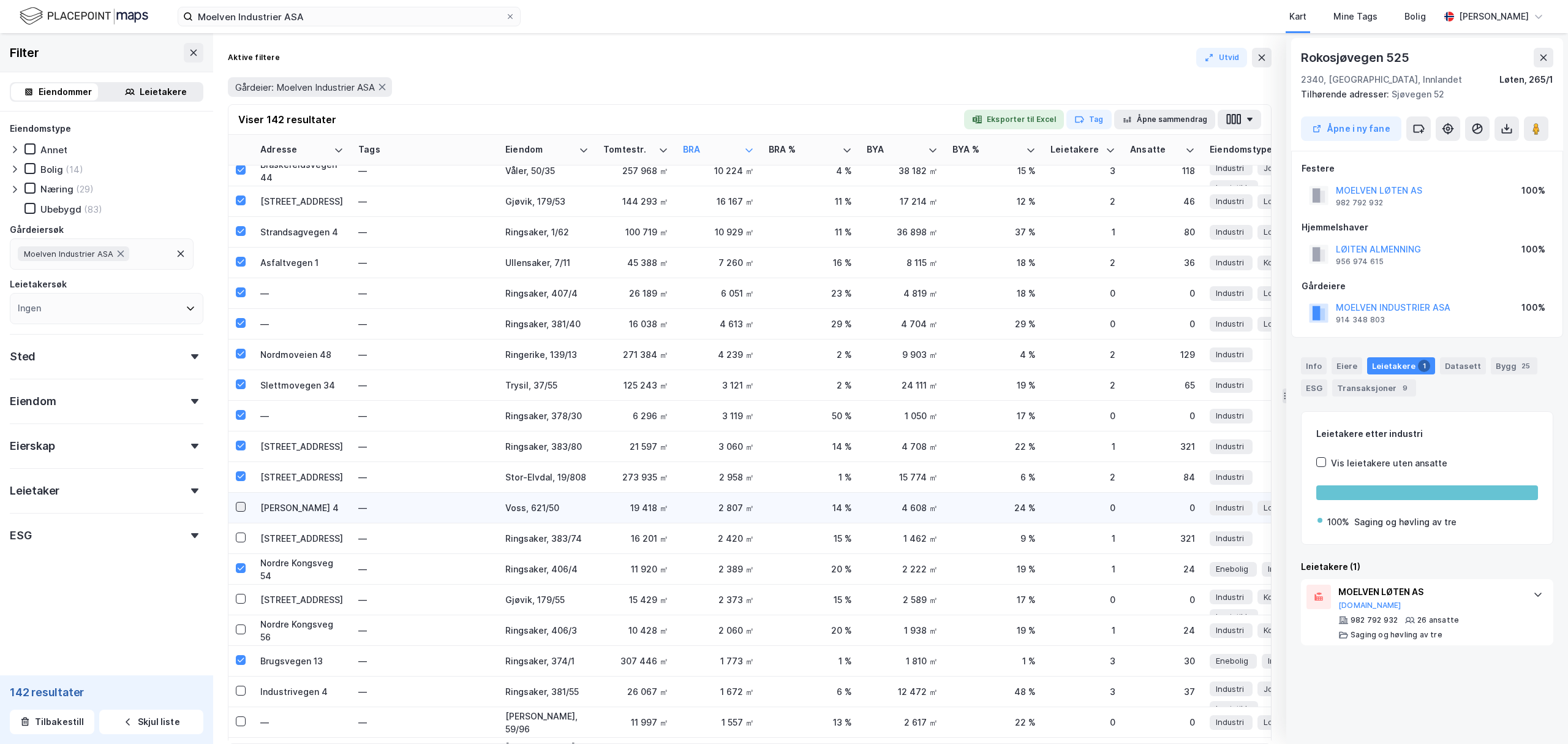
click at [240, 509] on icon at bounding box center [241, 506] width 8 height 8
click at [241, 543] on div at bounding box center [241, 538] width 10 height 13
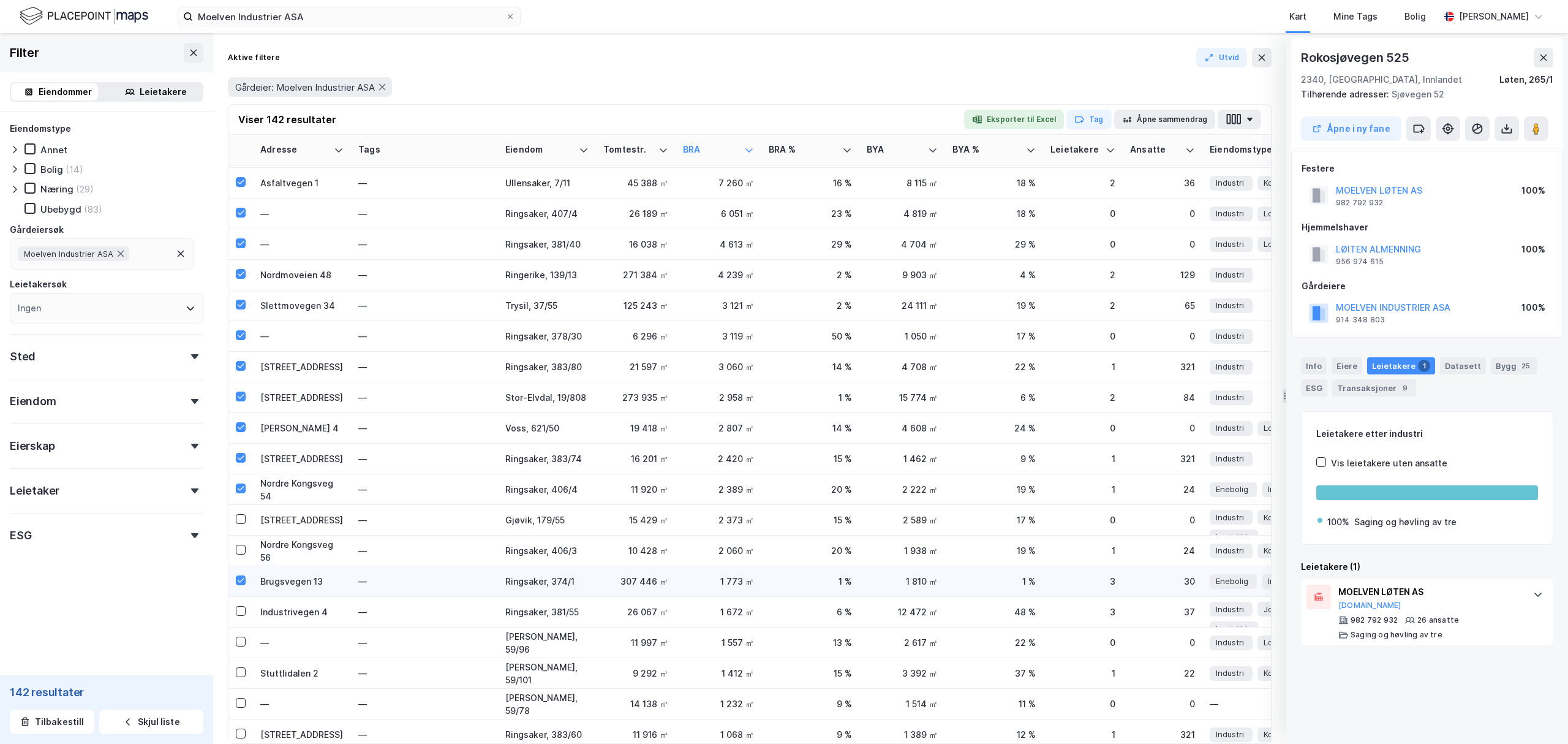
scroll to position [326, 0]
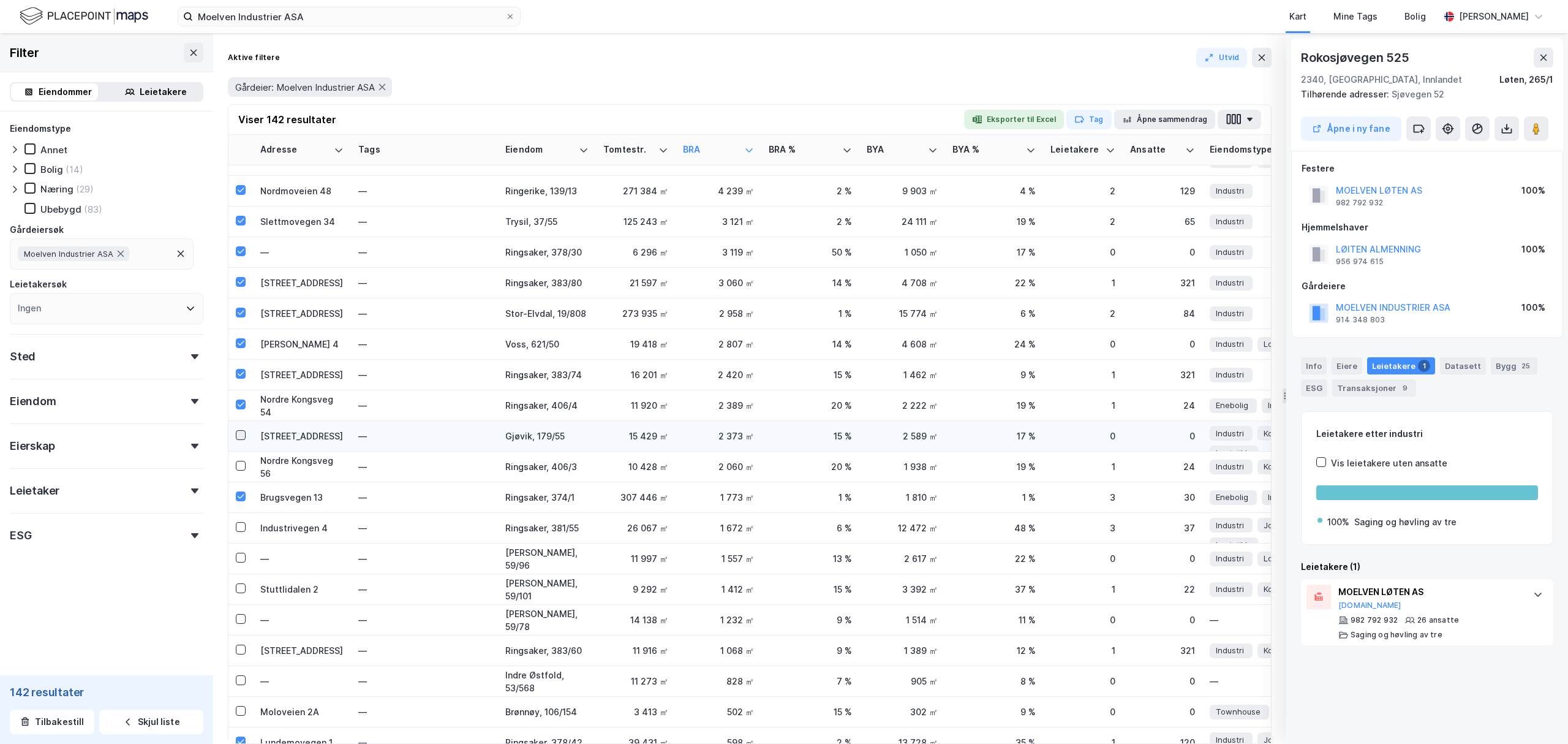
click at [244, 435] on icon at bounding box center [241, 435] width 8 height 8
click at [241, 465] on icon at bounding box center [241, 465] width 8 height 8
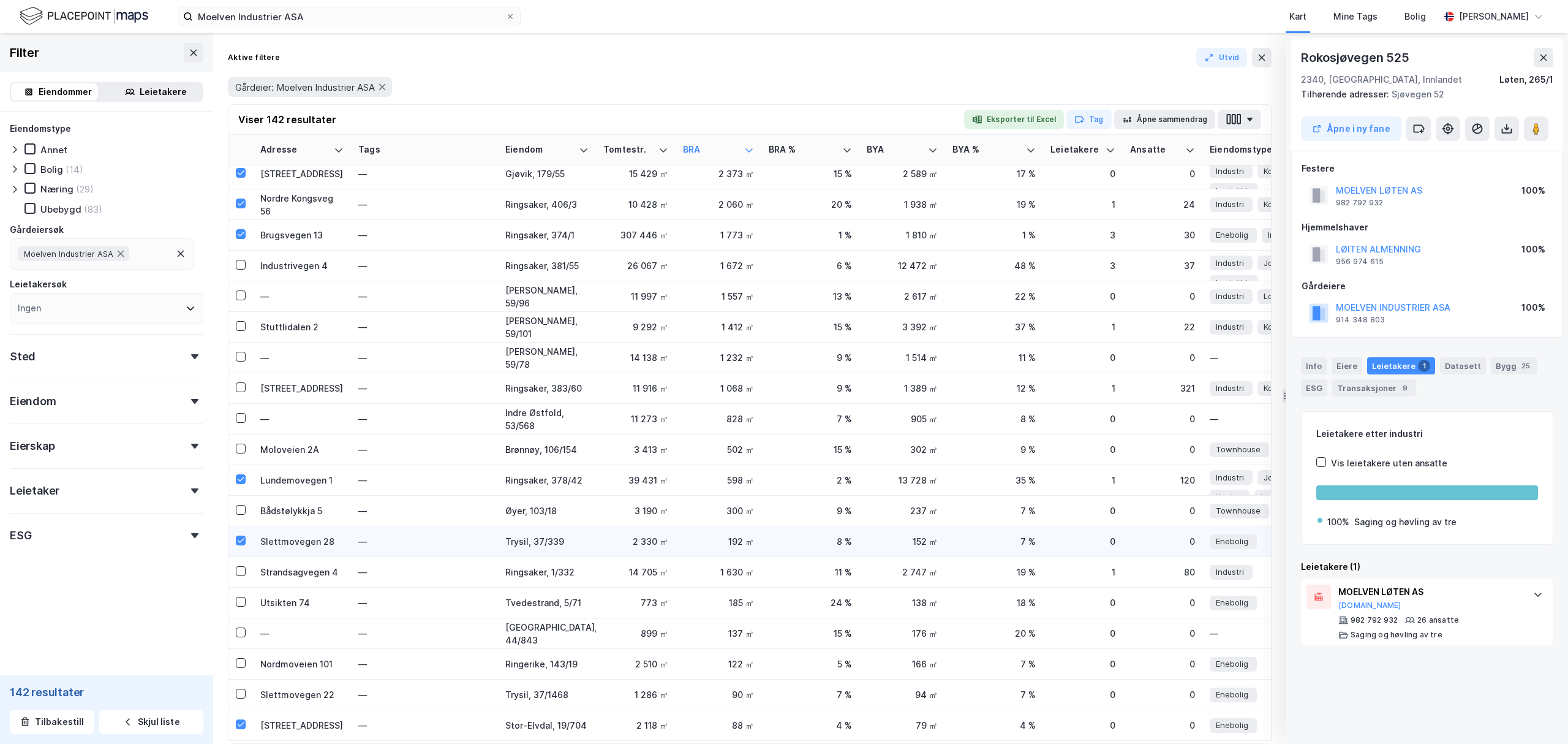
scroll to position [653, 0]
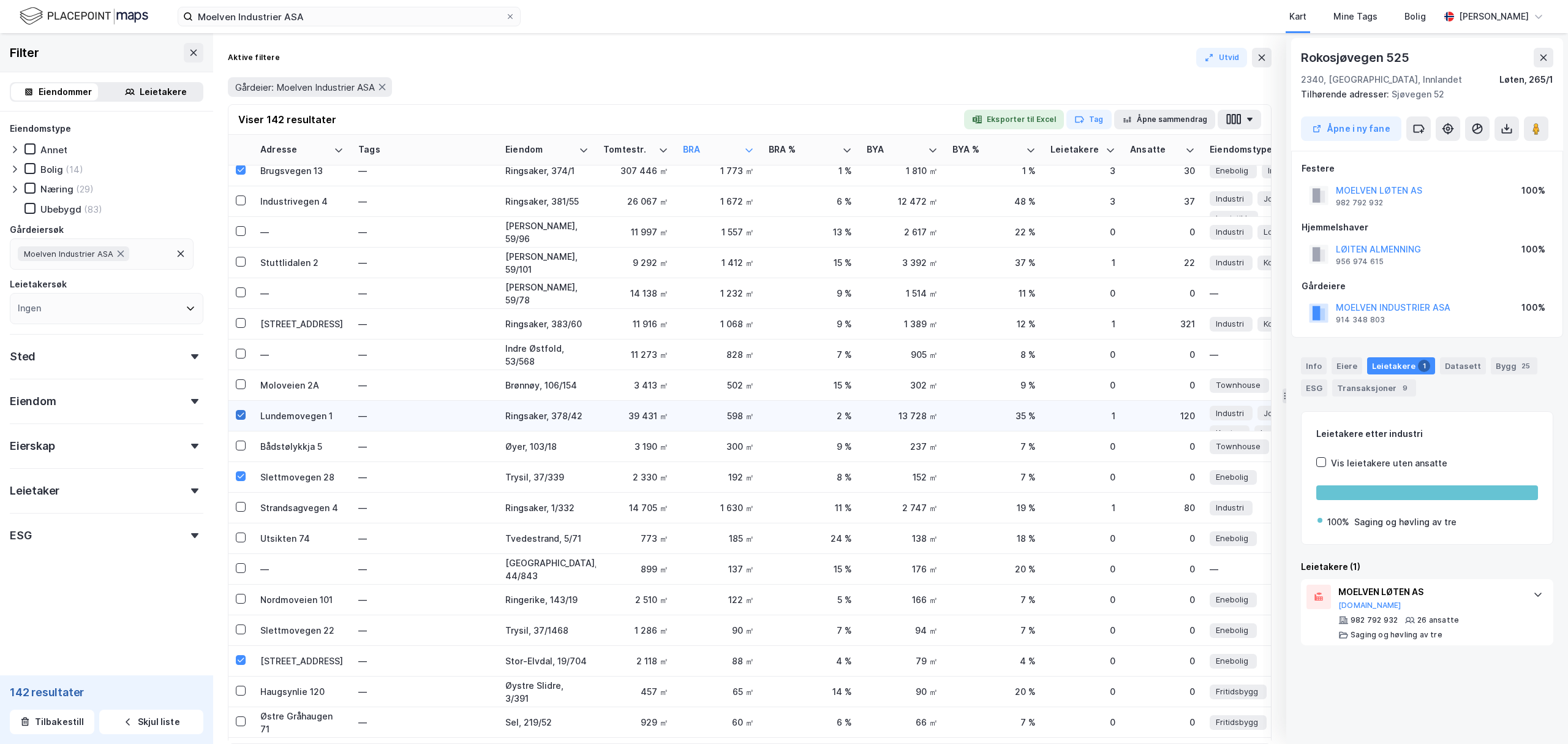
click at [239, 412] on icon at bounding box center [241, 414] width 8 height 8
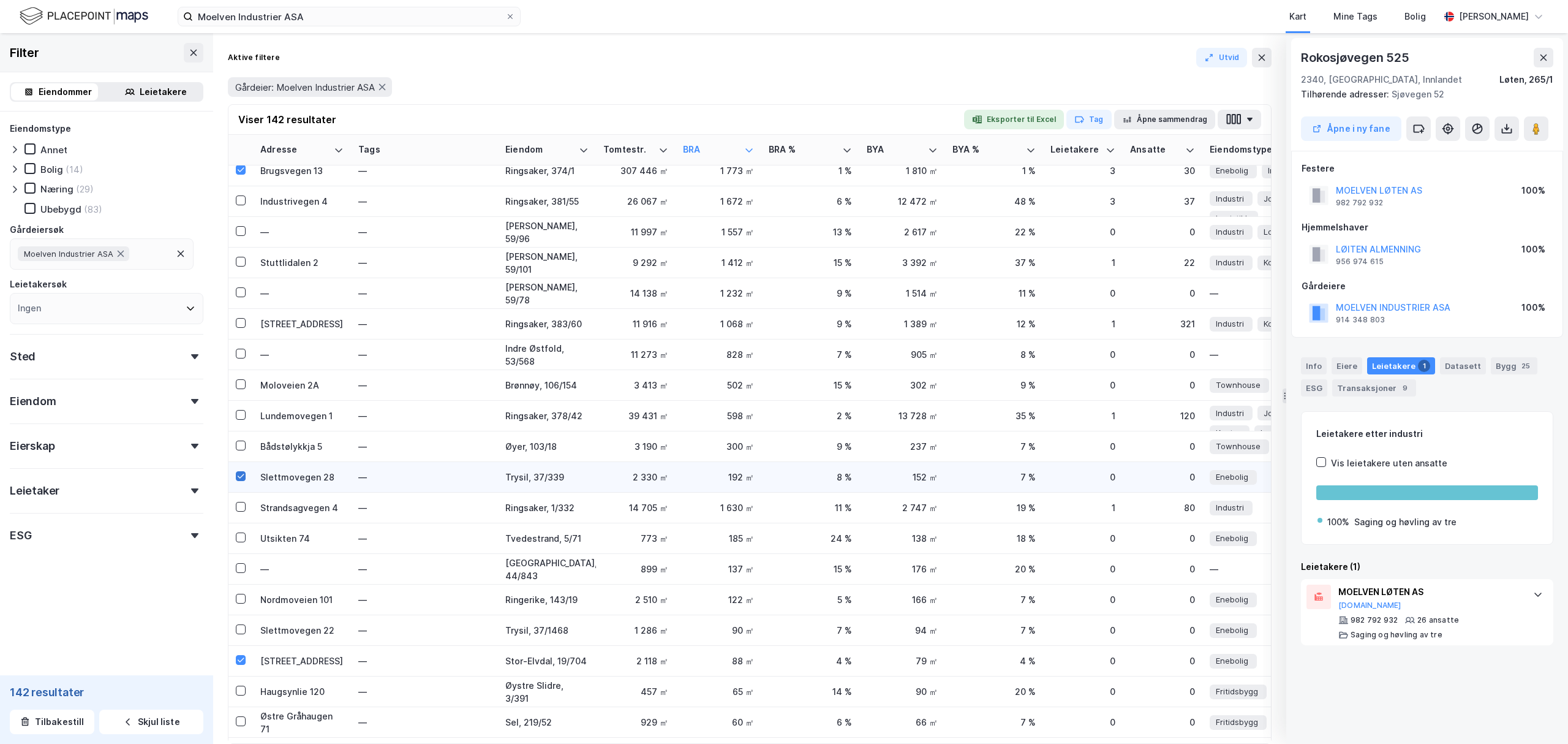
click at [237, 473] on icon at bounding box center [241, 475] width 8 height 8
drag, startPoint x: 241, startPoint y: 655, endPoint x: 254, endPoint y: 643, distance: 17.7
click at [241, 656] on icon at bounding box center [241, 659] width 8 height 8
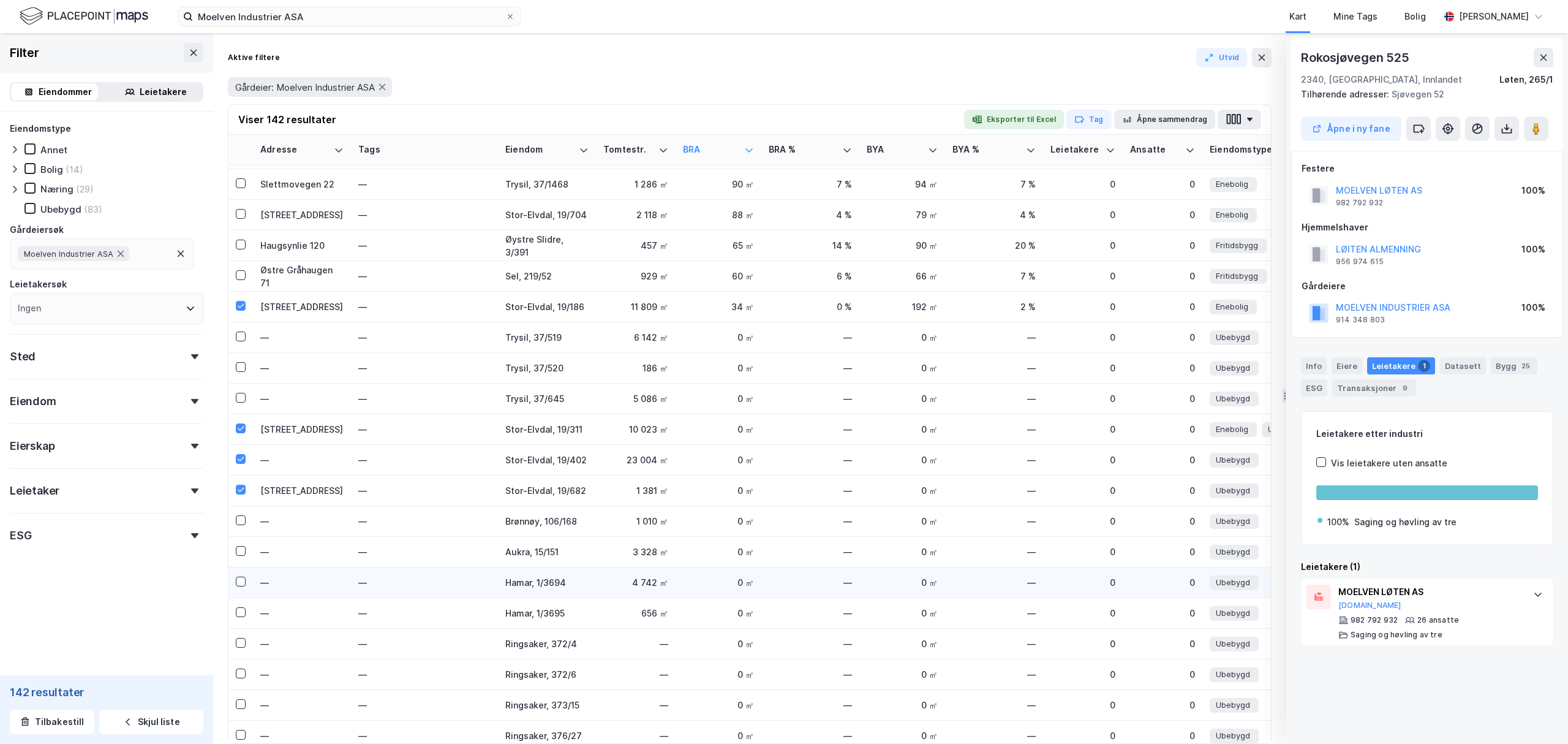
scroll to position [1143, 0]
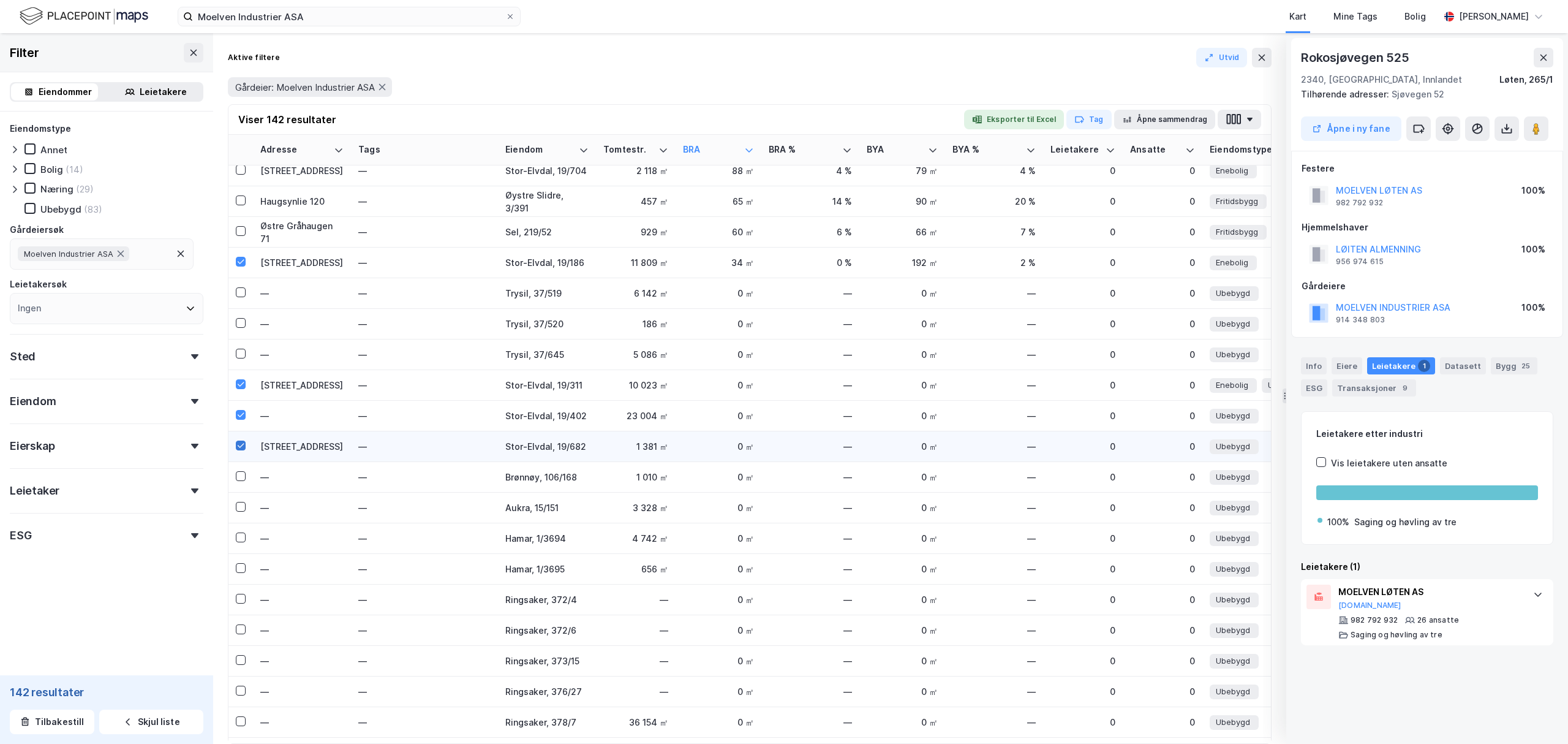
click at [242, 442] on icon at bounding box center [241, 445] width 8 height 8
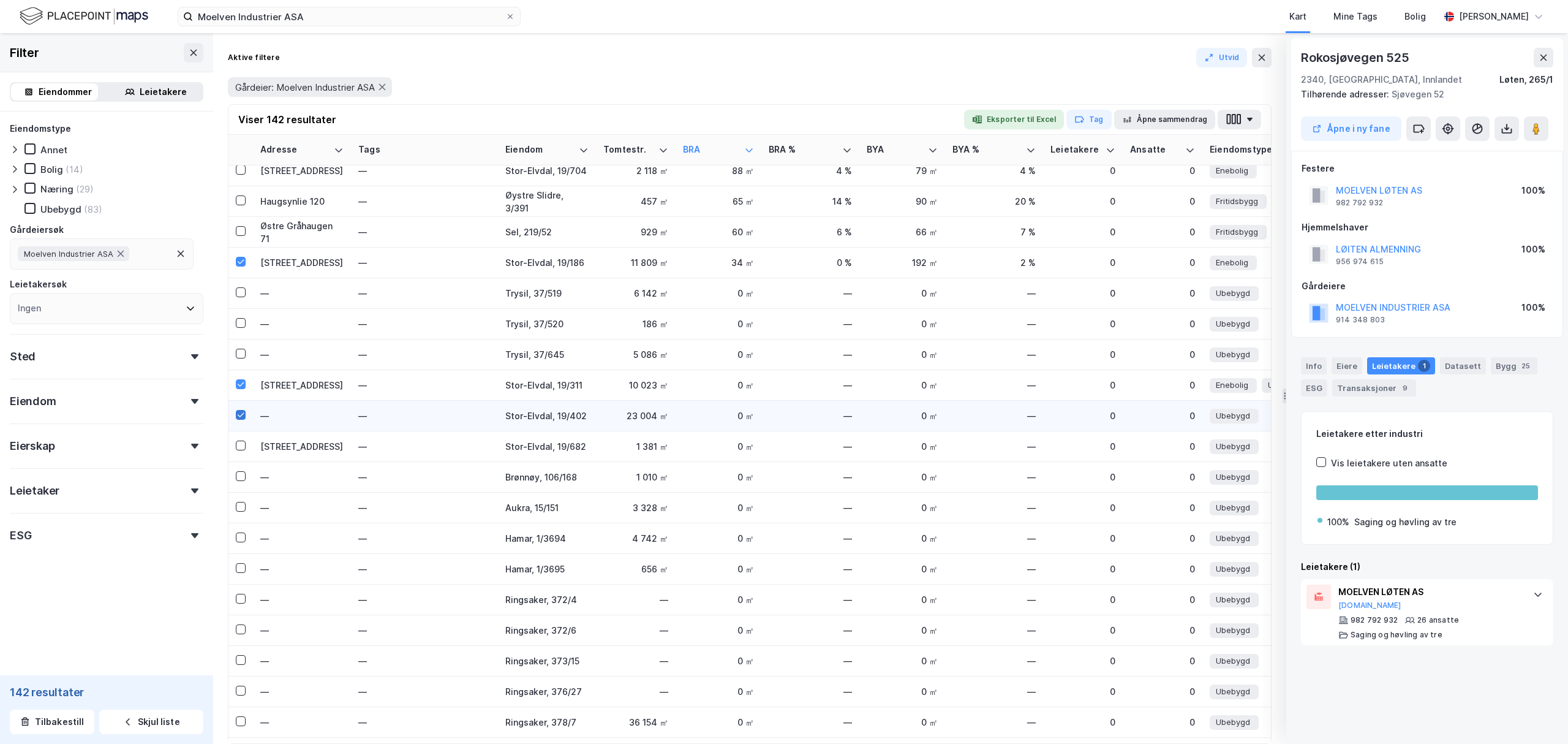
click at [239, 415] on icon at bounding box center [241, 414] width 7 height 4
click at [237, 384] on icon at bounding box center [241, 384] width 8 height 8
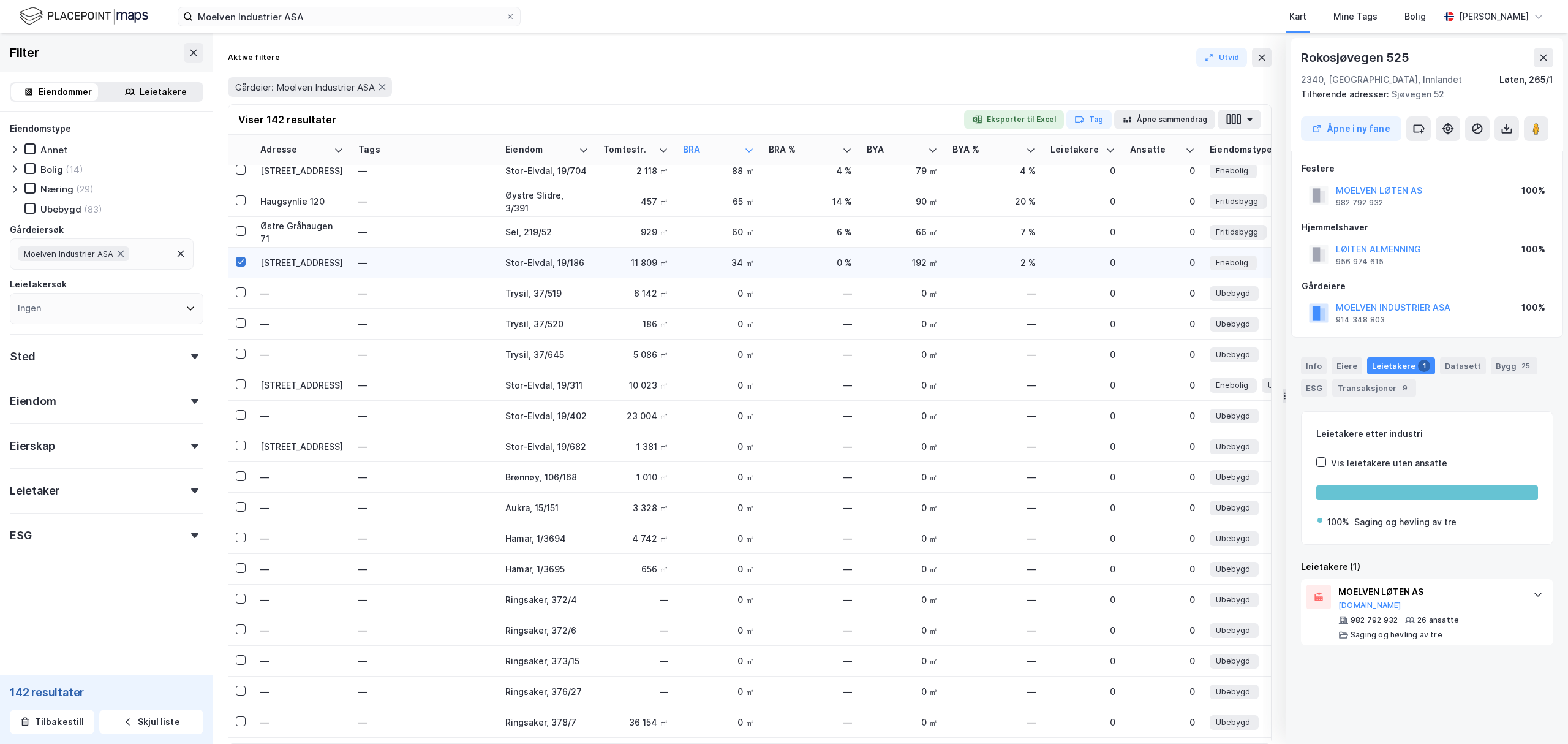
click at [242, 260] on icon at bounding box center [241, 261] width 7 height 4
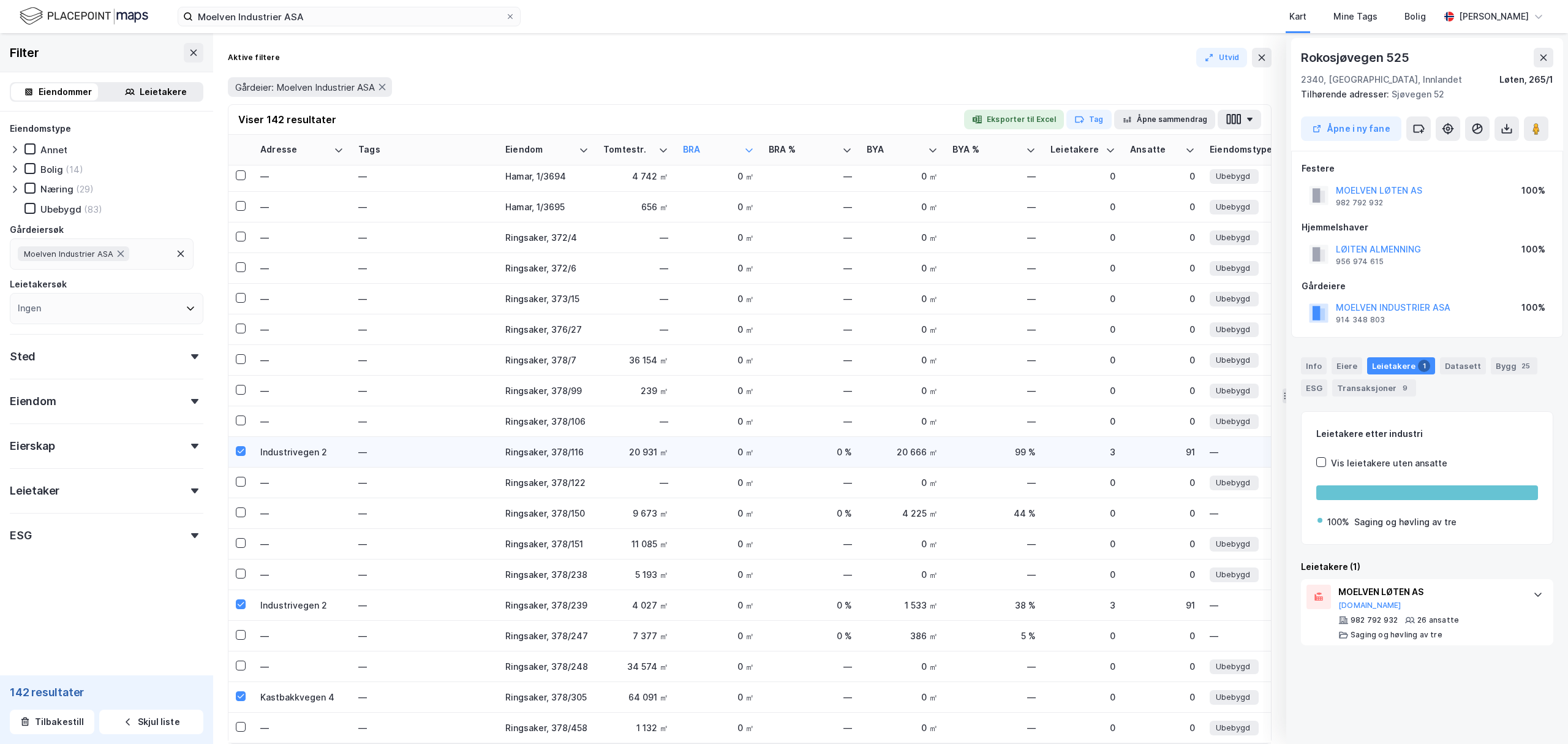
scroll to position [1552, 0]
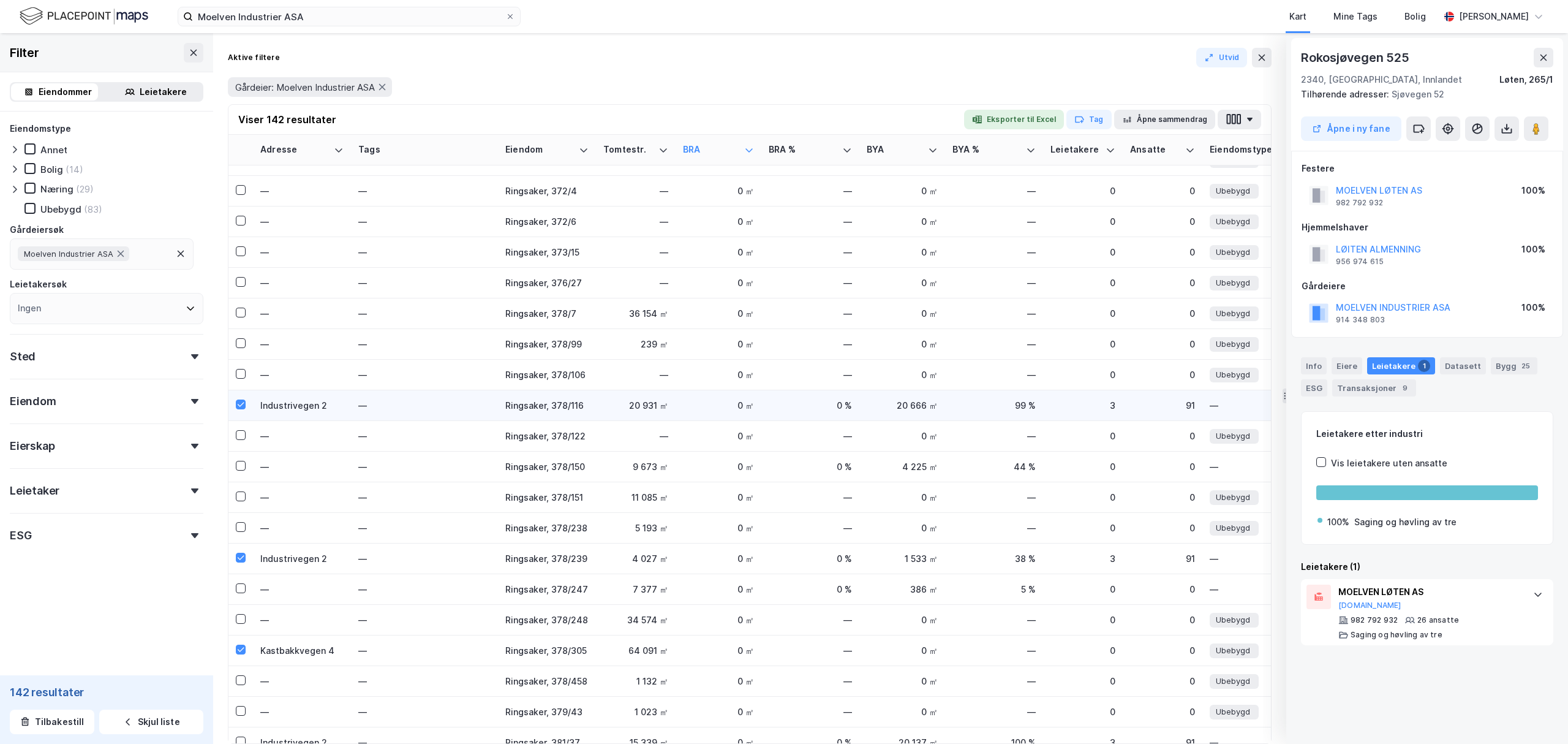
click at [239, 398] on td at bounding box center [241, 405] width 25 height 31
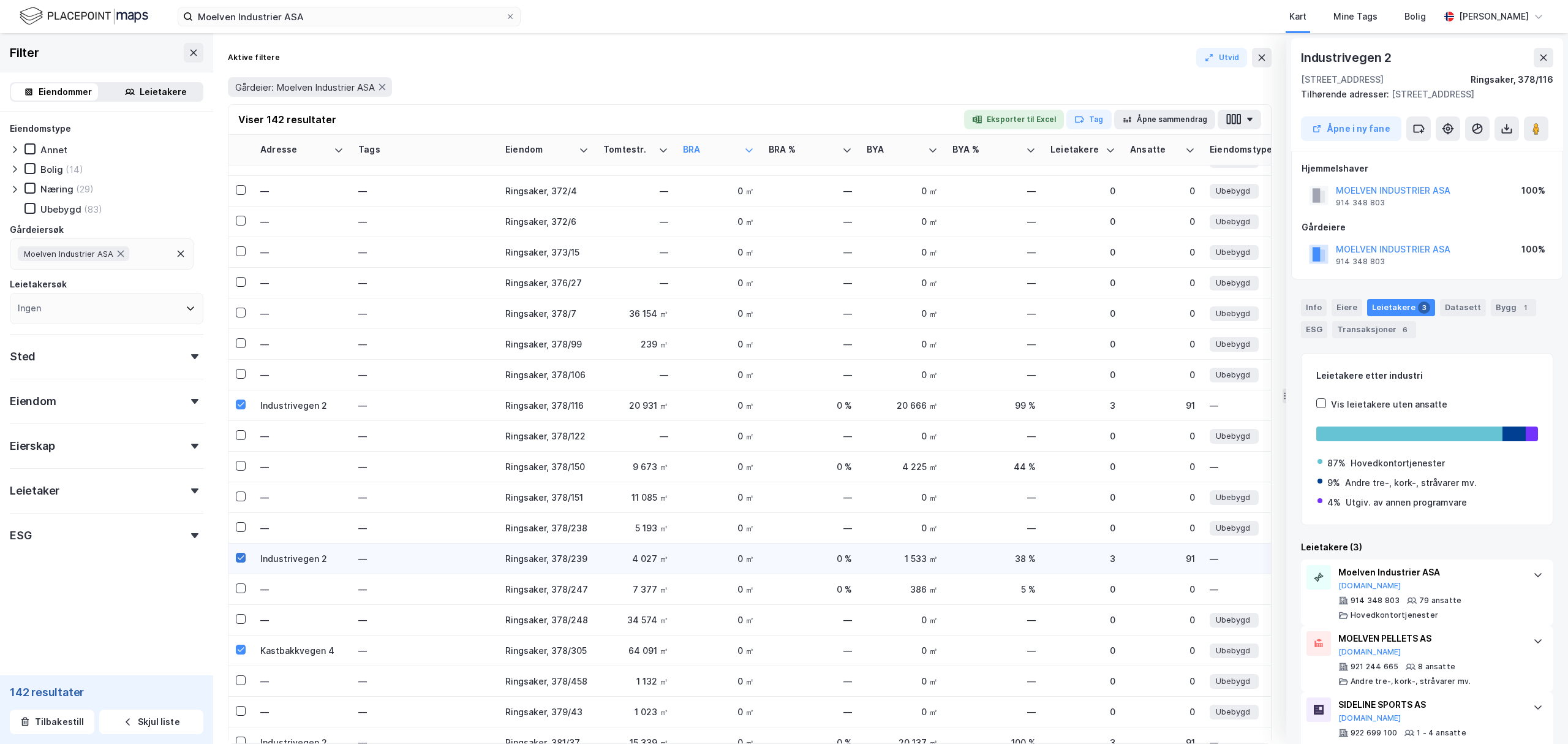
click at [241, 557] on icon at bounding box center [241, 557] width 8 height 8
click at [240, 403] on icon at bounding box center [241, 404] width 8 height 8
click at [239, 653] on div at bounding box center [241, 649] width 10 height 10
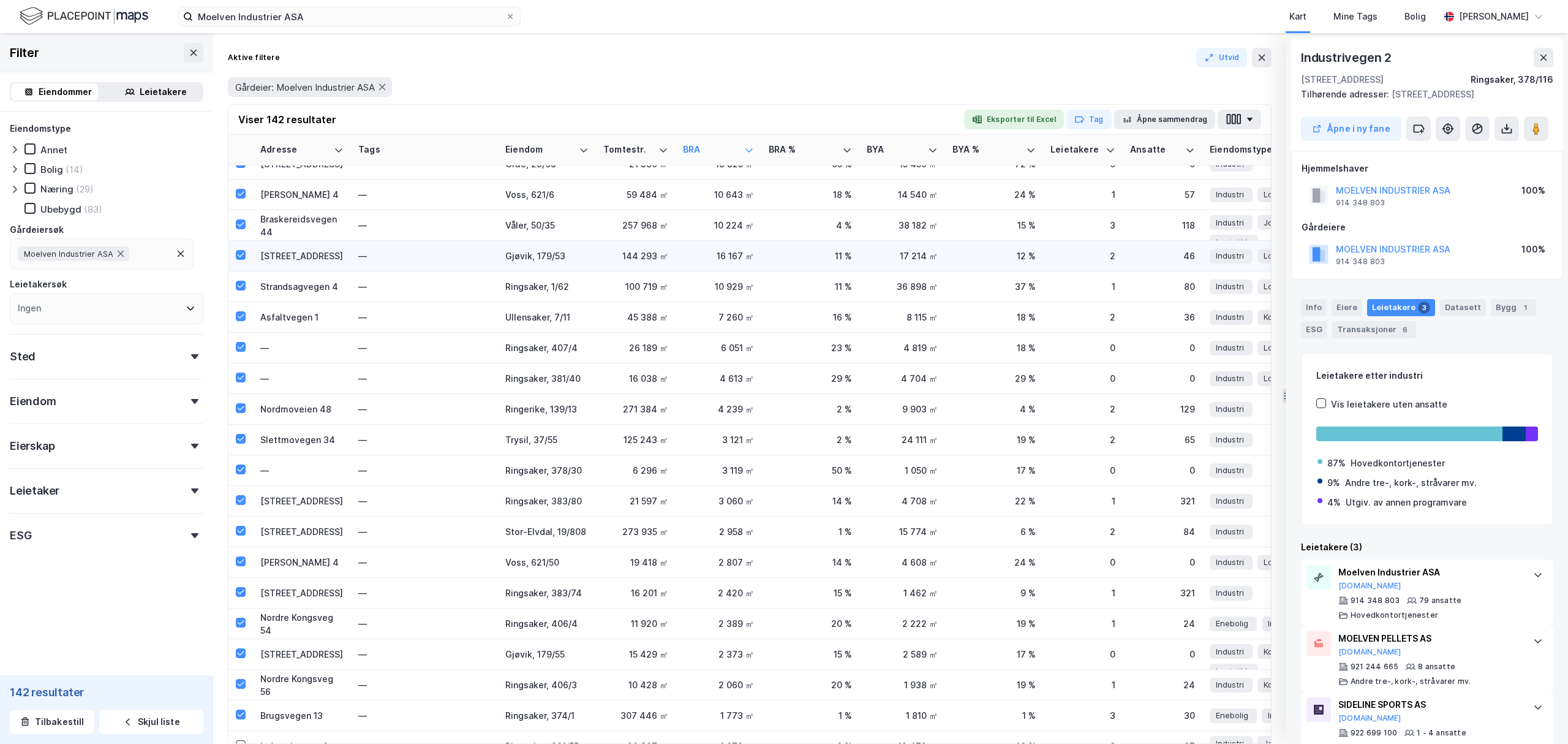
scroll to position [0, 0]
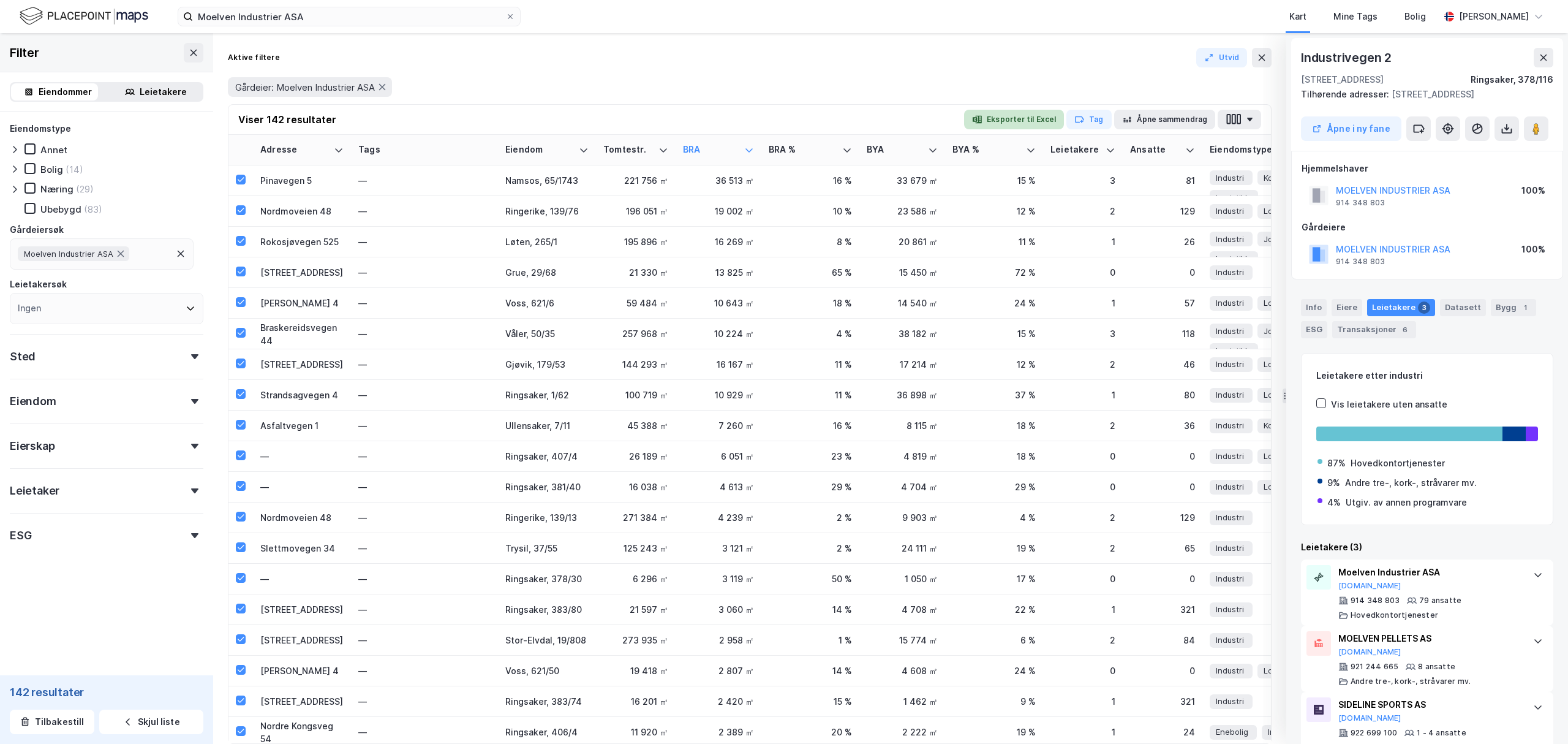
click at [1009, 116] on button "Eksporter til Excel" at bounding box center [1014, 119] width 100 height 20
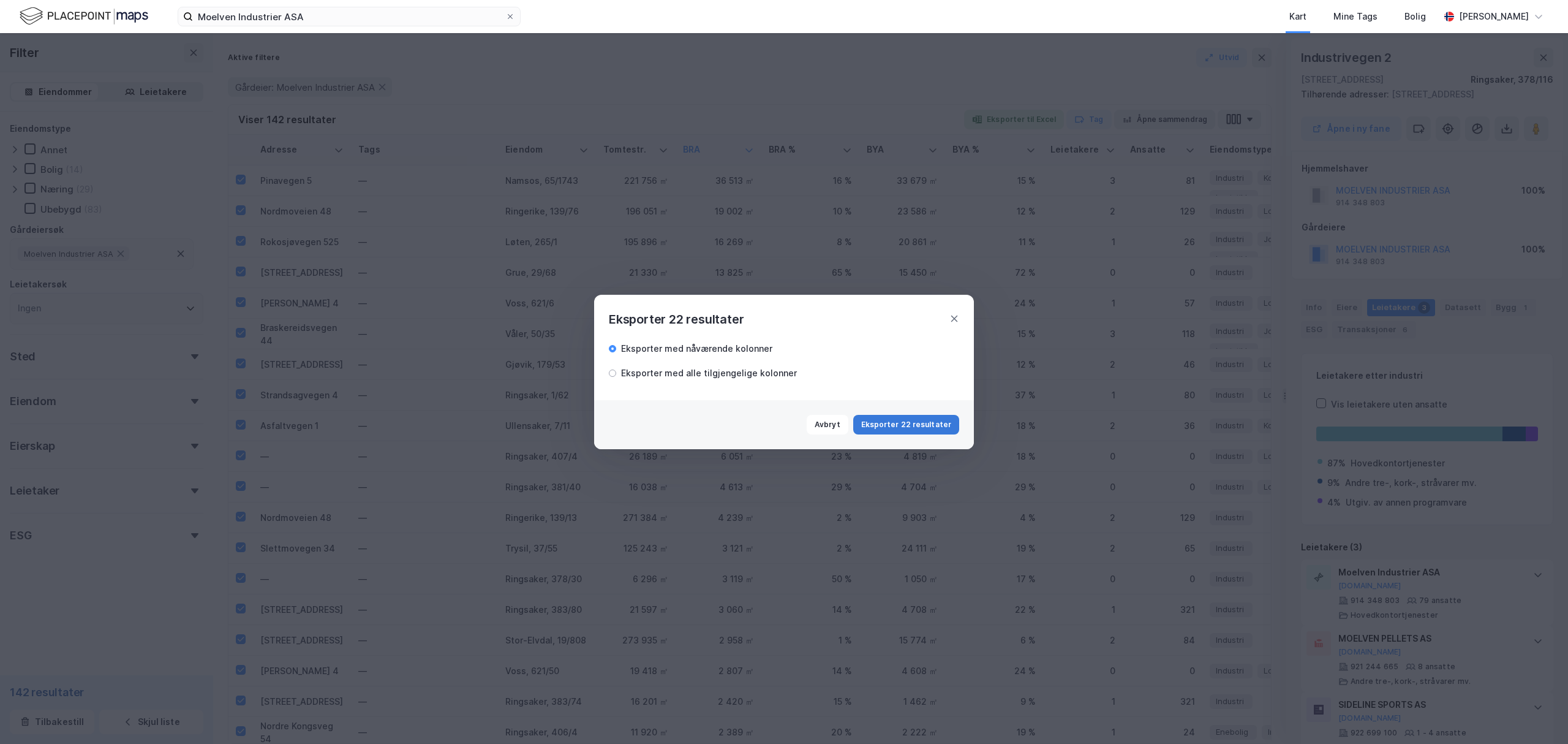
click at [902, 419] on button "Eksporter 22 resultater" at bounding box center [906, 425] width 106 height 20
click at [949, 316] on icon at bounding box center [954, 318] width 10 height 10
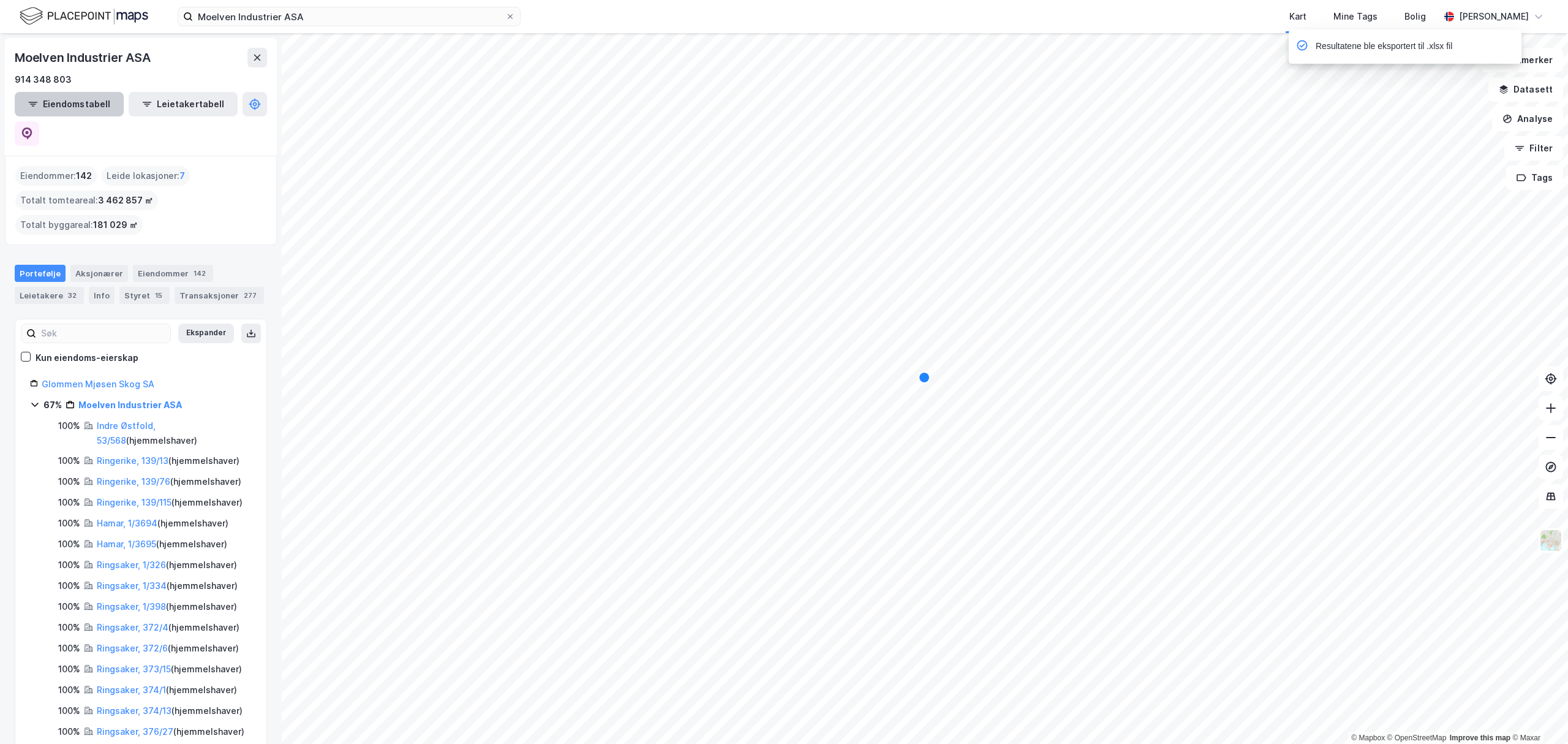
click at [72, 106] on button "Eiendomstabell" at bounding box center [69, 104] width 109 height 25
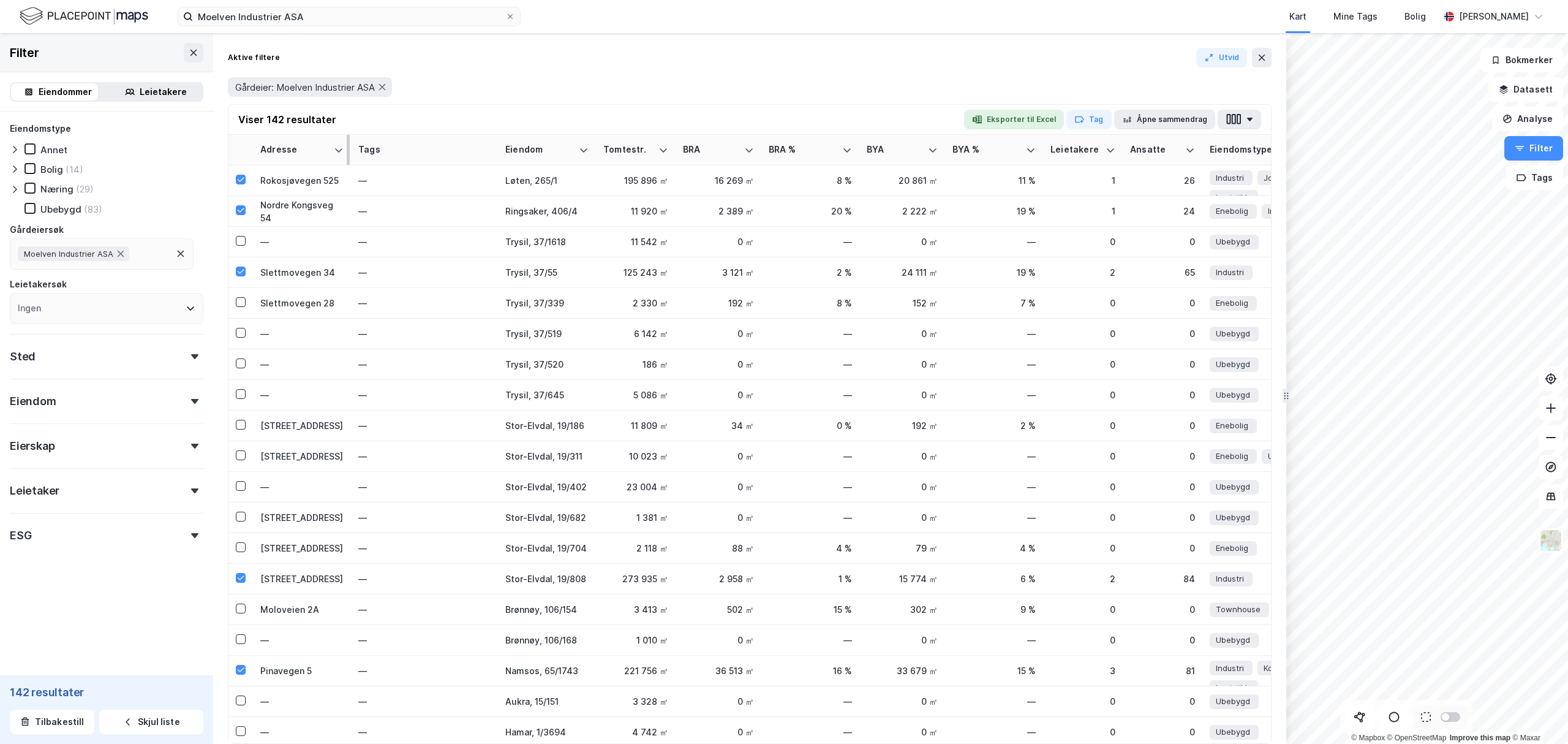
click at [318, 150] on div "Adresse" at bounding box center [295, 150] width 69 height 11
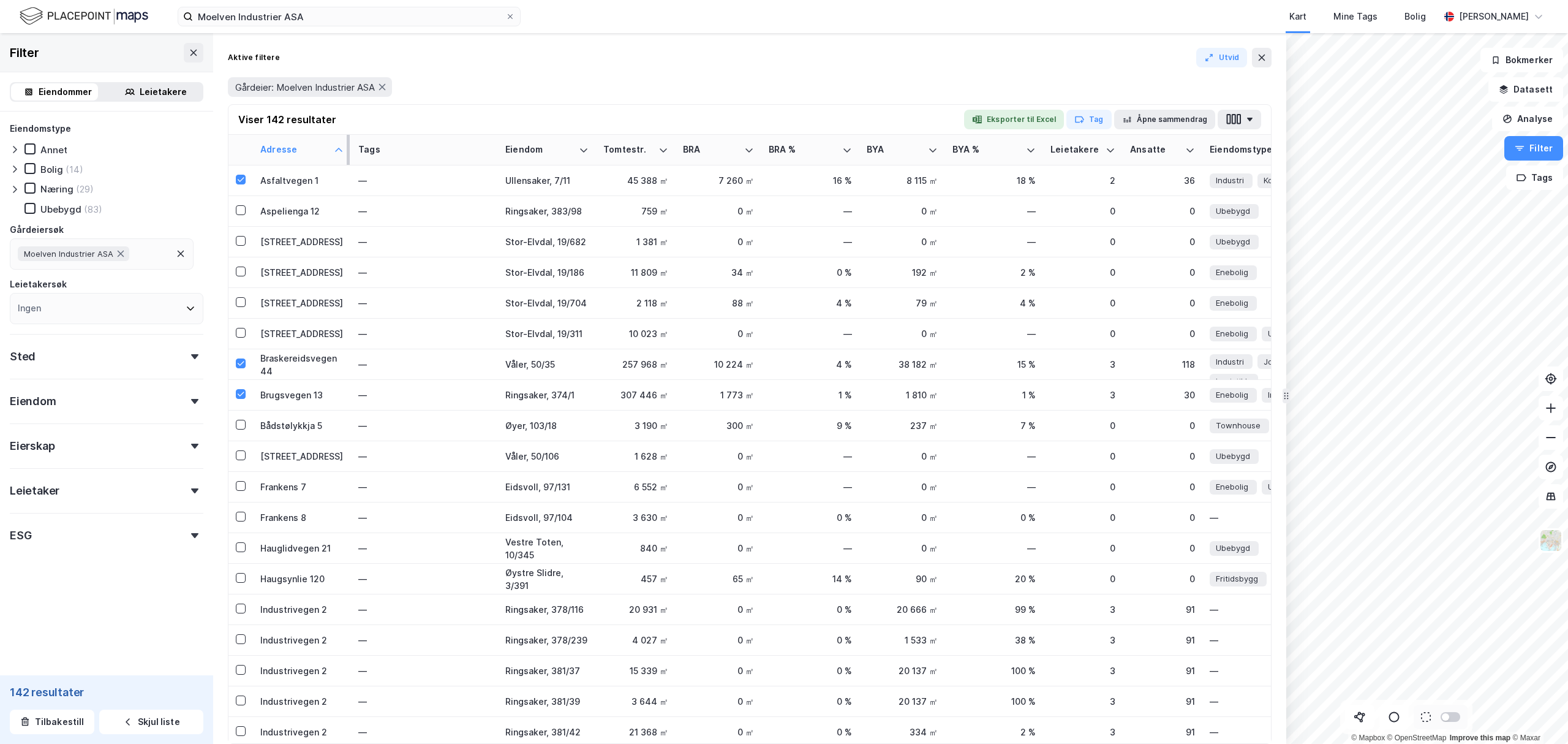
click at [318, 155] on div "Adresse" at bounding box center [295, 150] width 69 height 11
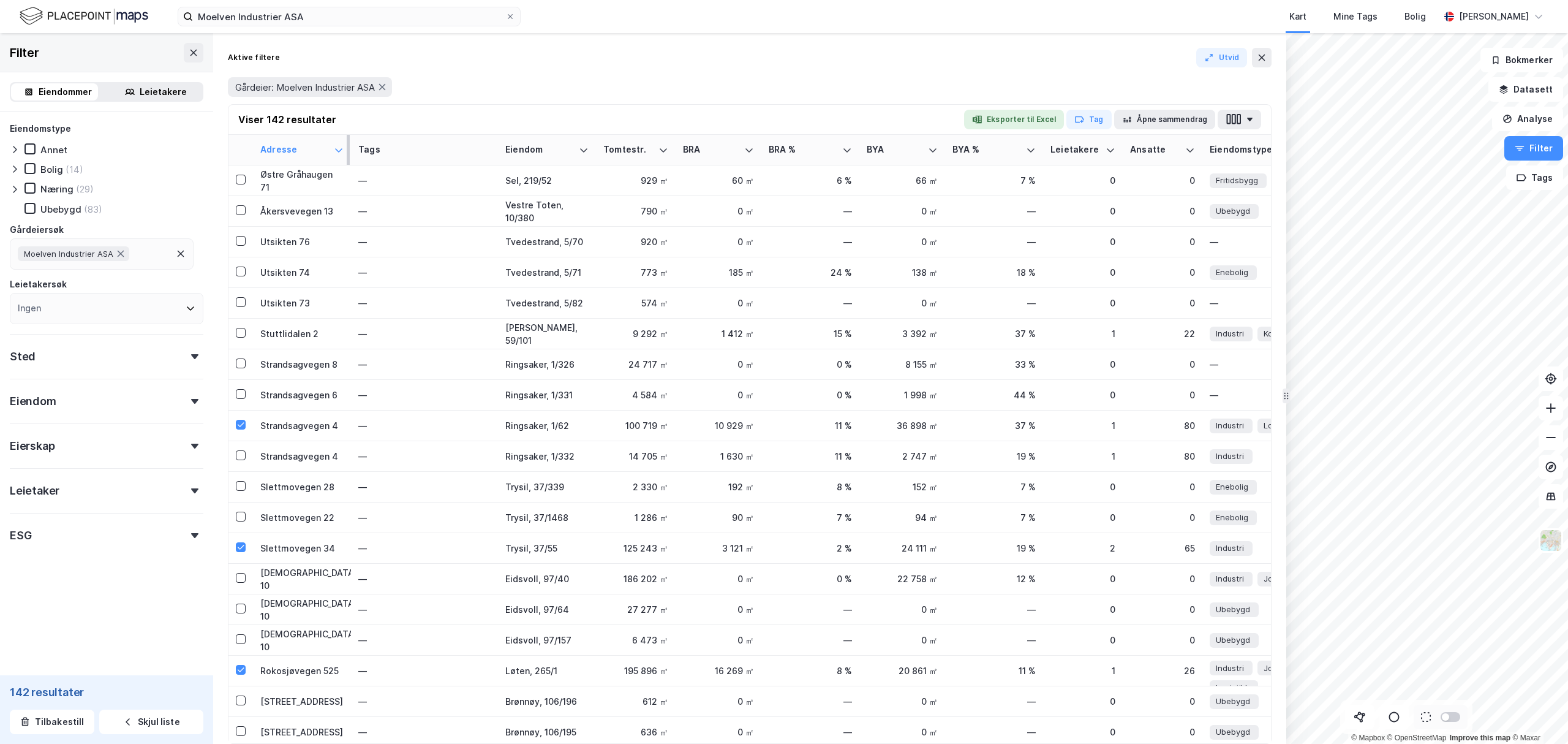
click at [318, 155] on div "Adresse" at bounding box center [295, 150] width 69 height 11
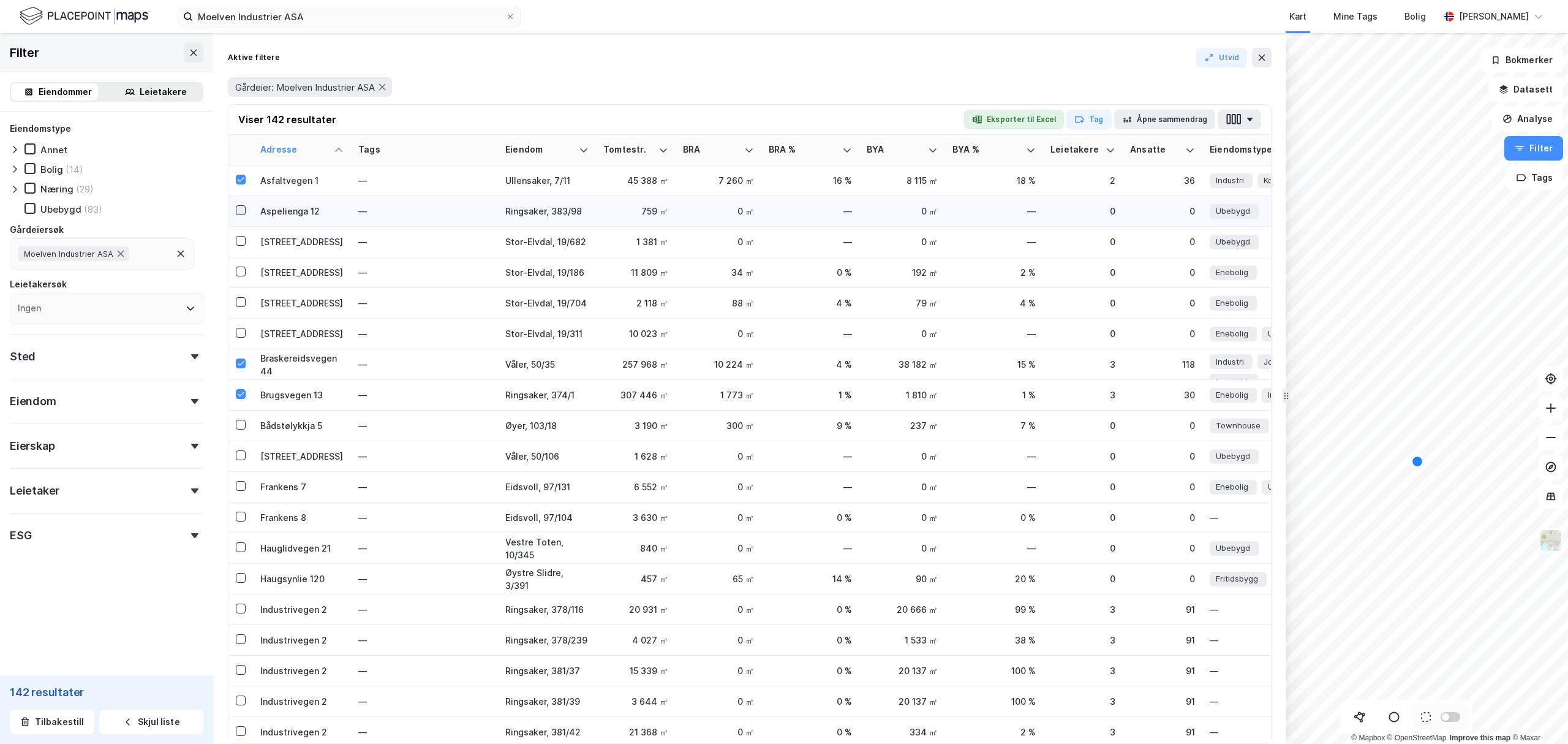
click at [243, 207] on icon at bounding box center [241, 209] width 8 height 8
click at [1243, 120] on button "button" at bounding box center [1240, 119] width 43 height 20
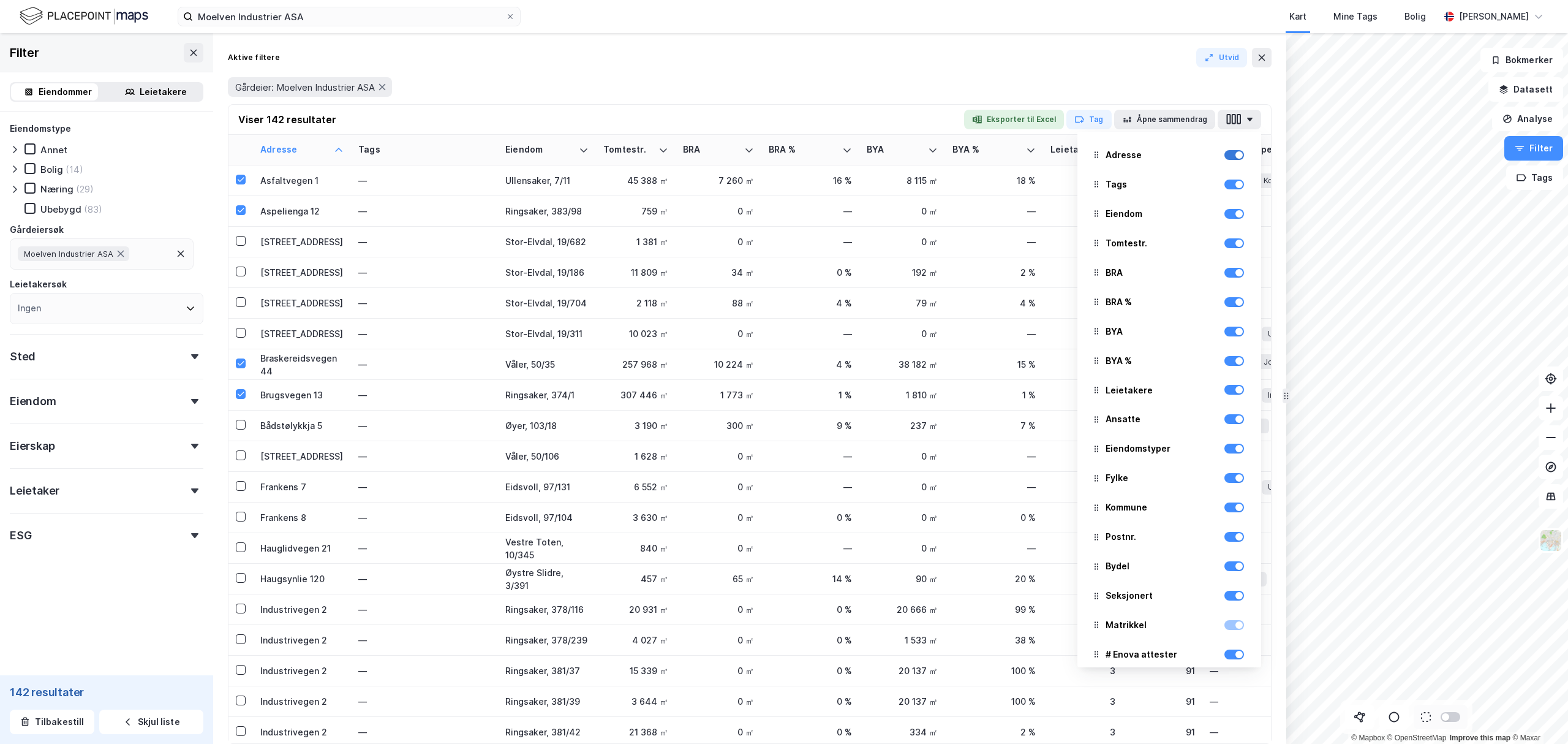
click at [1224, 157] on div at bounding box center [1234, 155] width 20 height 10
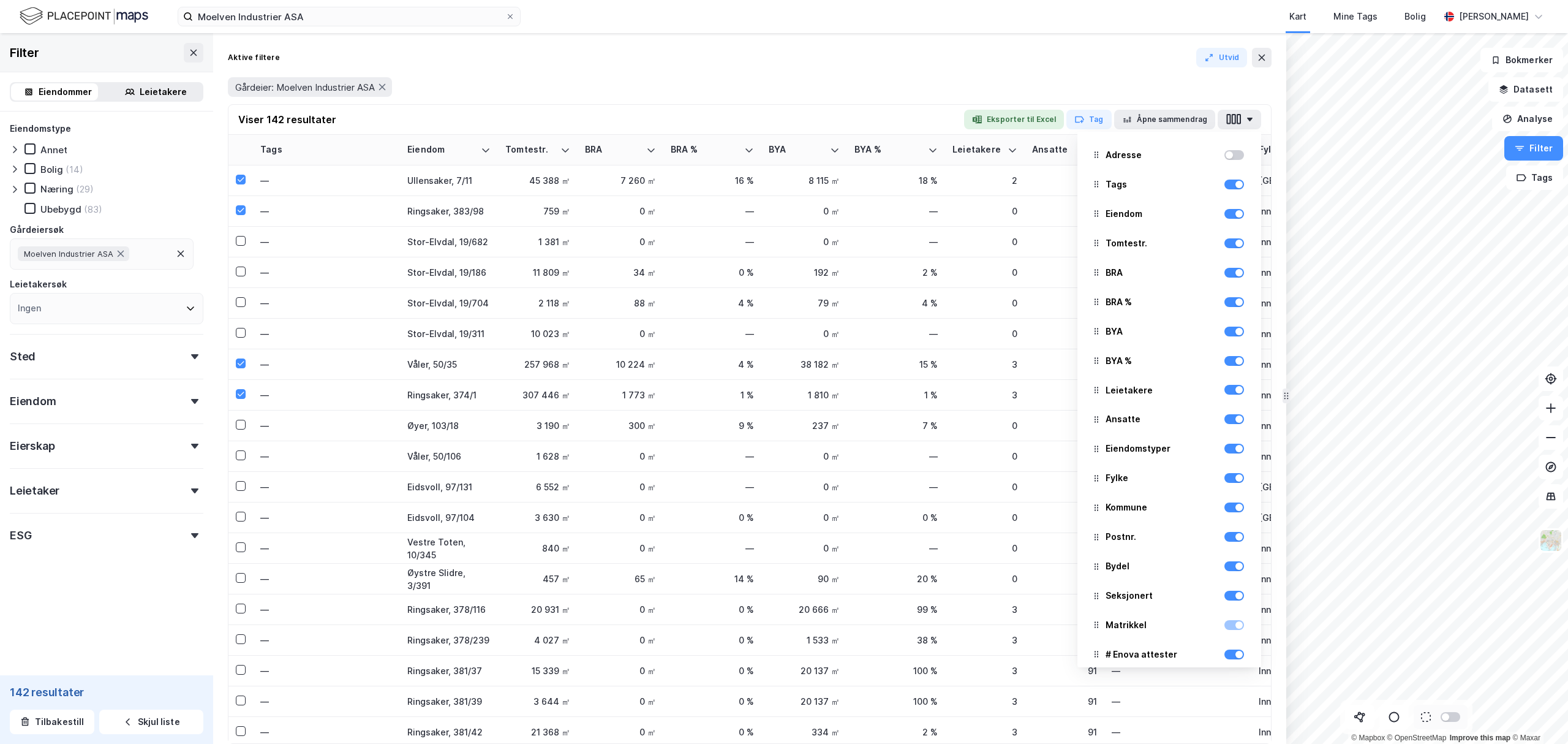
click at [1226, 157] on div at bounding box center [1229, 155] width 8 height 8
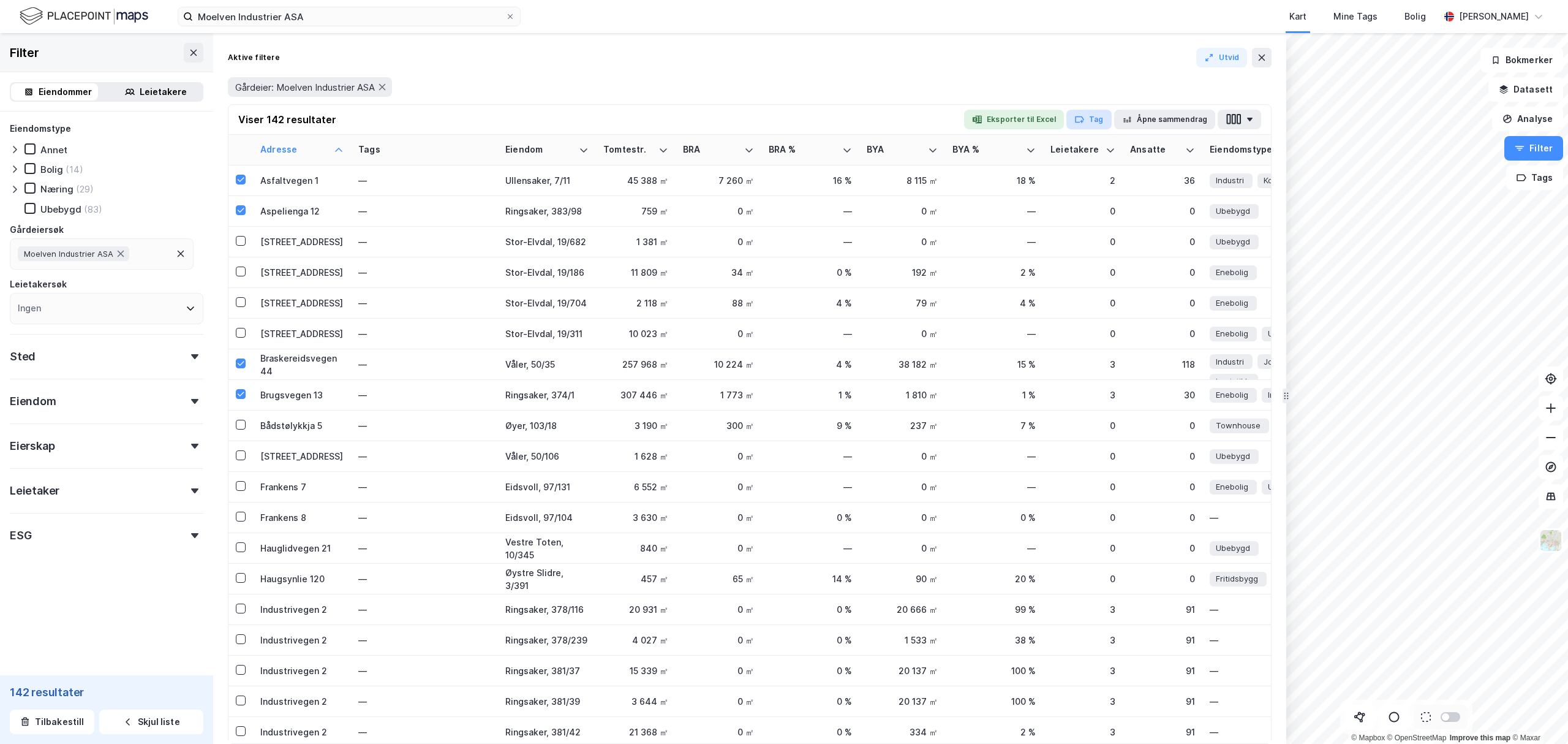
click at [1095, 116] on button "Tag" at bounding box center [1089, 119] width 45 height 20
click at [1236, 118] on icon "button" at bounding box center [1233, 119] width 16 height 13
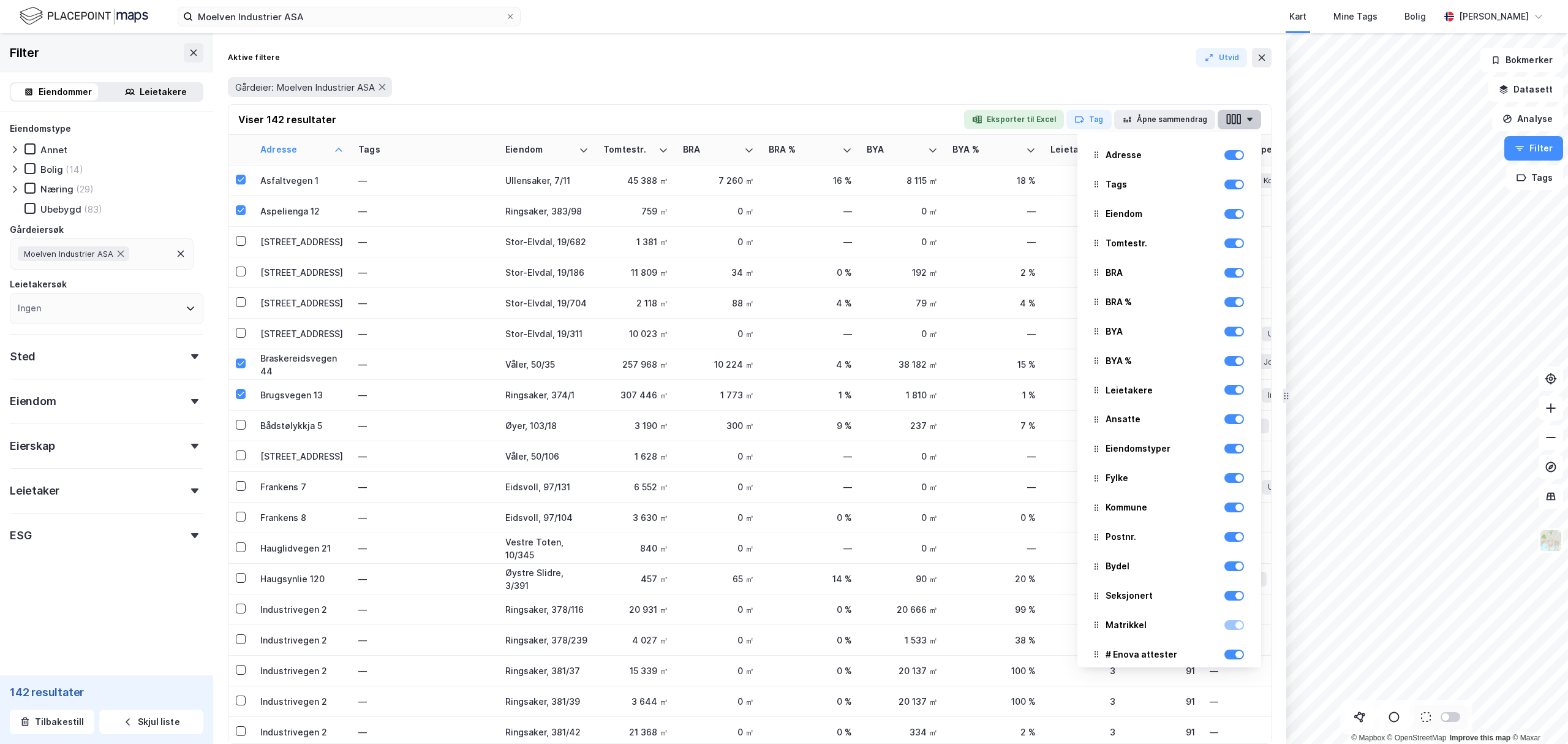
click at [1237, 121] on icon "button" at bounding box center [1239, 119] width 4 height 10
click at [1145, 71] on div "Gårdeier: Moelven Industrier ASA" at bounding box center [750, 87] width 1044 height 34
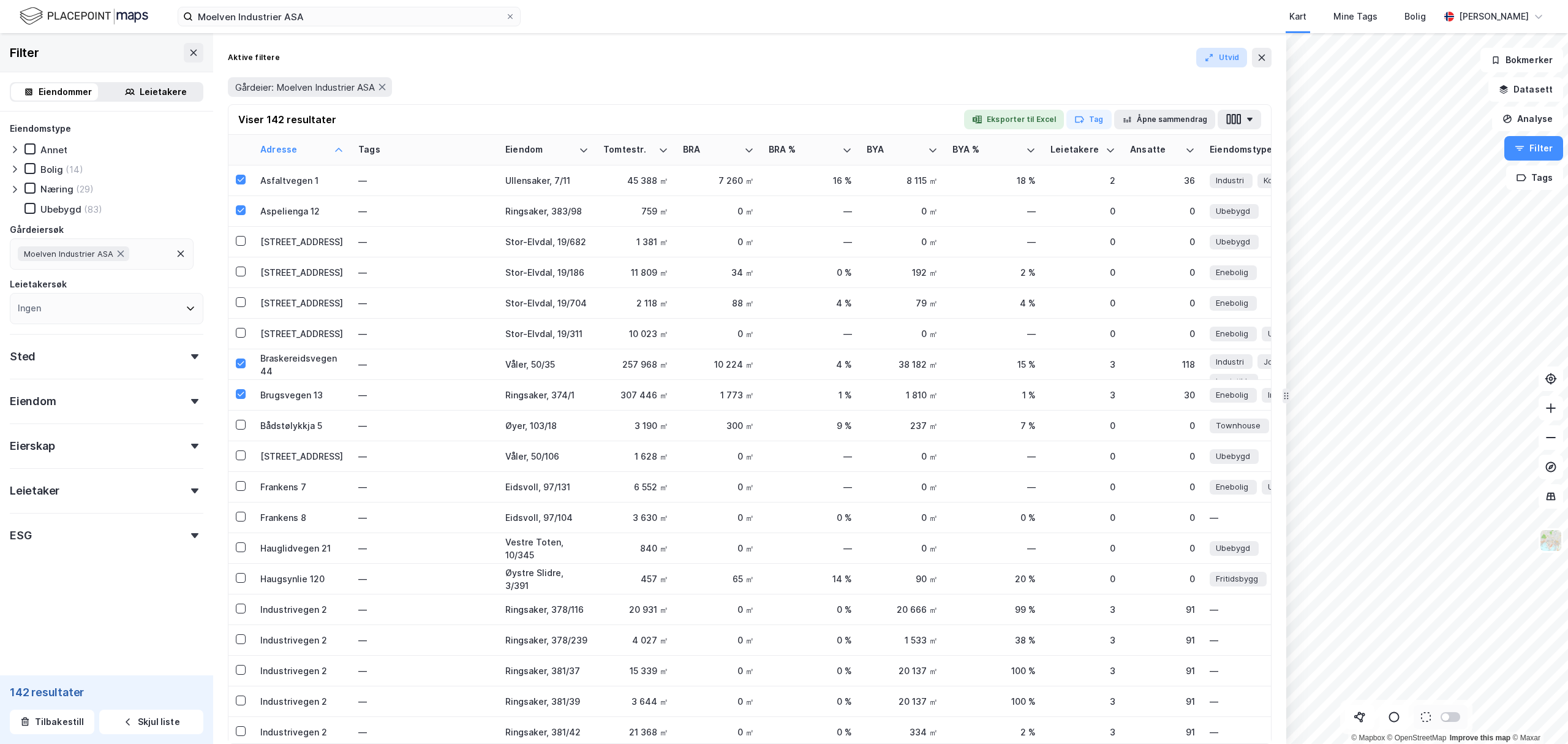
click at [1217, 57] on button "Utvid" at bounding box center [1222, 57] width 52 height 20
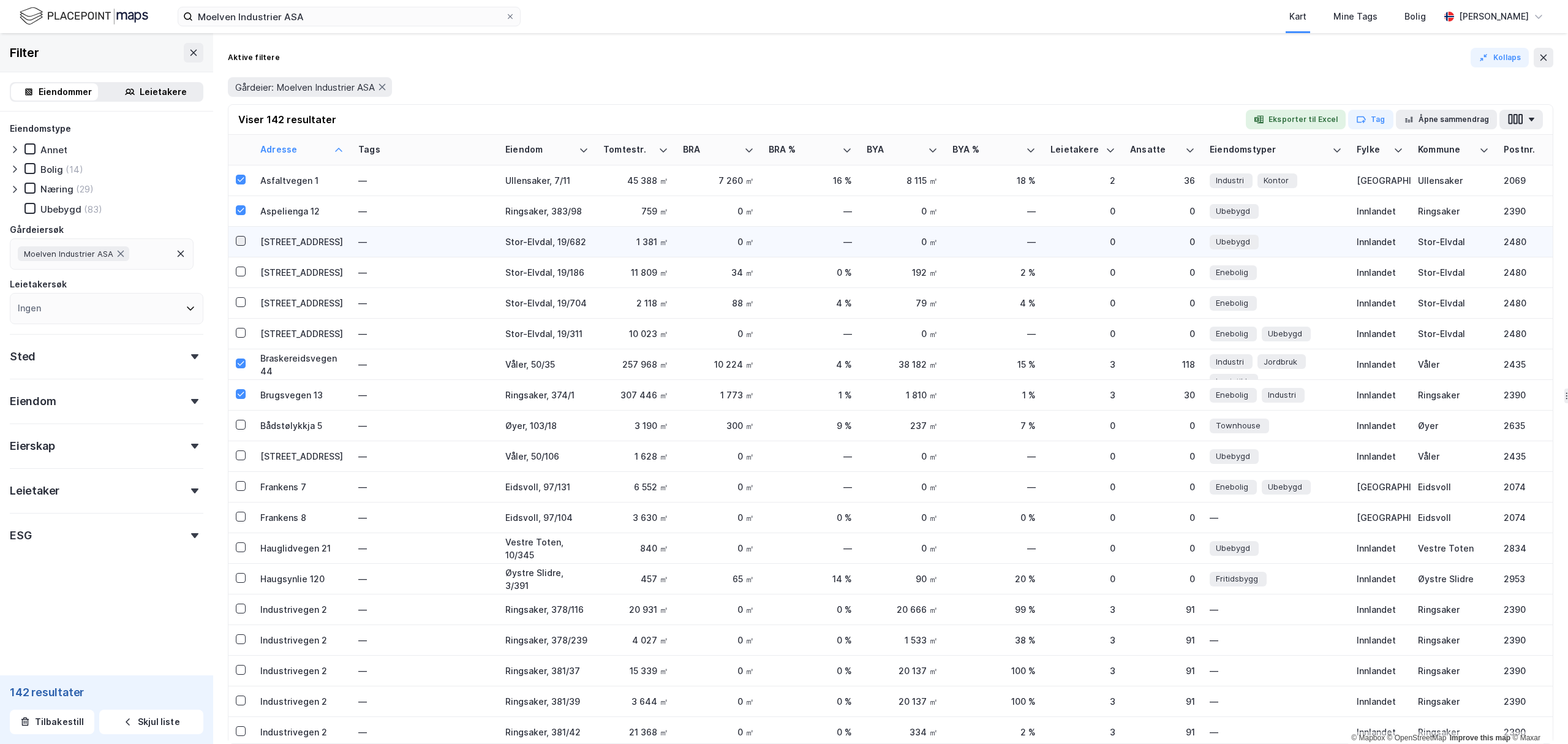
click at [245, 239] on icon at bounding box center [241, 241] width 8 height 8
click at [241, 267] on icon at bounding box center [241, 271] width 8 height 8
drag, startPoint x: 243, startPoint y: 299, endPoint x: 243, endPoint y: 309, distance: 10.0
click at [243, 299] on icon at bounding box center [241, 302] width 8 height 8
drag, startPoint x: 244, startPoint y: 327, endPoint x: 244, endPoint y: 334, distance: 7.0
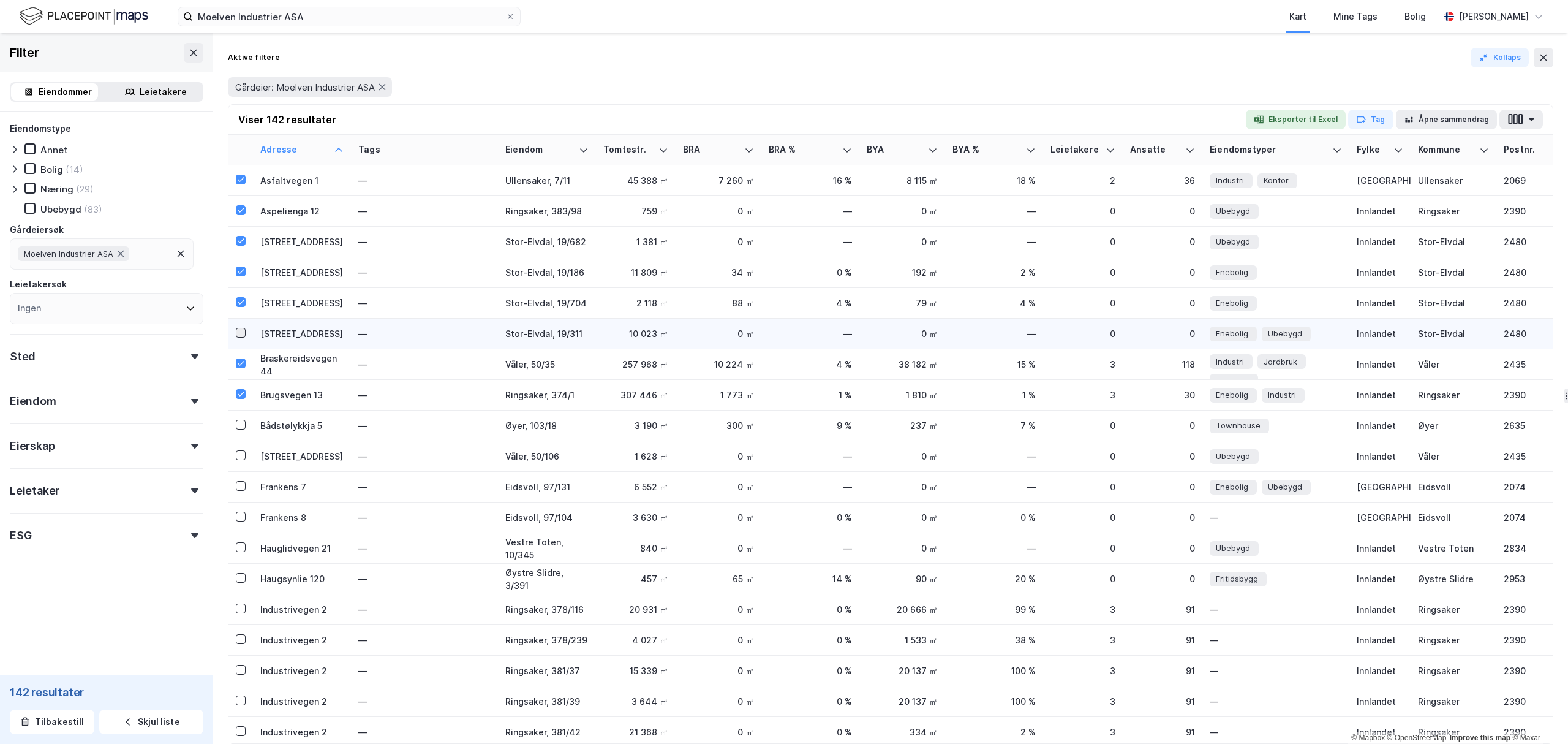
click at [244, 328] on icon at bounding box center [241, 332] width 8 height 8
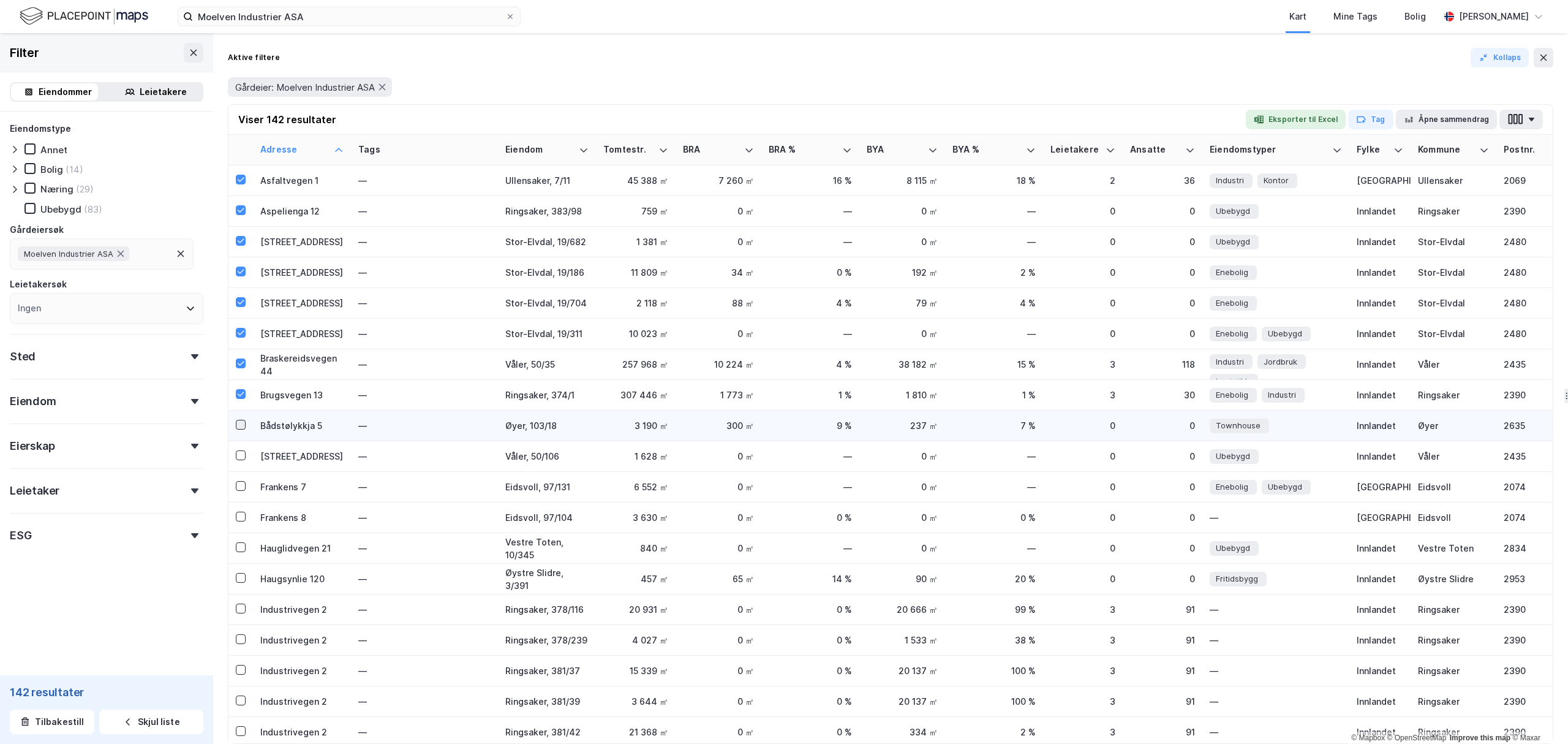
click at [239, 423] on icon at bounding box center [241, 424] width 8 height 8
click at [243, 457] on icon at bounding box center [241, 454] width 8 height 8
click at [241, 488] on icon at bounding box center [241, 486] width 8 height 8
click at [240, 512] on icon at bounding box center [241, 516] width 8 height 8
click at [238, 547] on icon at bounding box center [241, 547] width 7 height 4
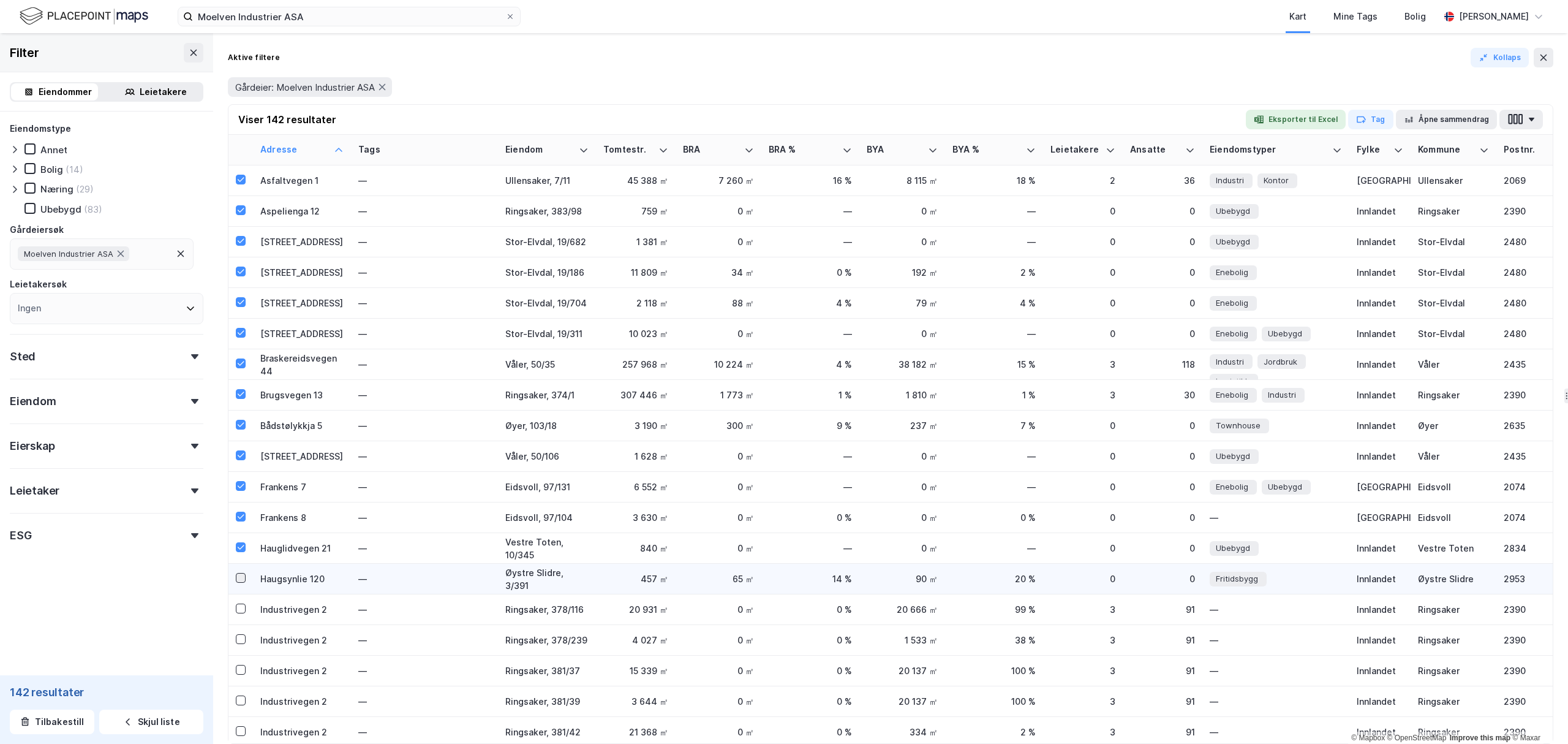
click at [239, 582] on icon at bounding box center [241, 577] width 8 height 8
click at [239, 601] on td at bounding box center [241, 610] width 25 height 31
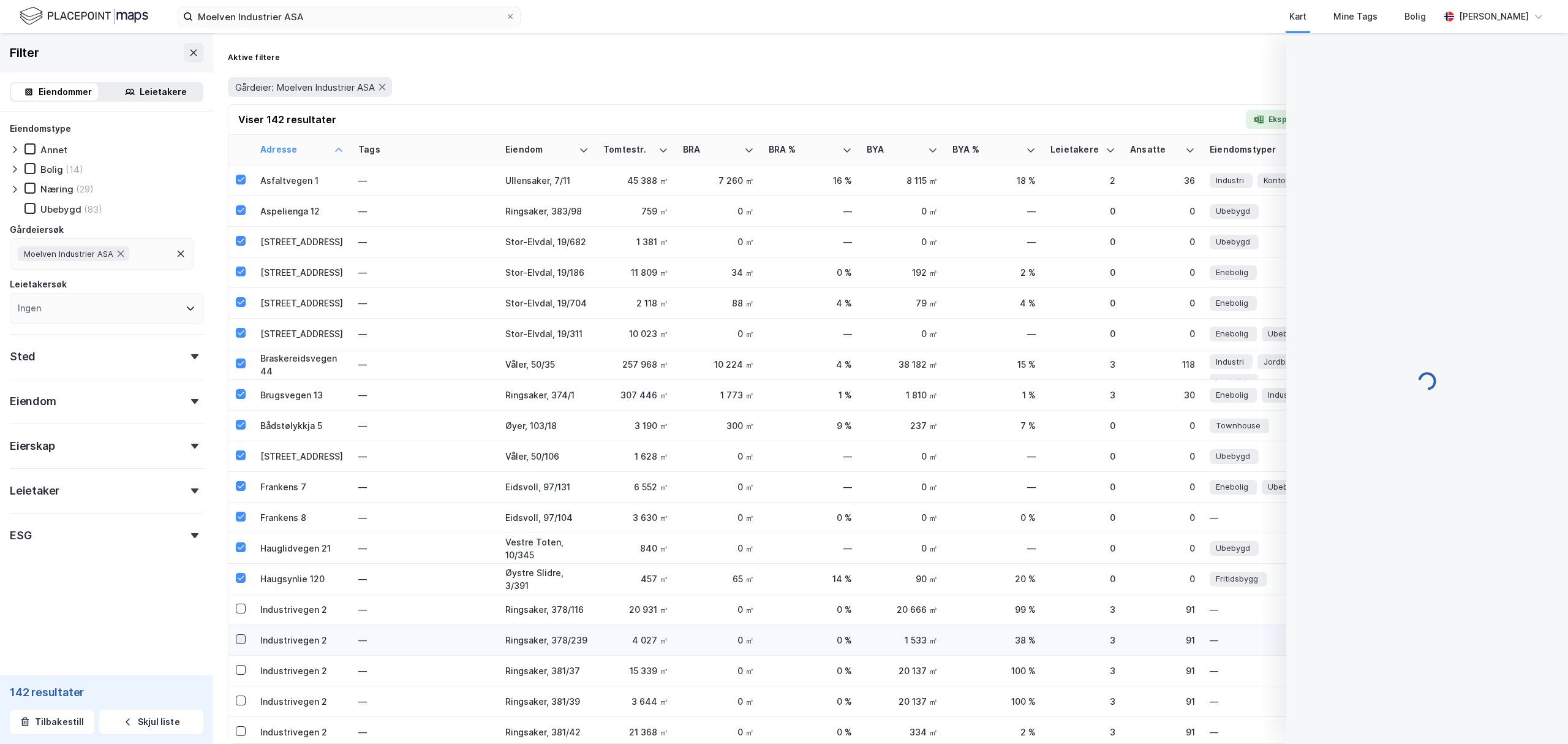
click at [240, 636] on icon at bounding box center [241, 638] width 8 height 8
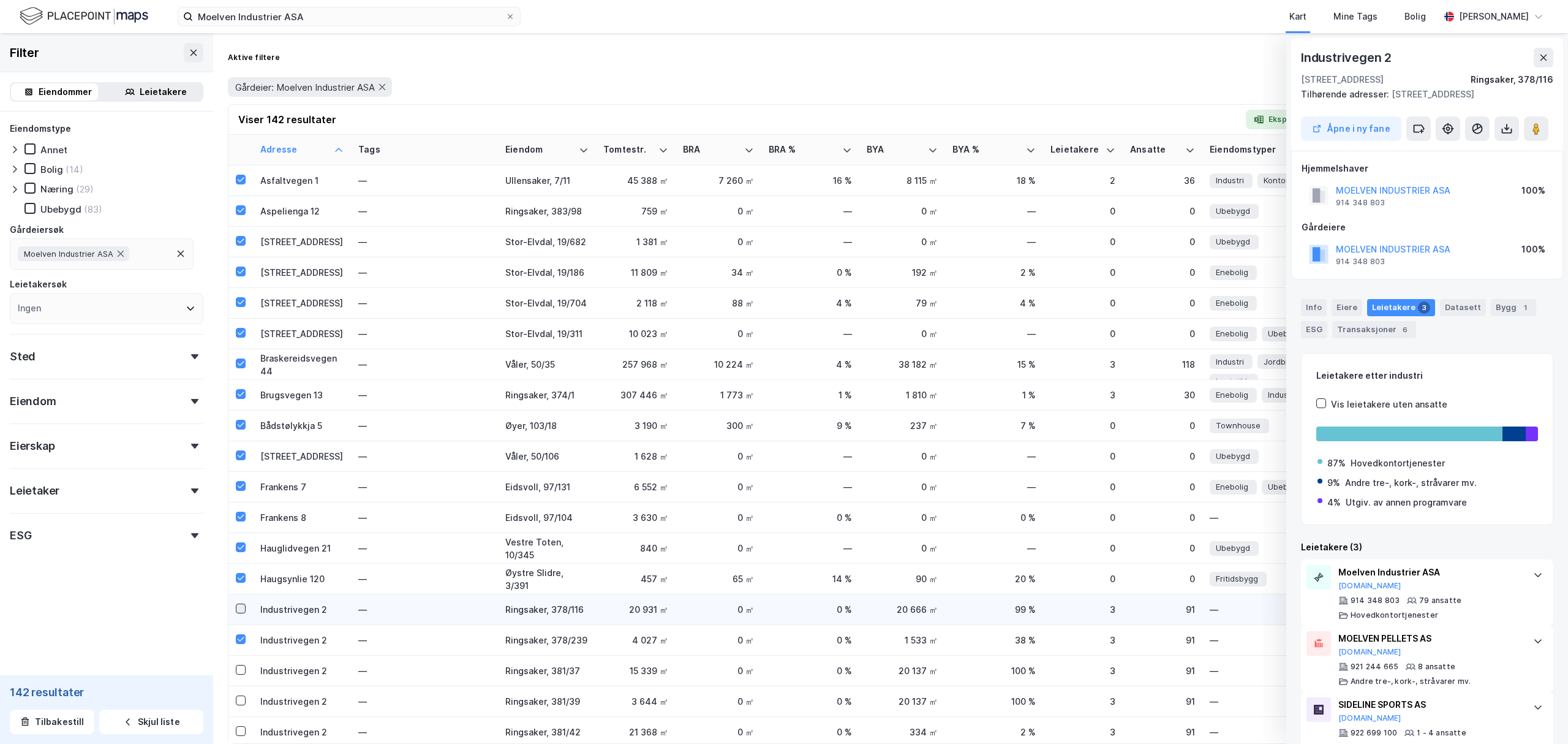
click at [246, 609] on div at bounding box center [241, 608] width 10 height 10
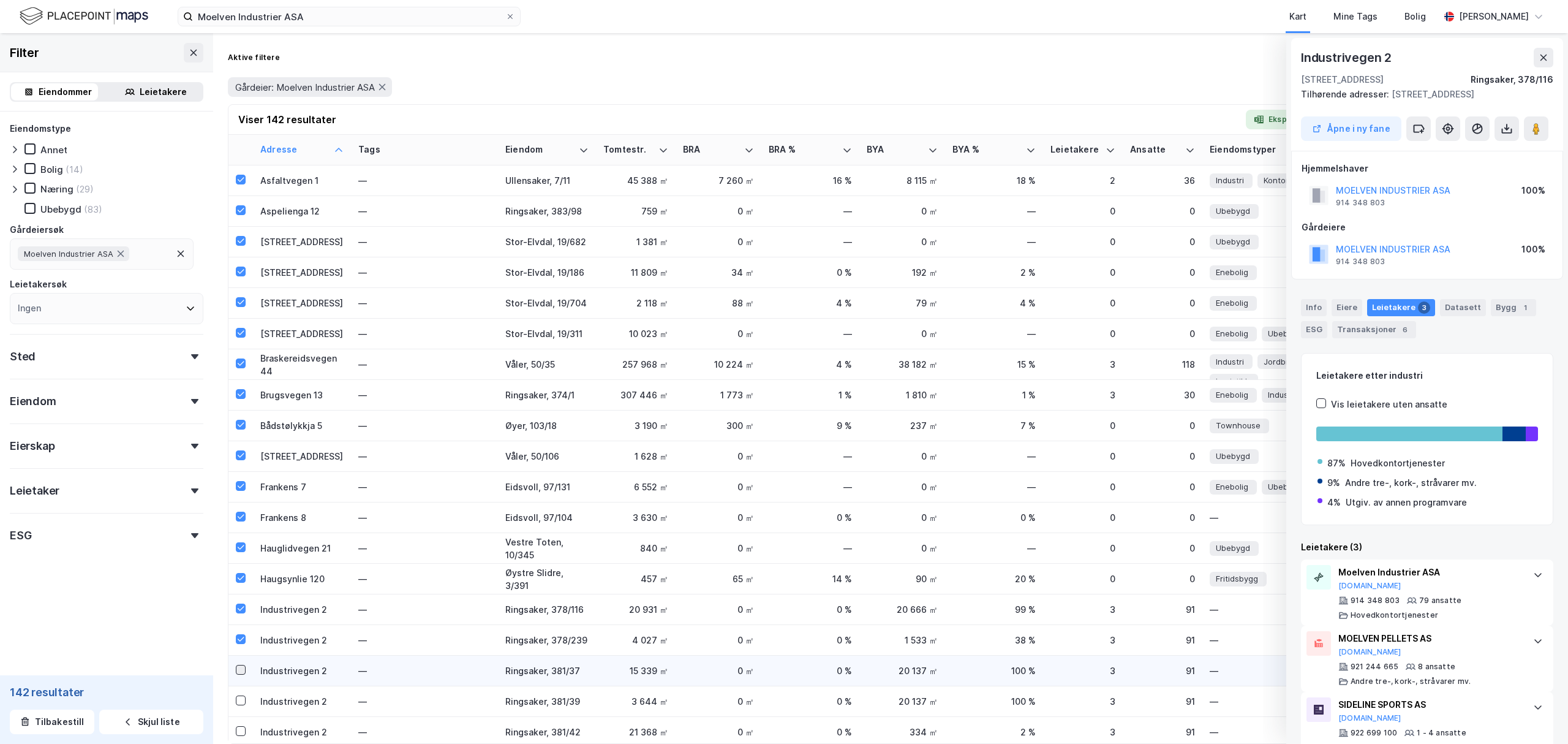
click at [242, 670] on icon at bounding box center [241, 669] width 8 height 8
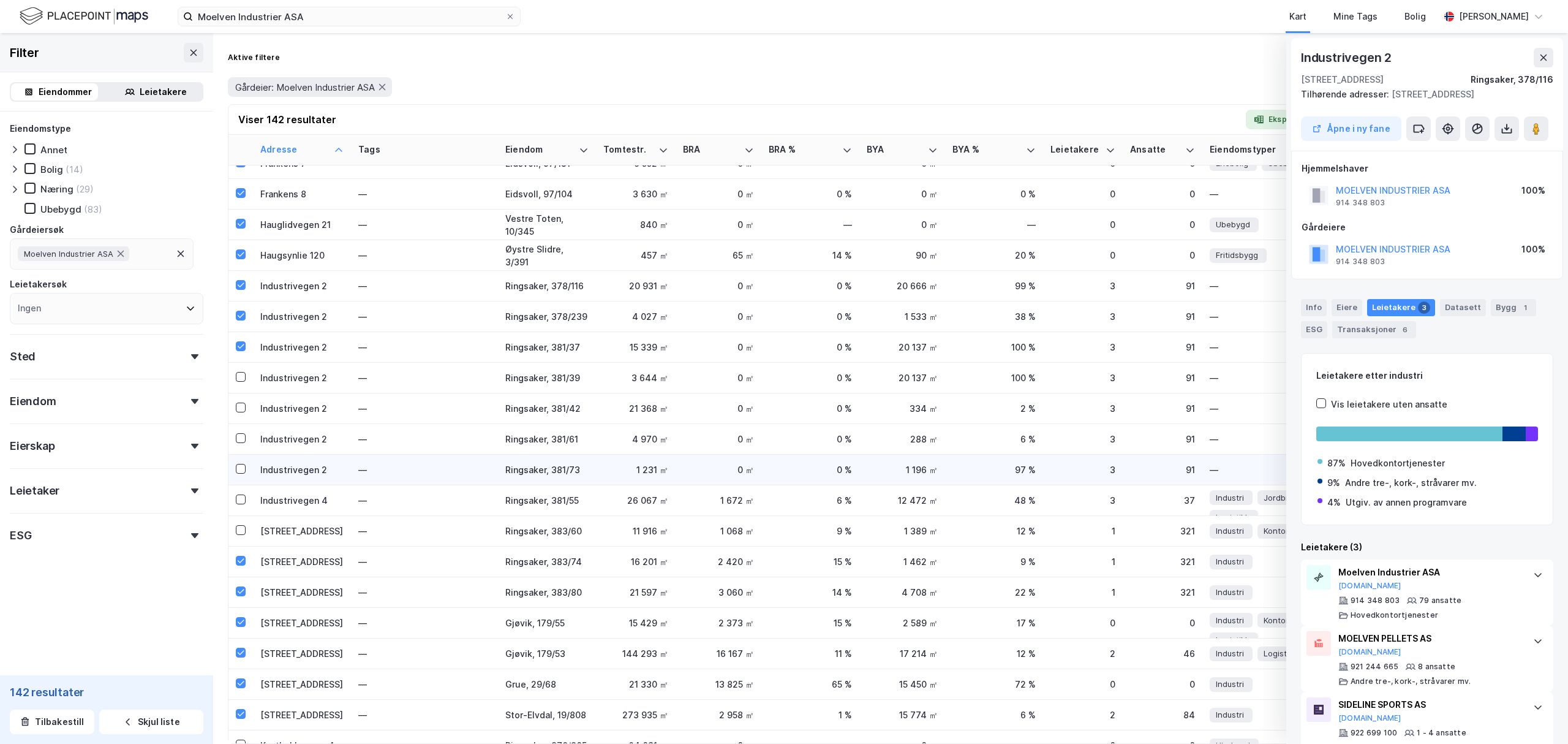
scroll to position [326, 0]
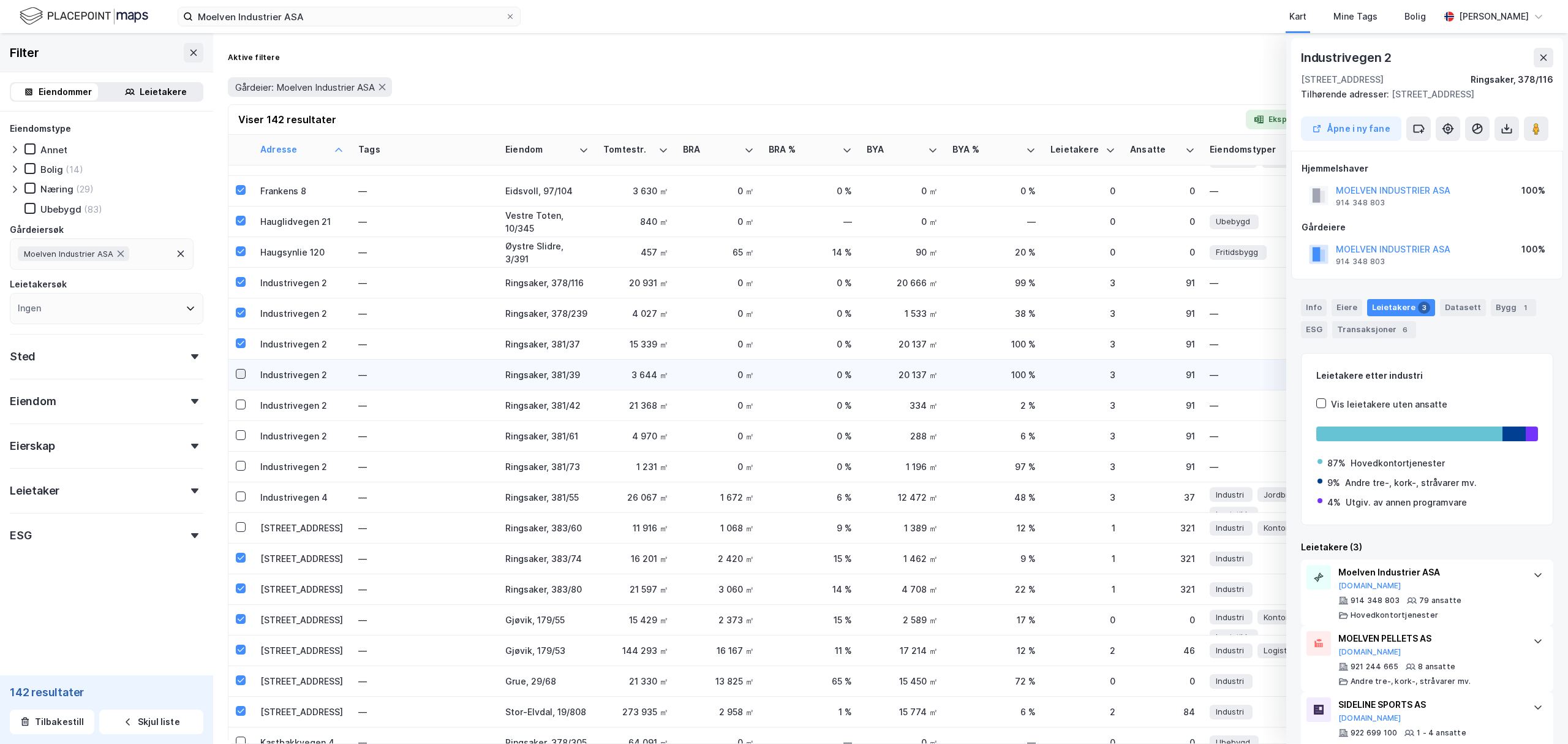
click at [236, 372] on div at bounding box center [241, 373] width 10 height 10
click at [240, 402] on icon at bounding box center [241, 404] width 8 height 8
click at [242, 435] on icon at bounding box center [241, 435] width 8 height 8
click at [241, 467] on icon at bounding box center [241, 465] width 7 height 4
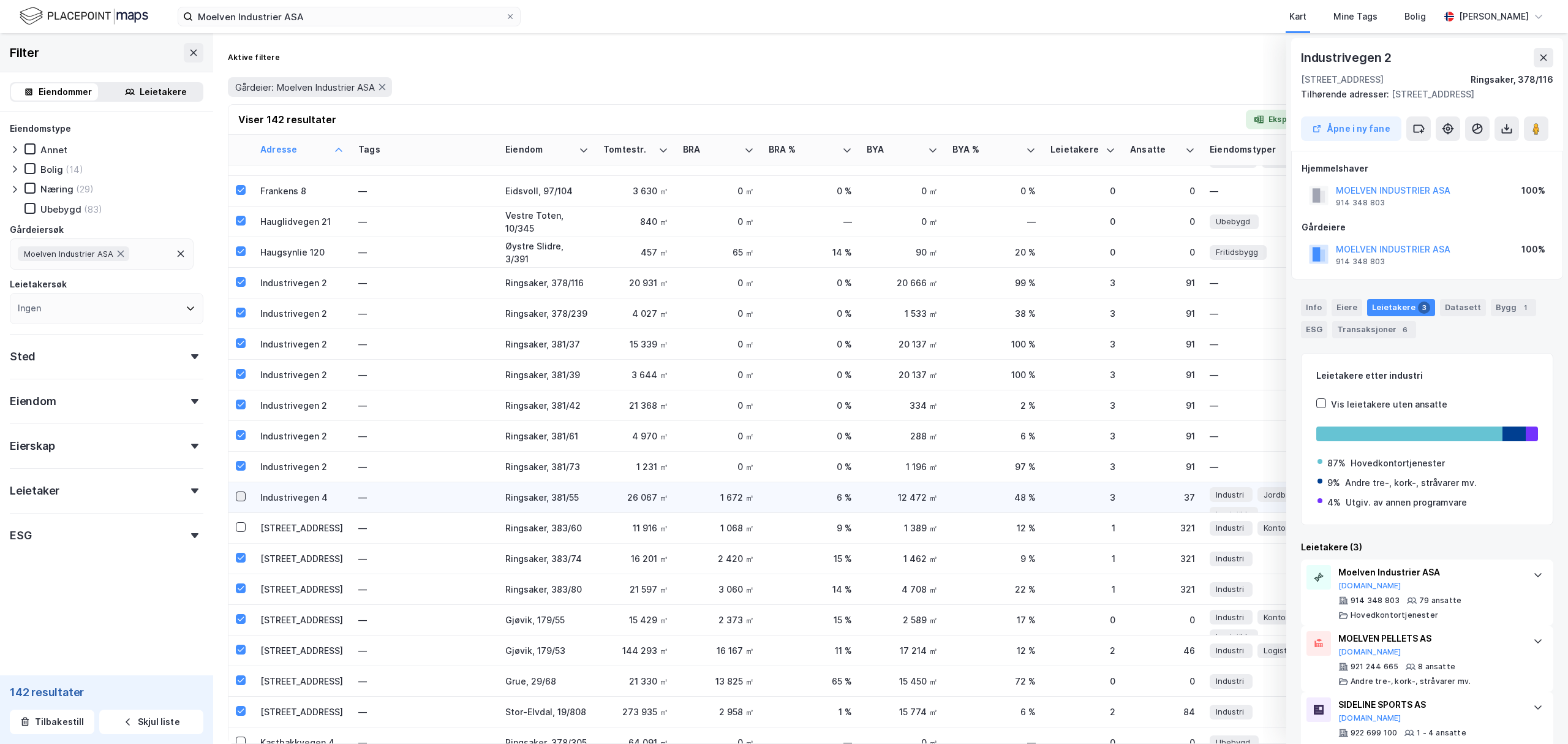
click at [241, 491] on div at bounding box center [241, 496] width 10 height 10
click at [241, 528] on icon at bounding box center [241, 526] width 8 height 8
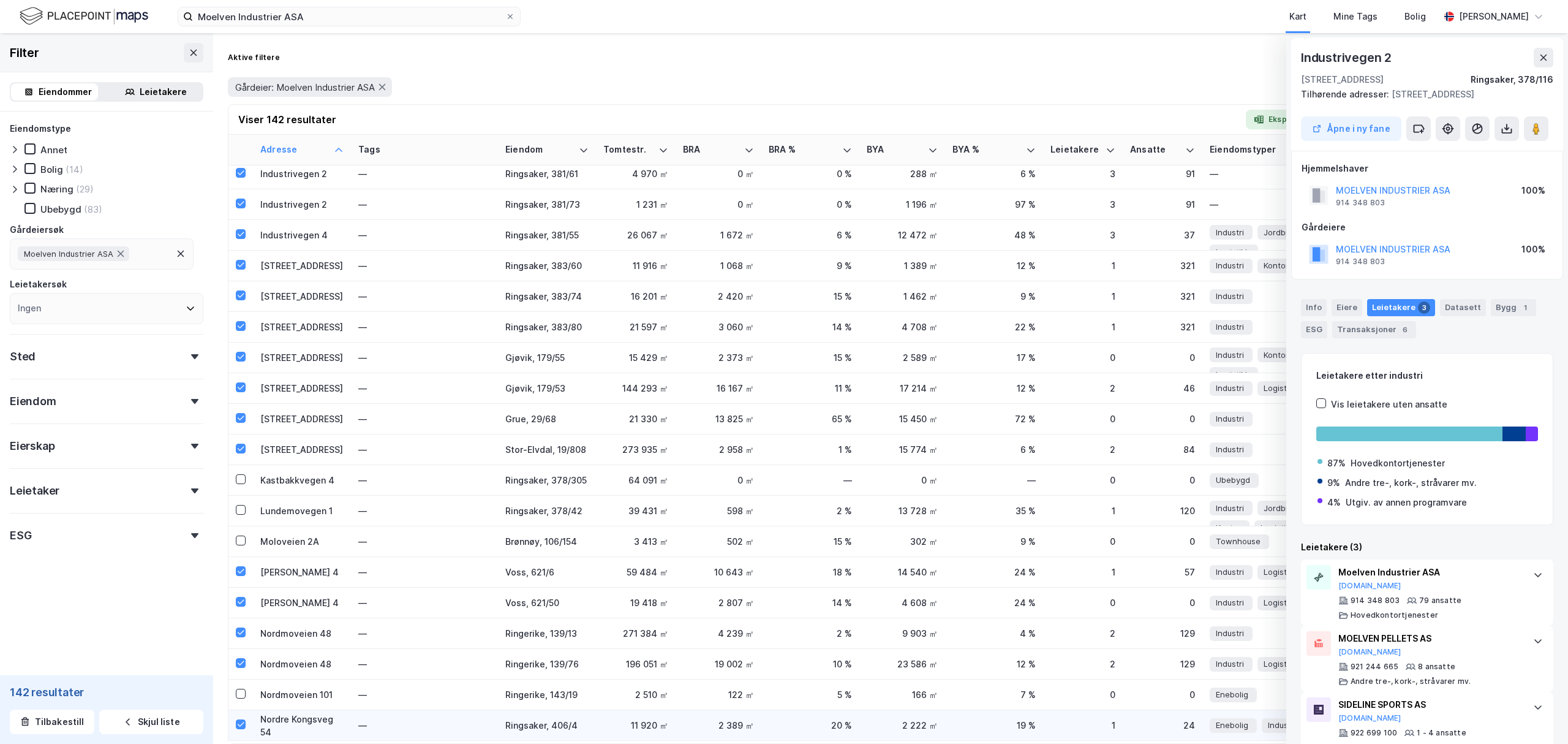
scroll to position [817, 0]
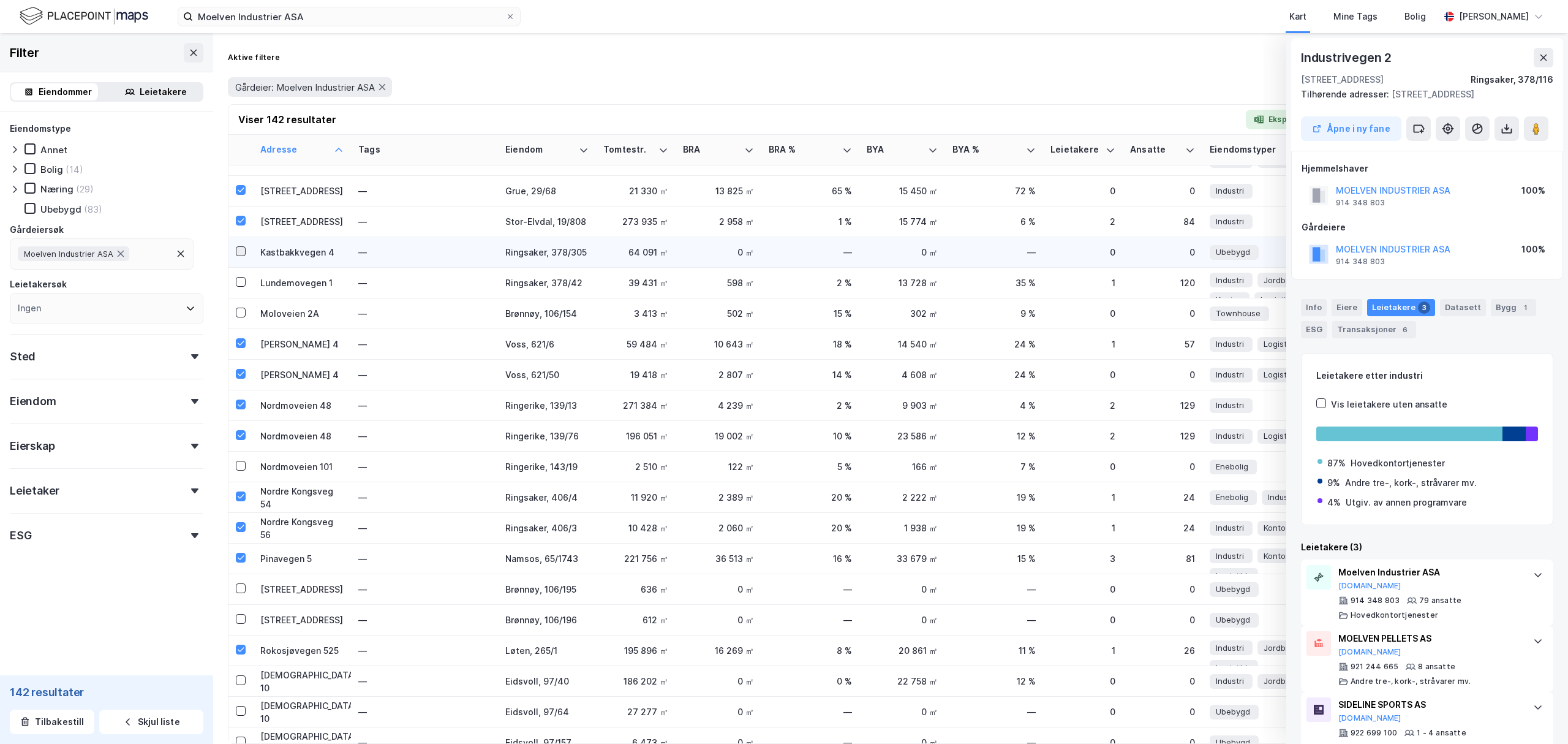
click at [244, 253] on icon at bounding box center [241, 251] width 8 height 8
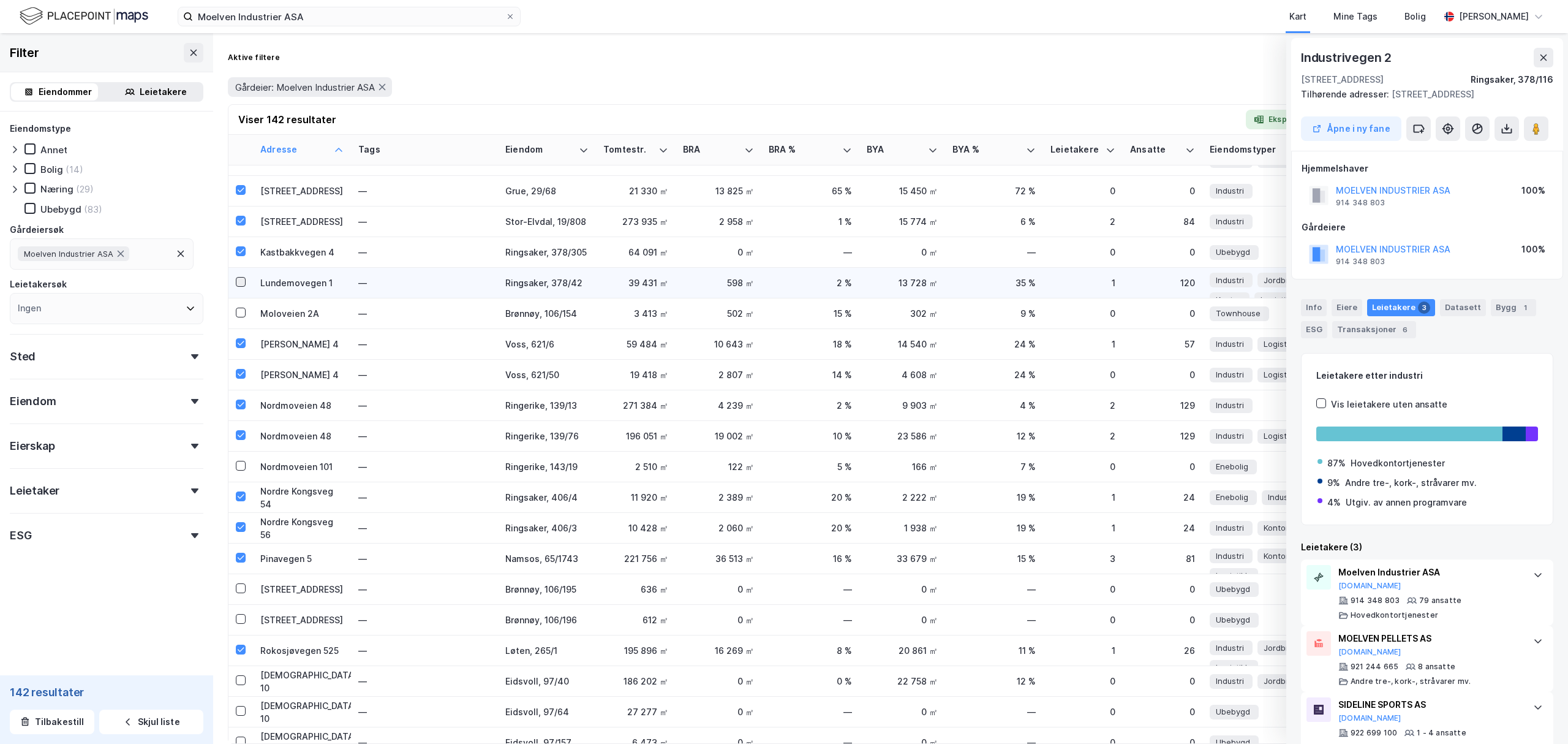
click at [241, 277] on div at bounding box center [241, 281] width 10 height 10
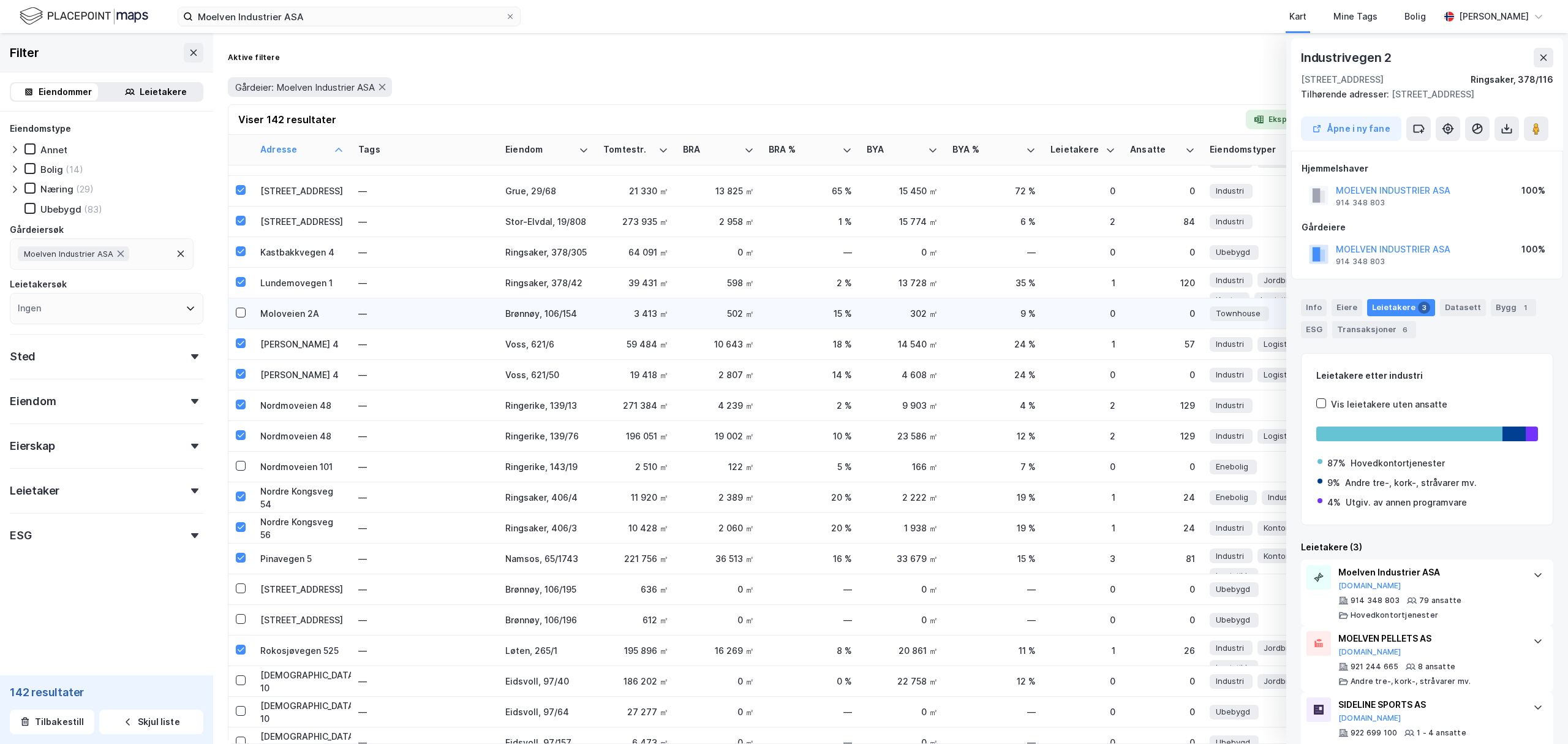
click at [241, 303] on td at bounding box center [241, 314] width 25 height 31
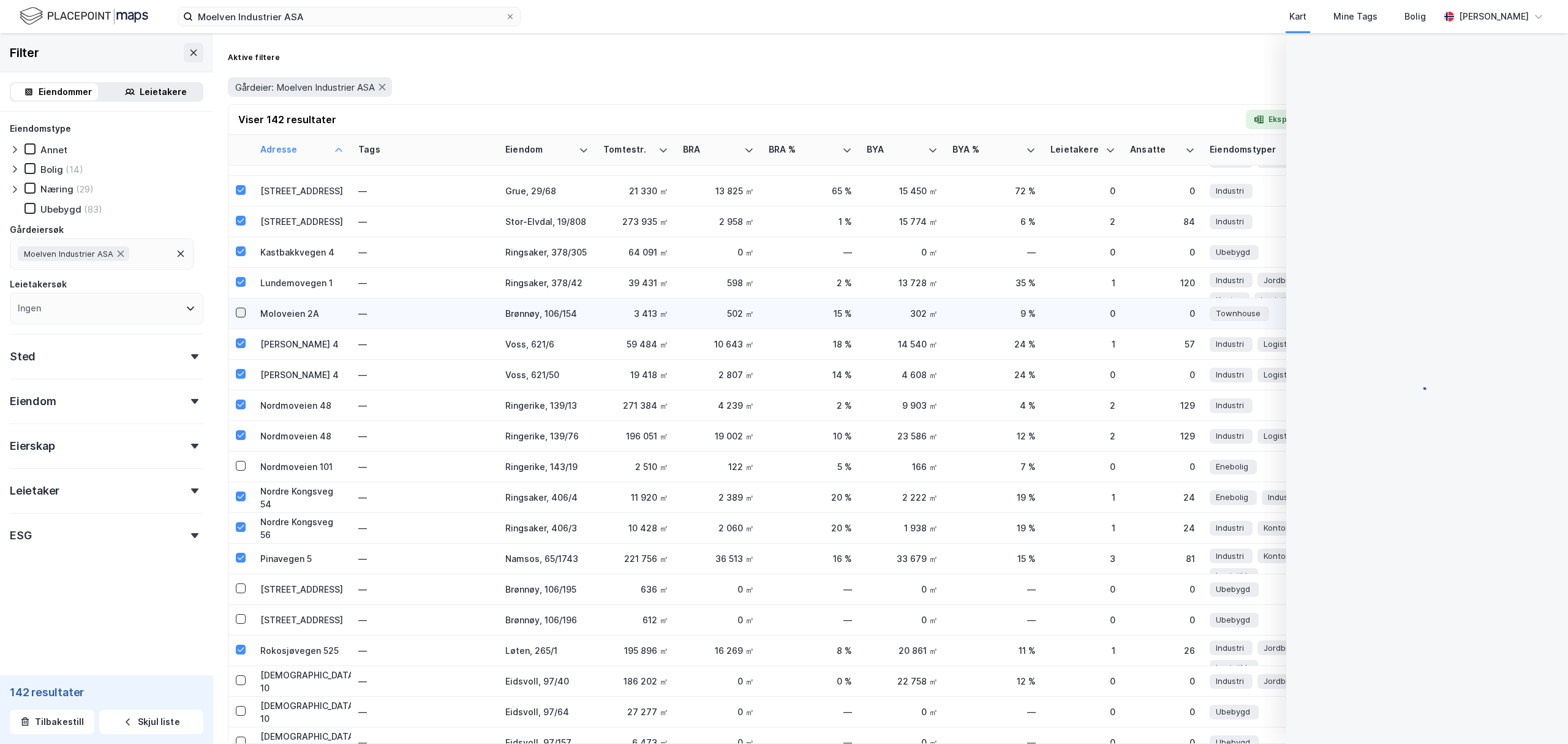
click at [239, 310] on icon at bounding box center [241, 312] width 8 height 8
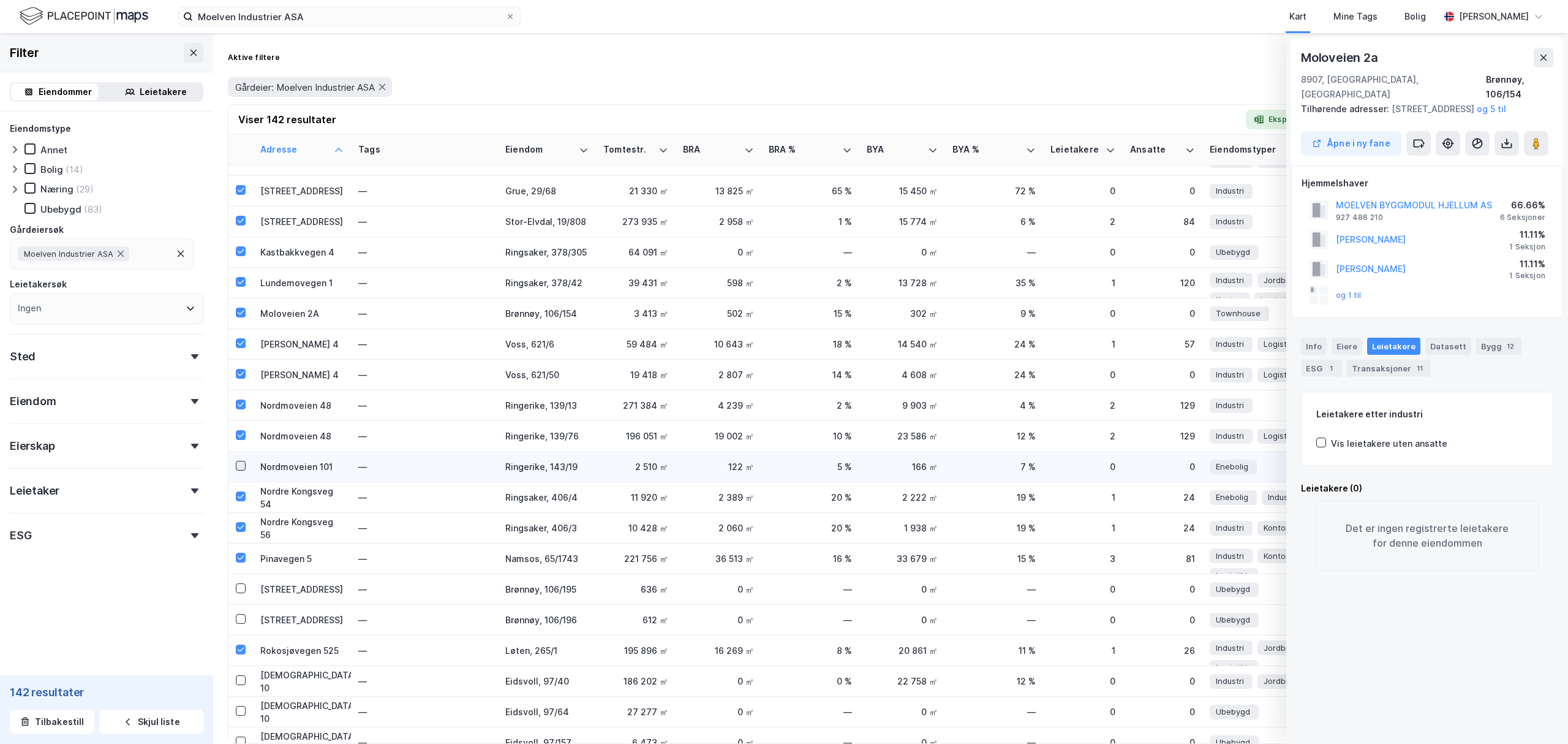
click at [240, 467] on icon at bounding box center [241, 465] width 7 height 4
click at [245, 587] on icon at bounding box center [241, 587] width 8 height 8
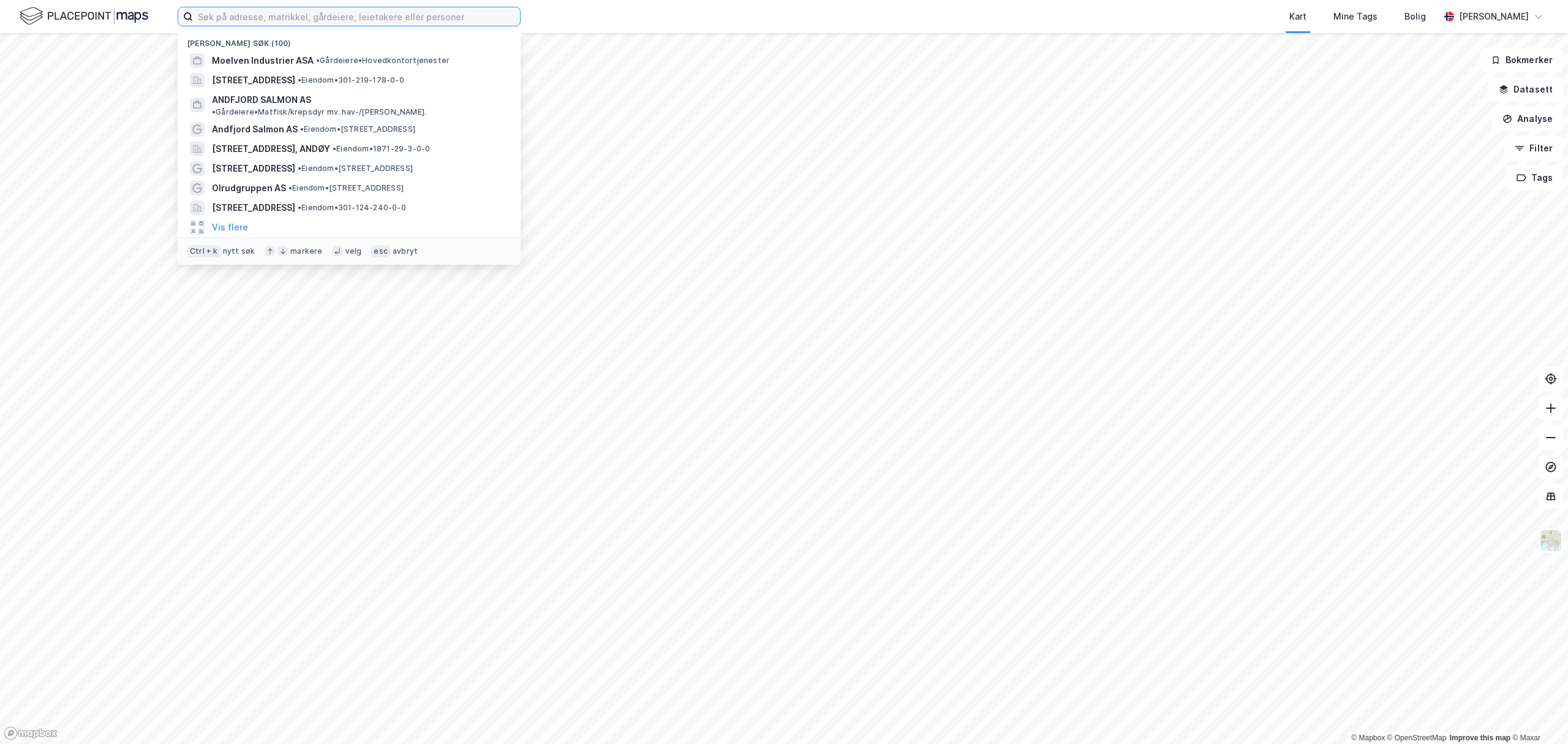
click at [385, 16] on input at bounding box center [356, 17] width 327 height 18
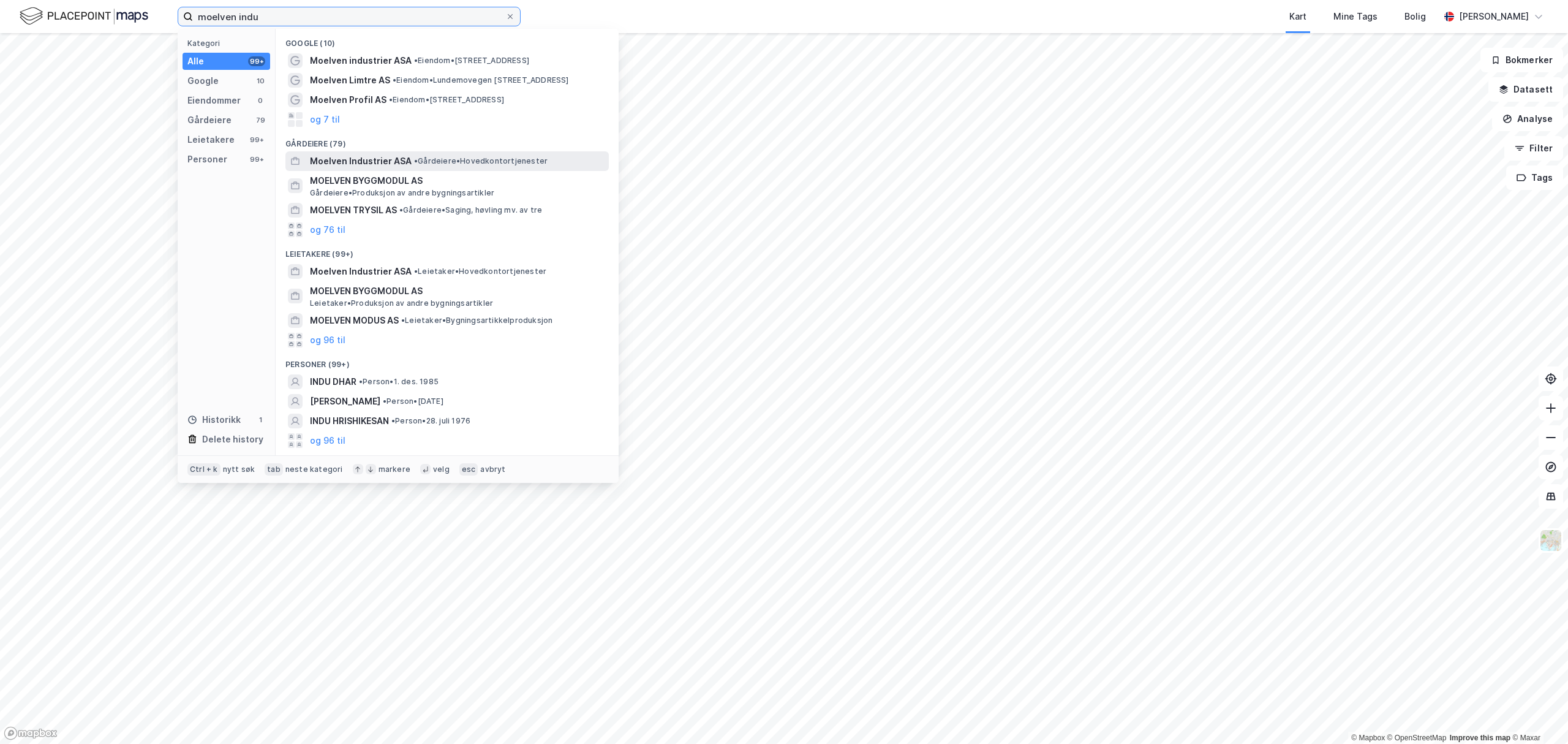
type input "moelven indu"
click at [401, 157] on span "Moelven Industrier ASA" at bounding box center [361, 161] width 102 height 15
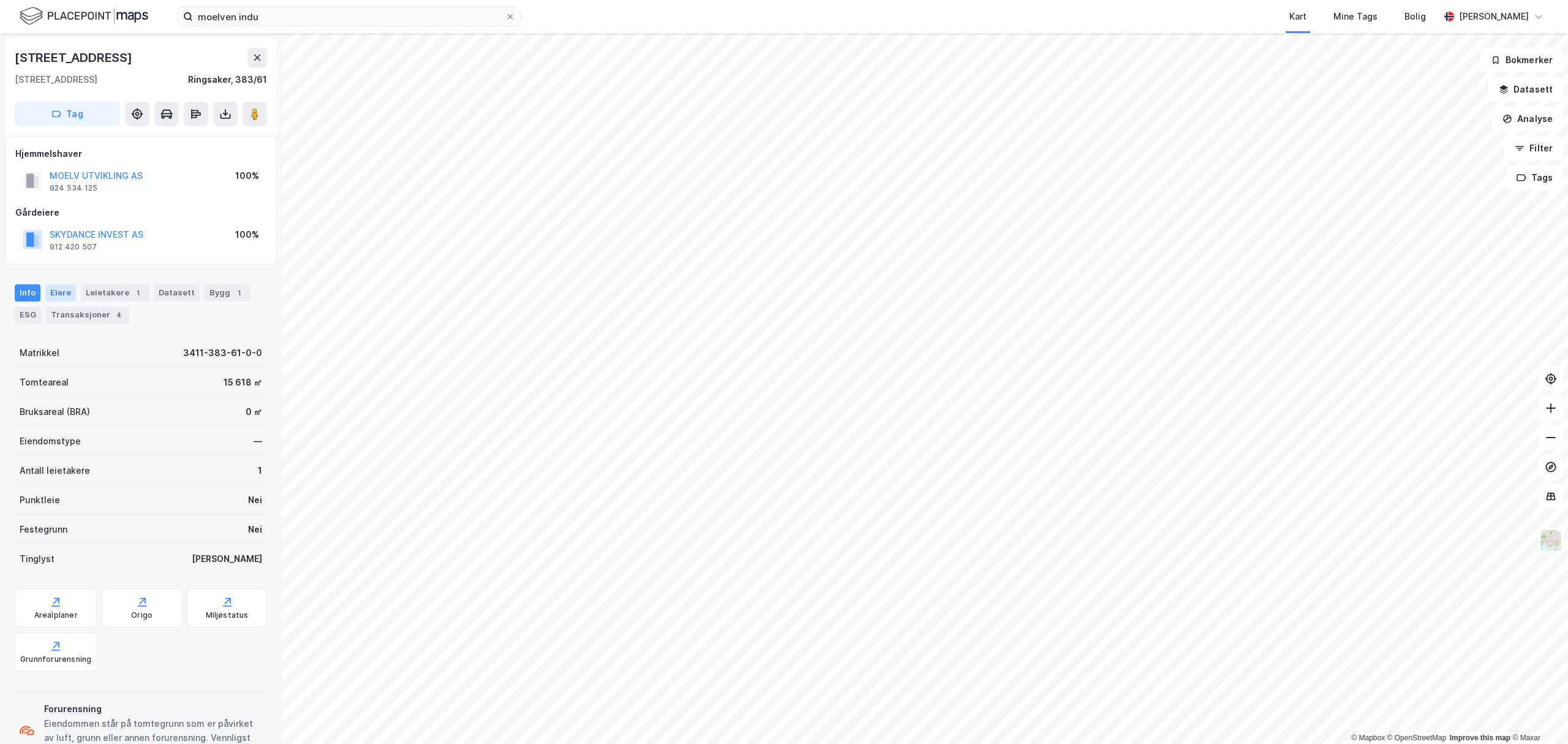
click at [55, 297] on div "Eiere" at bounding box center [60, 293] width 31 height 17
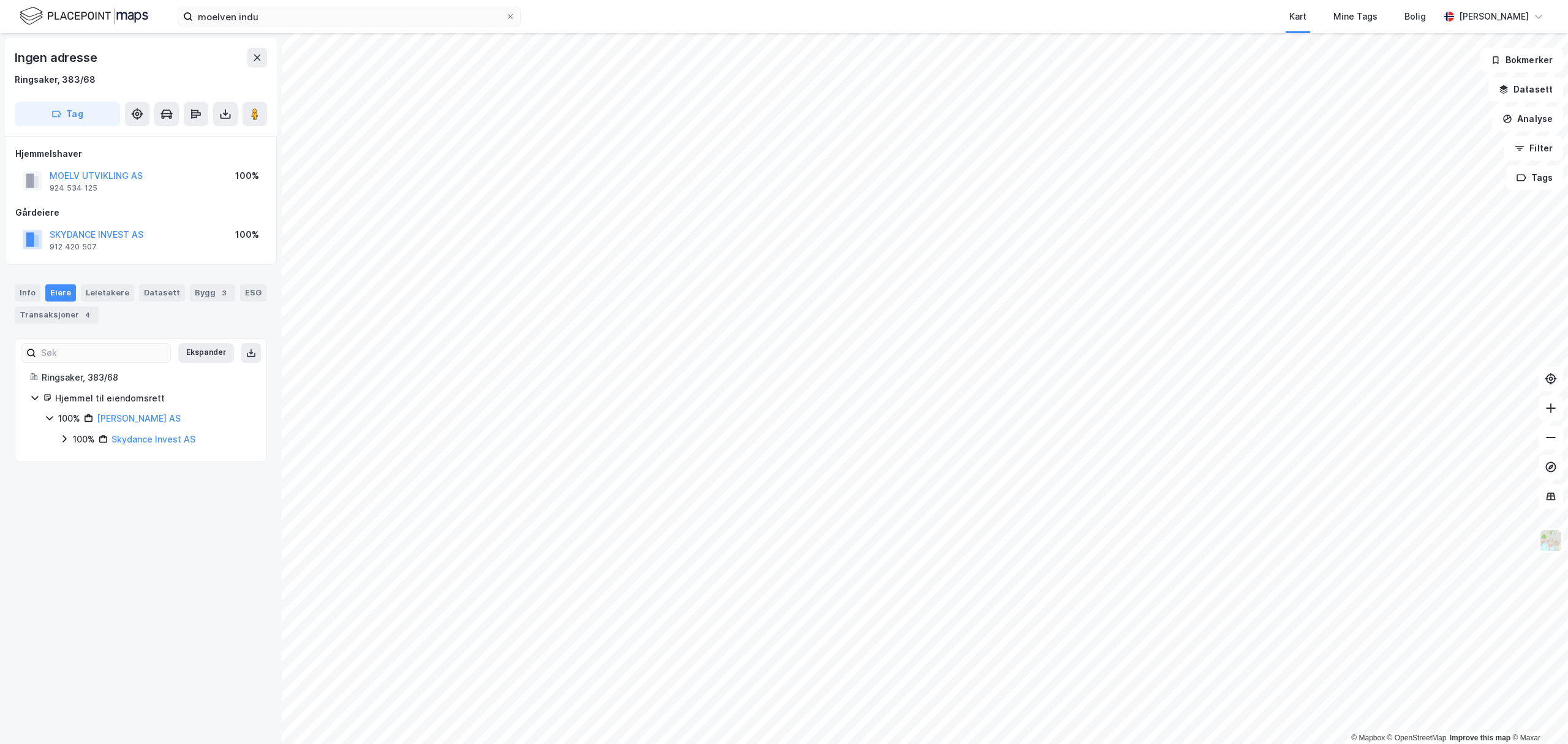
drag, startPoint x: 188, startPoint y: 419, endPoint x: 94, endPoint y: 425, distance: 94.2
click at [94, 425] on div "100% Moelv Utvikling AS" at bounding box center [155, 418] width 193 height 15
copy link "Moelv Utvikling AS"
click at [1169, 0] on html "moelven indu Kart Mine Tags Bolig Anton Ringøen © Mapbox © OpenStreetMap Improv…" at bounding box center [784, 372] width 1568 height 744
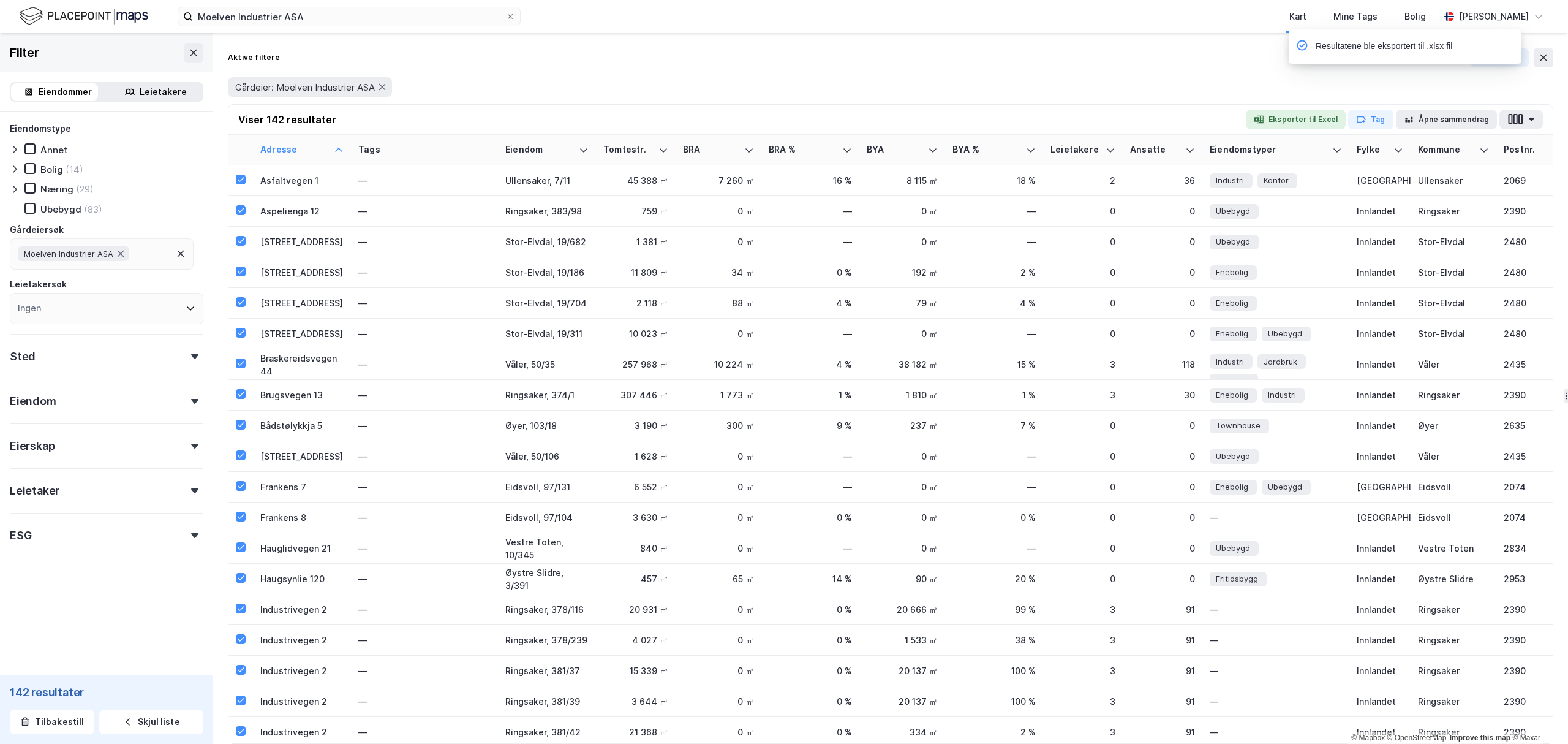
click at [1135, 78] on div "Gårdeier: Moelven Industrier ASA" at bounding box center [890, 87] width 1326 height 20
click at [1446, 119] on button "Åpne sammendrag" at bounding box center [1447, 119] width 102 height 20
